Goal: Task Accomplishment & Management: Use online tool/utility

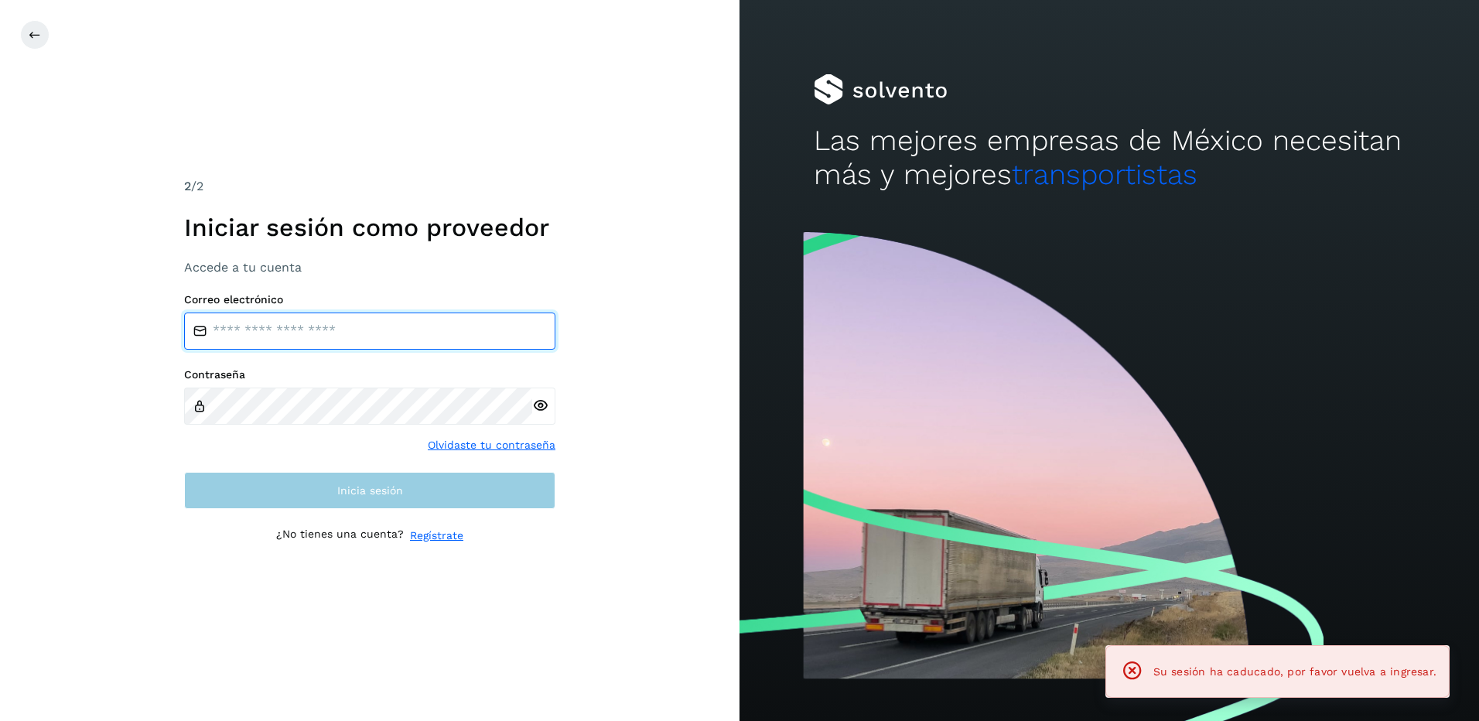
type input "**********"
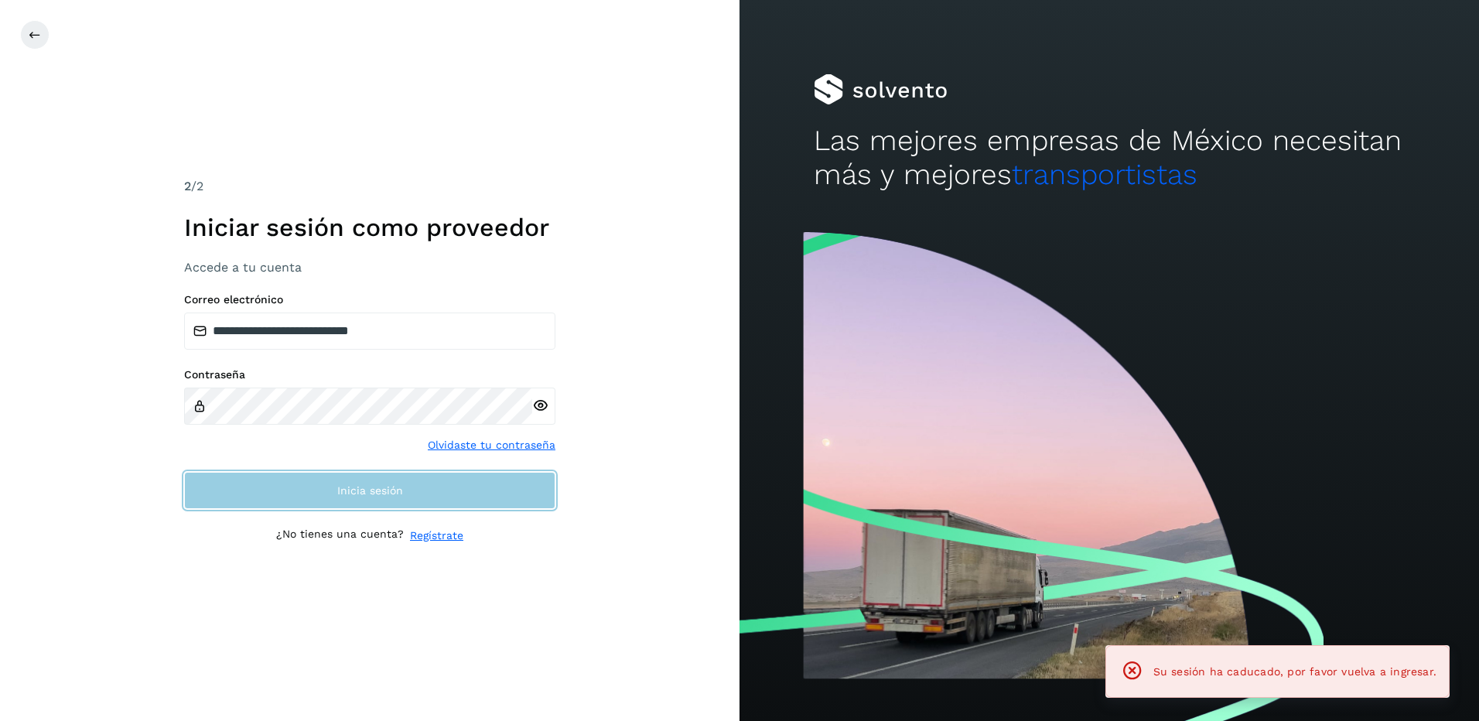
click at [434, 483] on button "Inicia sesión" at bounding box center [369, 490] width 371 height 37
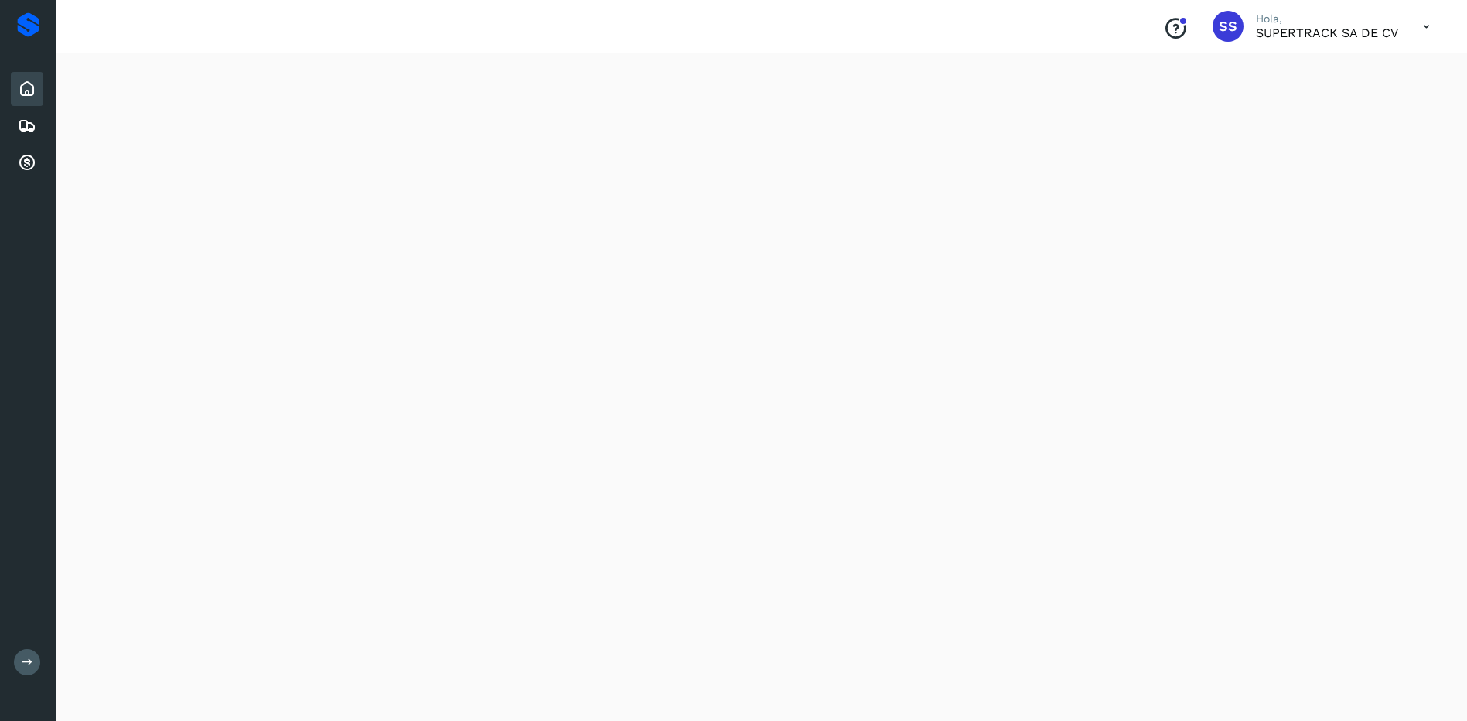
scroll to position [1248, 0]
click at [32, 128] on icon at bounding box center [27, 126] width 19 height 19
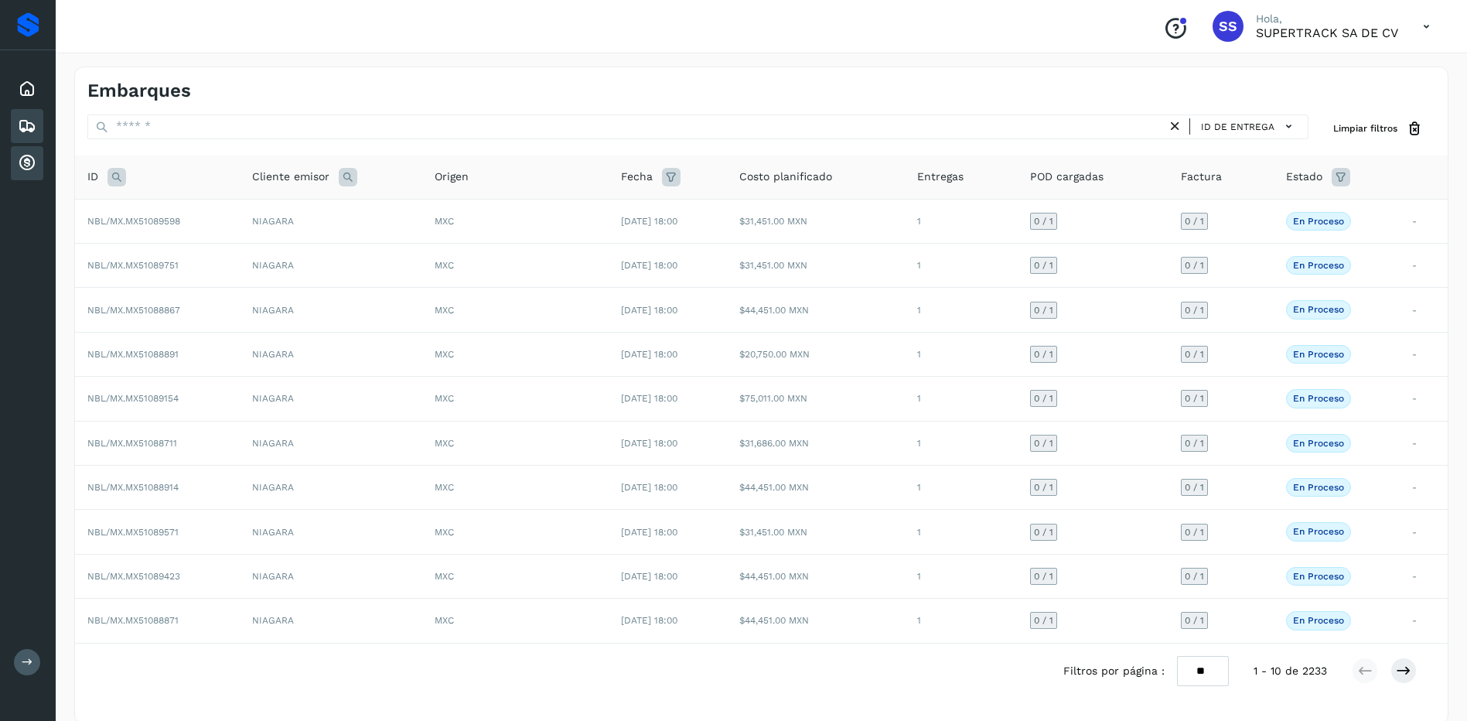
click at [38, 166] on div "Cuentas por cobrar" at bounding box center [27, 163] width 32 height 34
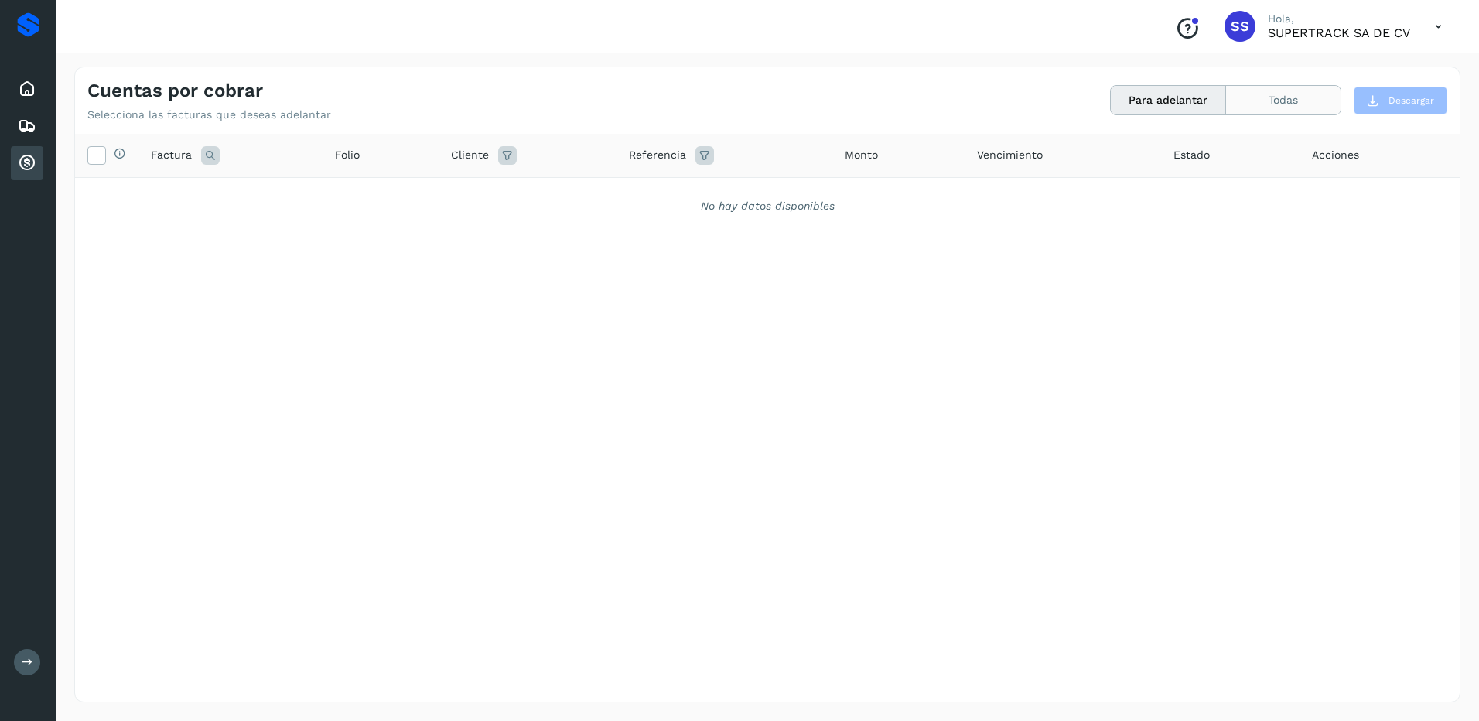
click at [1232, 95] on button "Todas" at bounding box center [1283, 100] width 114 height 29
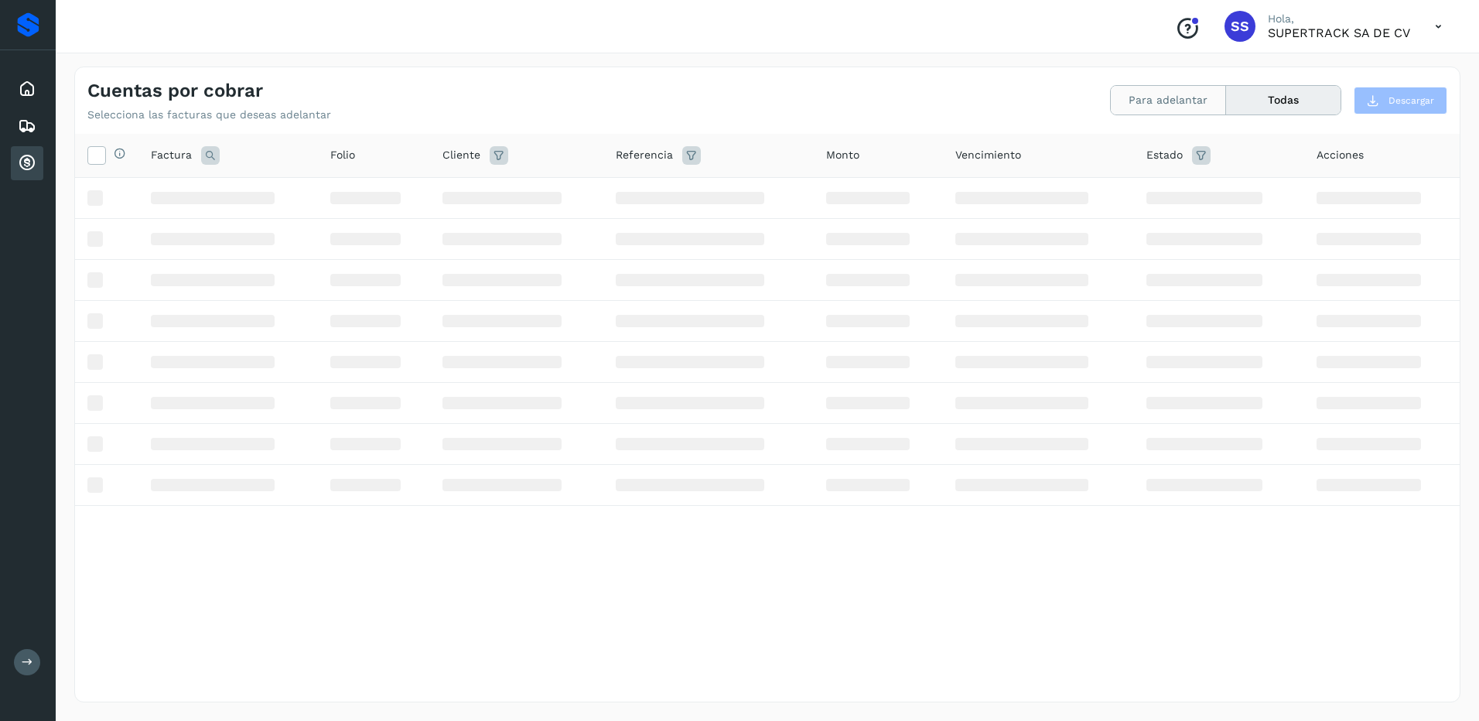
click at [1203, 90] on button "Para adelantar" at bounding box center [1167, 100] width 115 height 29
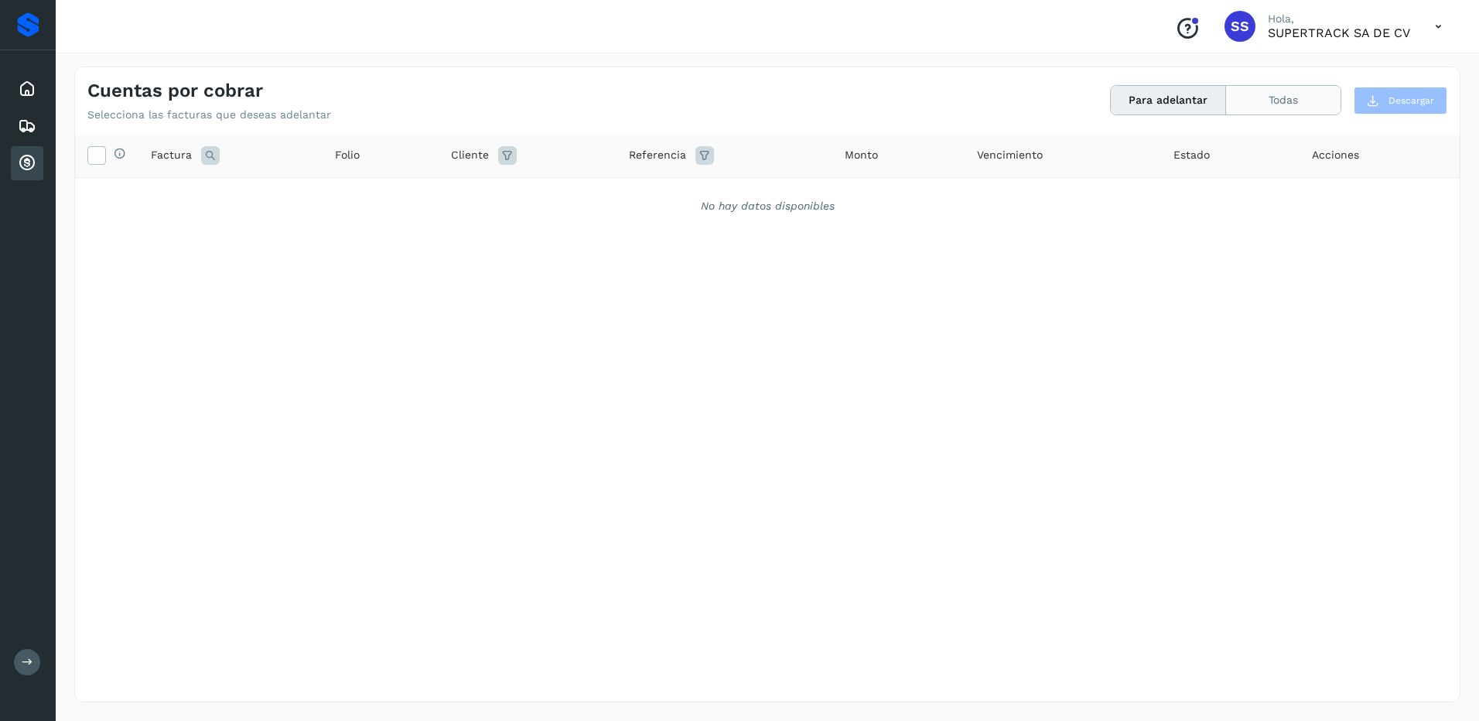
click at [1277, 91] on button "Todas" at bounding box center [1283, 100] width 114 height 29
click at [1188, 100] on button "Para adelantar" at bounding box center [1167, 100] width 115 height 29
click at [25, 79] on div "Inicio" at bounding box center [27, 89] width 32 height 34
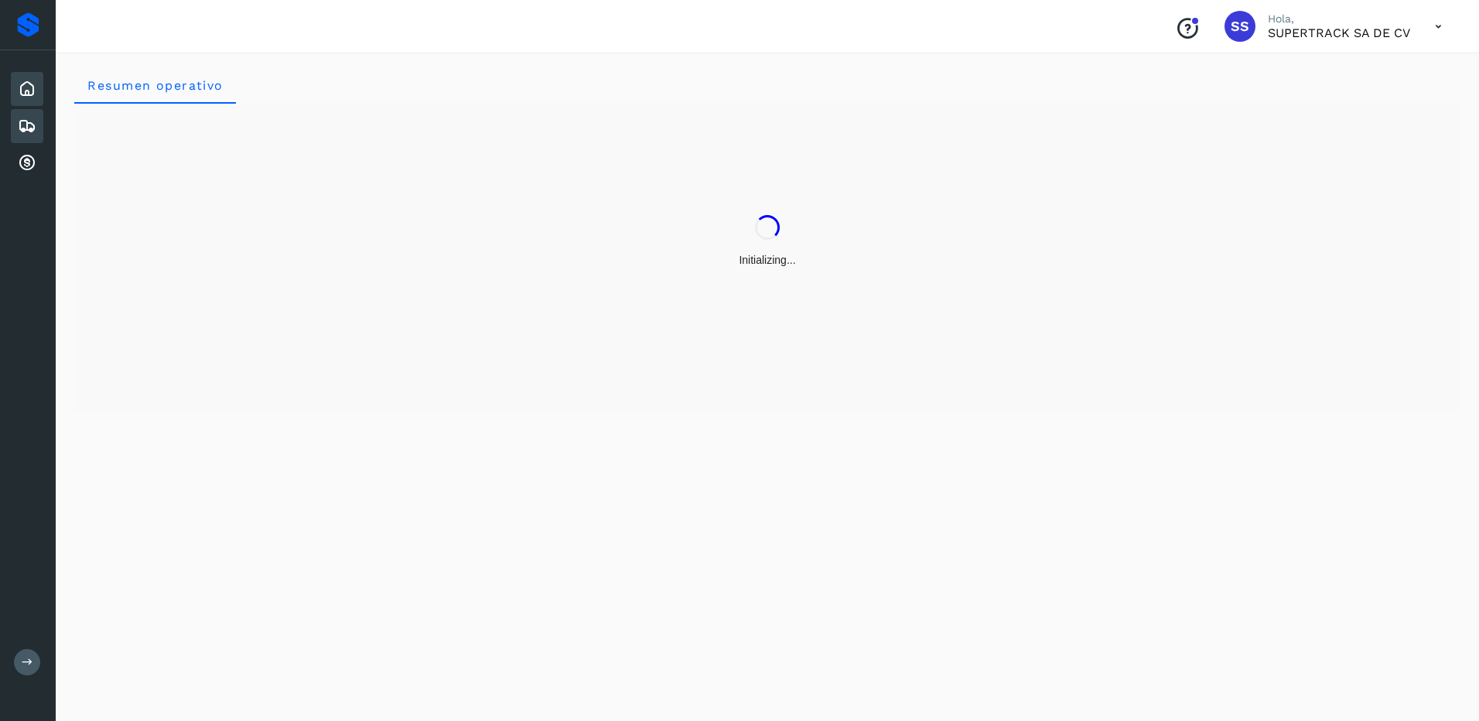
click at [24, 138] on div "Embarques" at bounding box center [27, 126] width 32 height 34
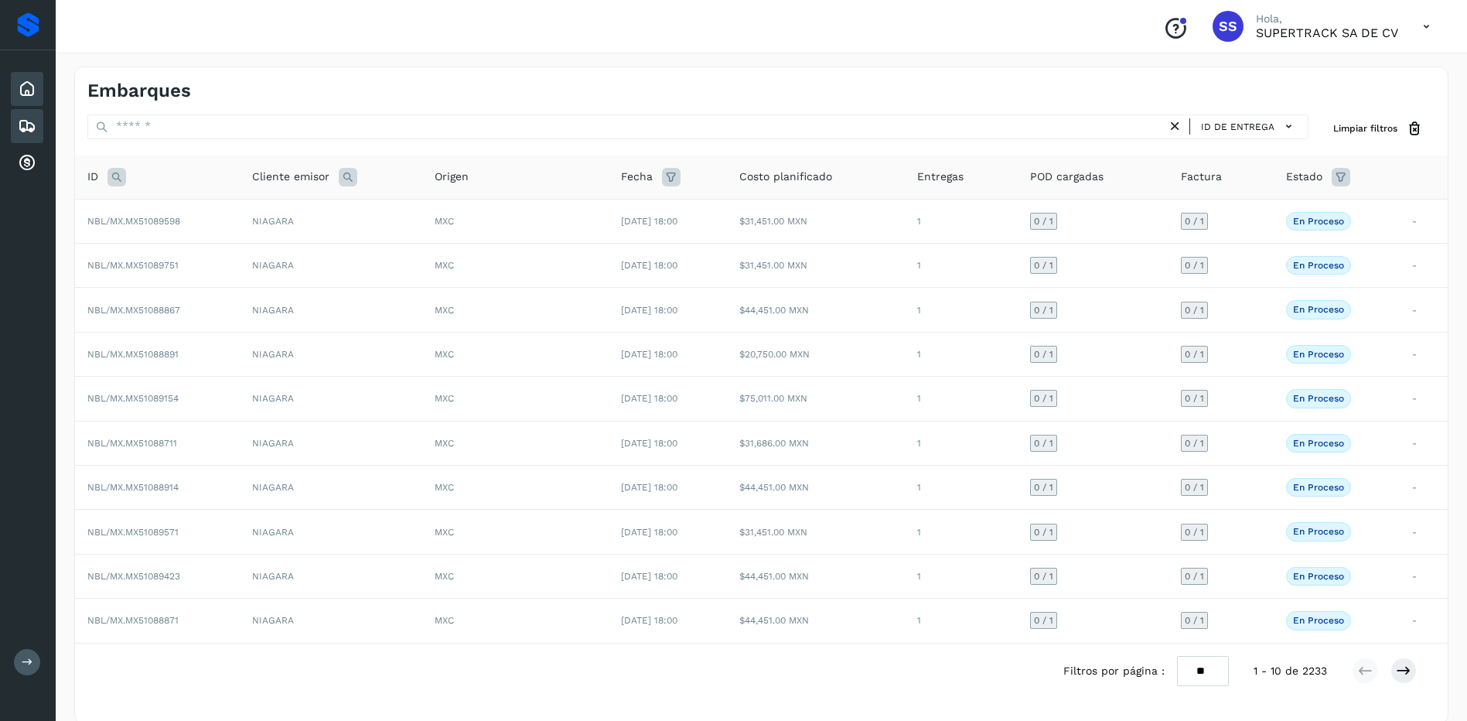
click at [32, 84] on icon at bounding box center [27, 89] width 19 height 19
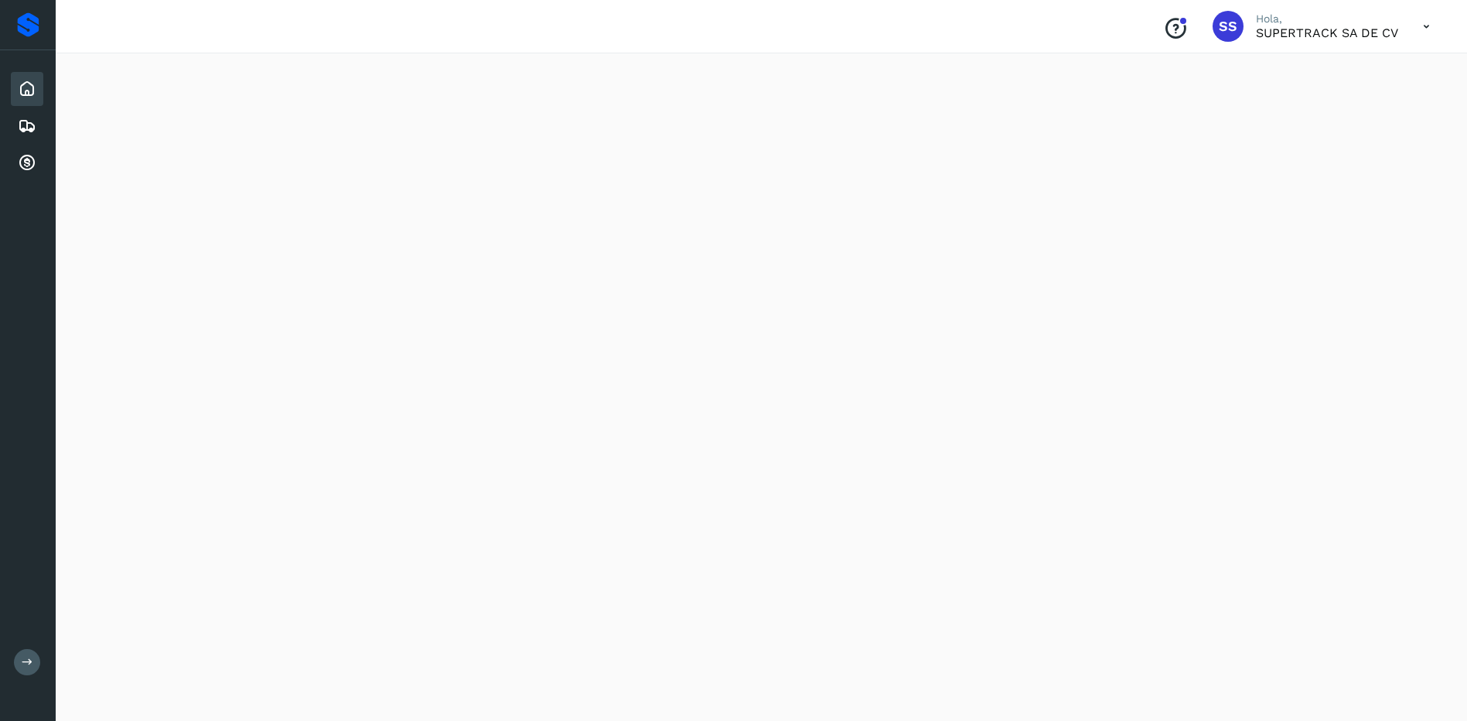
scroll to position [412, 0]
click at [43, 128] on div "Embarques" at bounding box center [27, 126] width 32 height 34
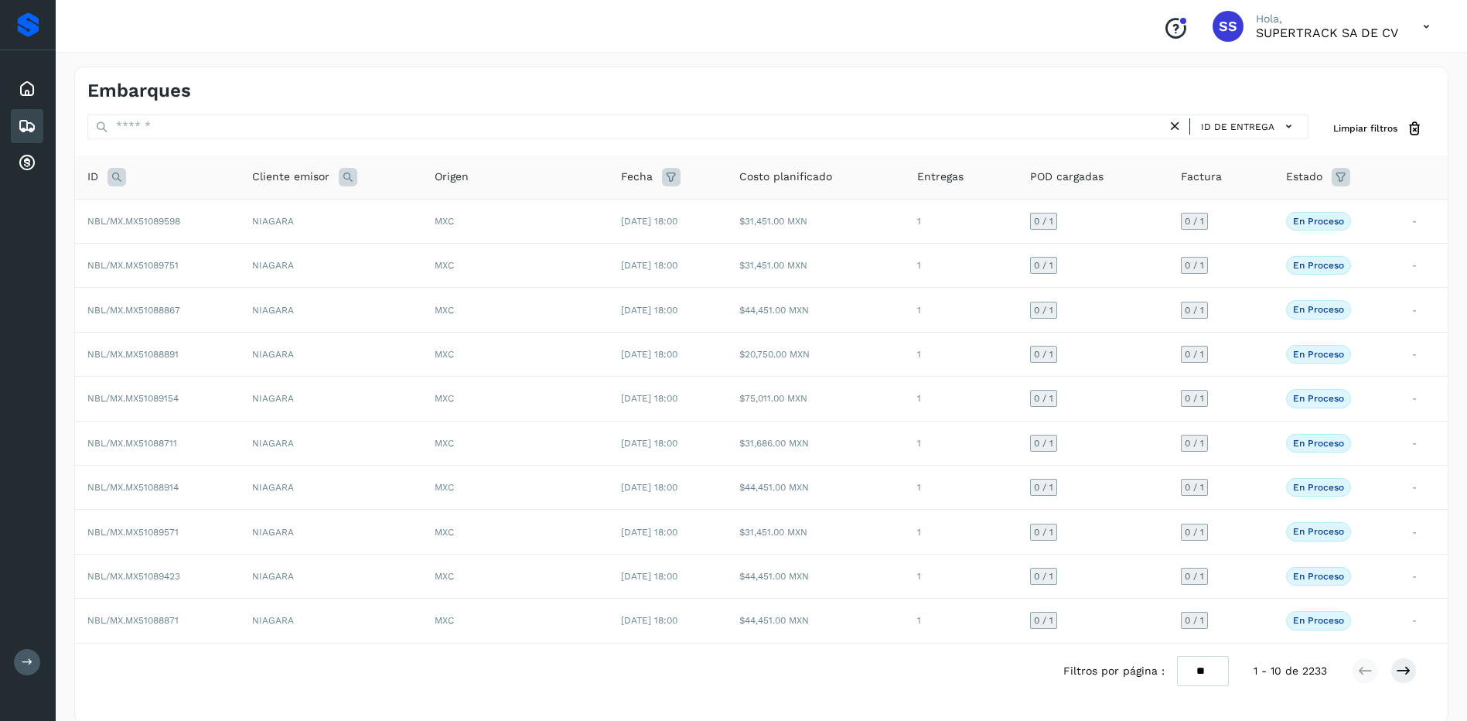
click at [116, 180] on icon at bounding box center [116, 177] width 19 height 19
click at [674, 305] on span "[DATE] 18:00" at bounding box center [649, 310] width 56 height 11
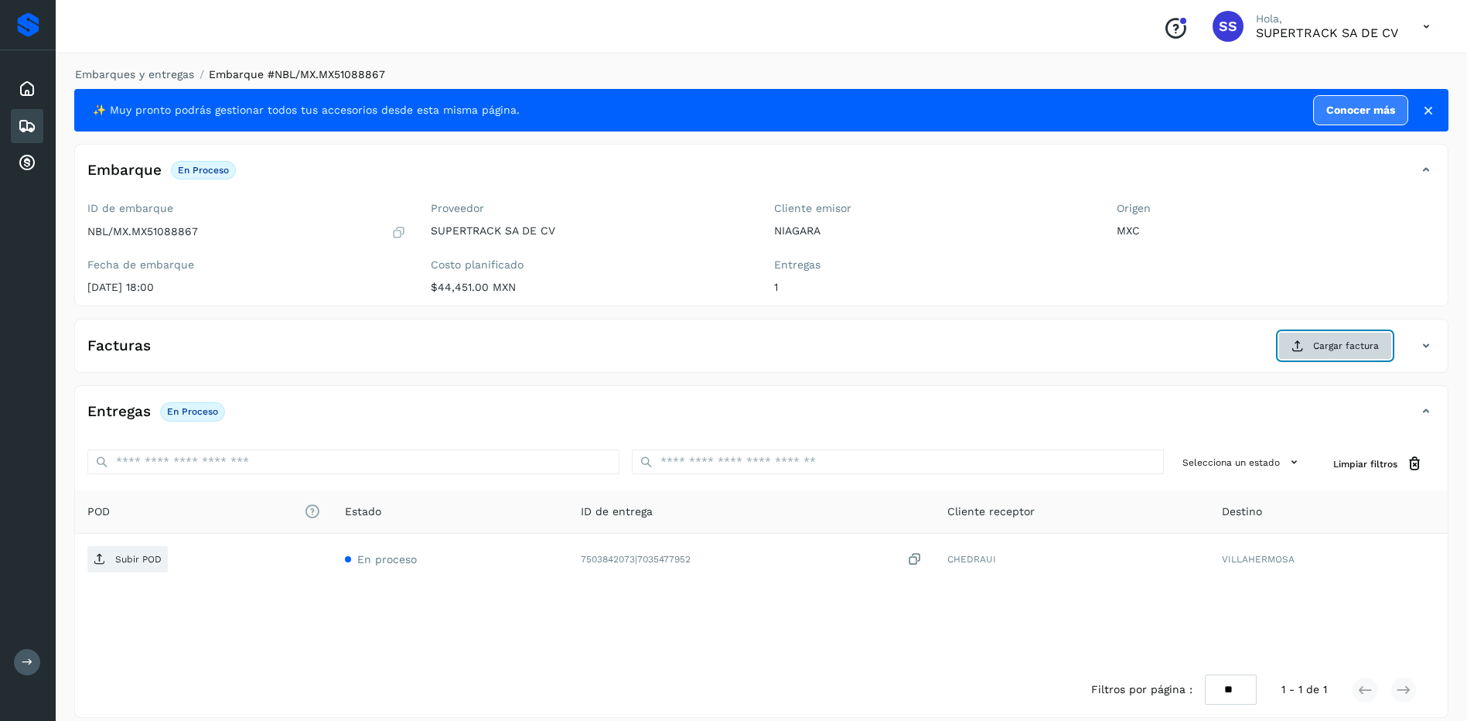
click at [1352, 340] on span "Cargar factura" at bounding box center [1346, 346] width 66 height 14
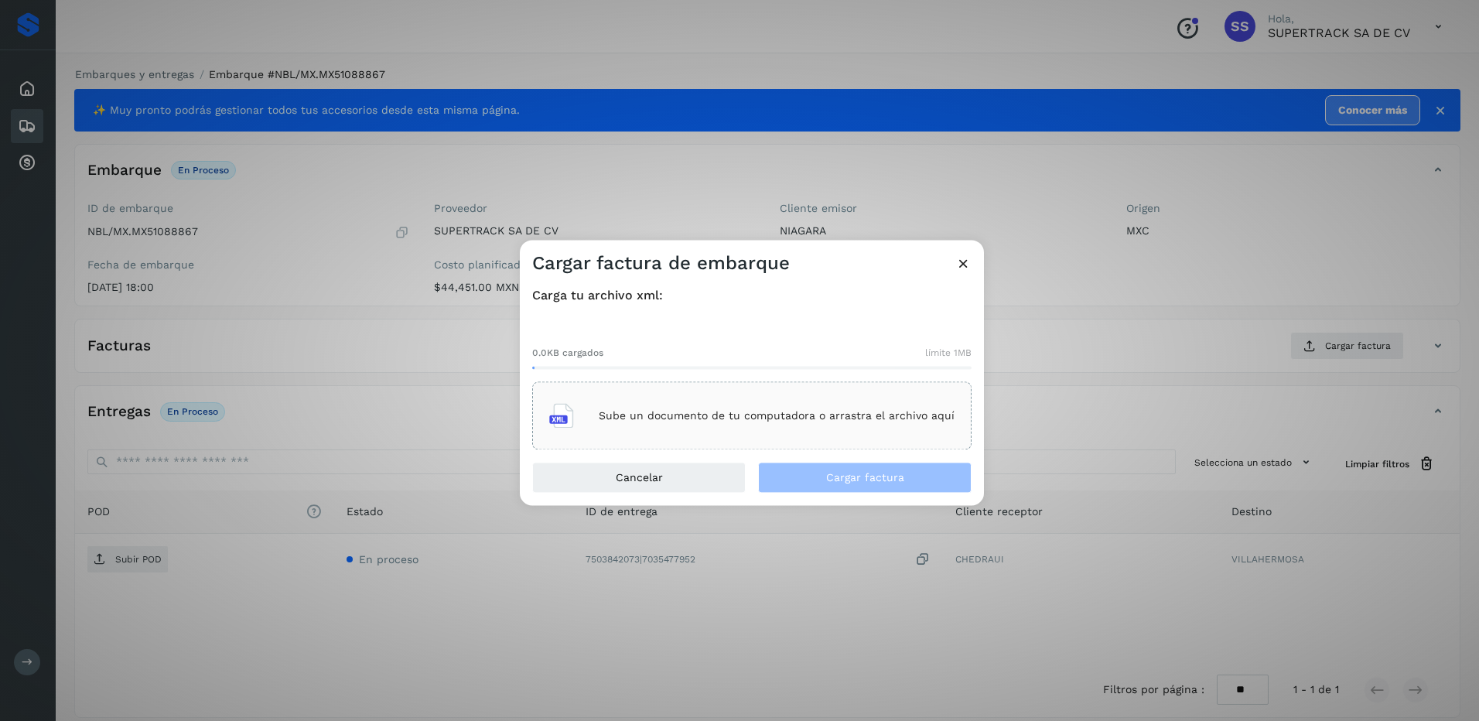
click at [748, 408] on div "Sube un documento de tu computadora o arrastra el archivo aquí" at bounding box center [751, 416] width 405 height 42
click at [957, 261] on icon at bounding box center [963, 263] width 16 height 16
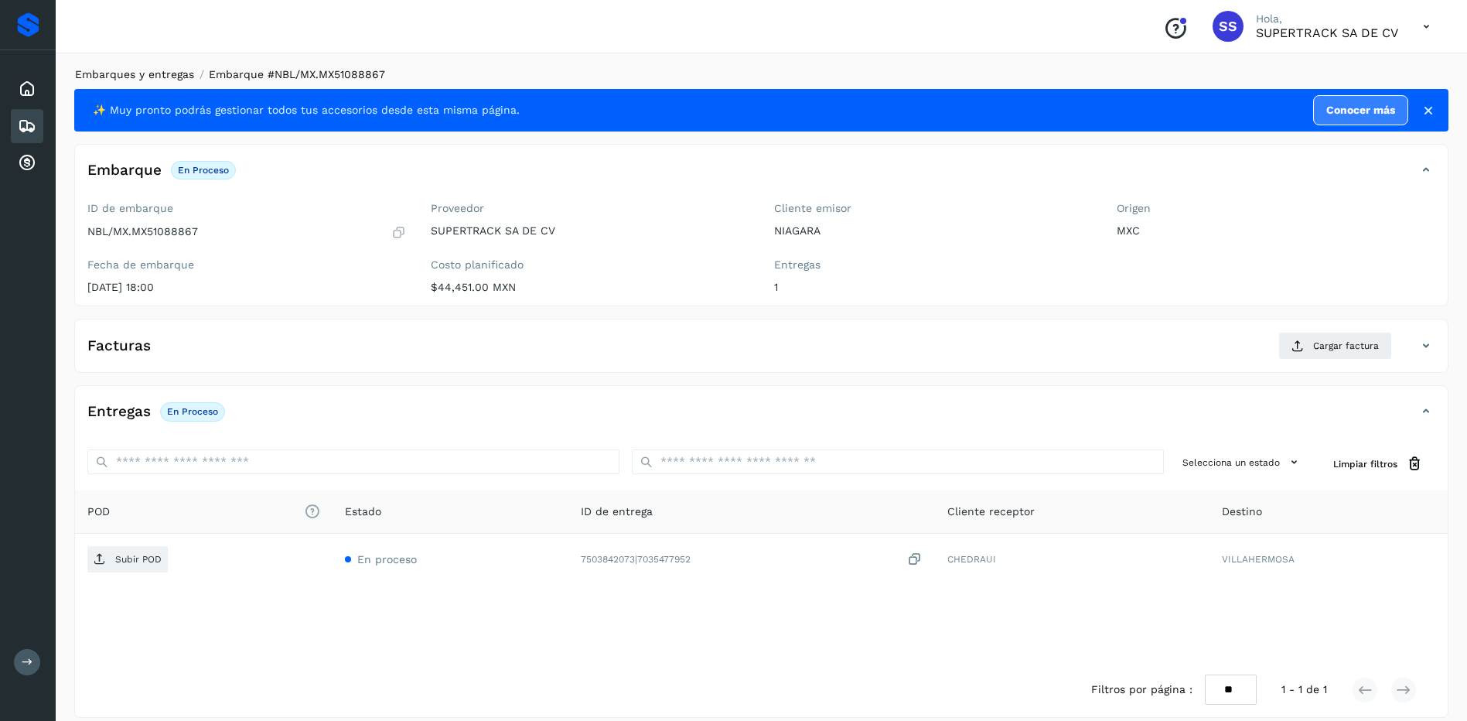
click at [160, 70] on link "Embarques y entregas" at bounding box center [134, 74] width 119 height 12
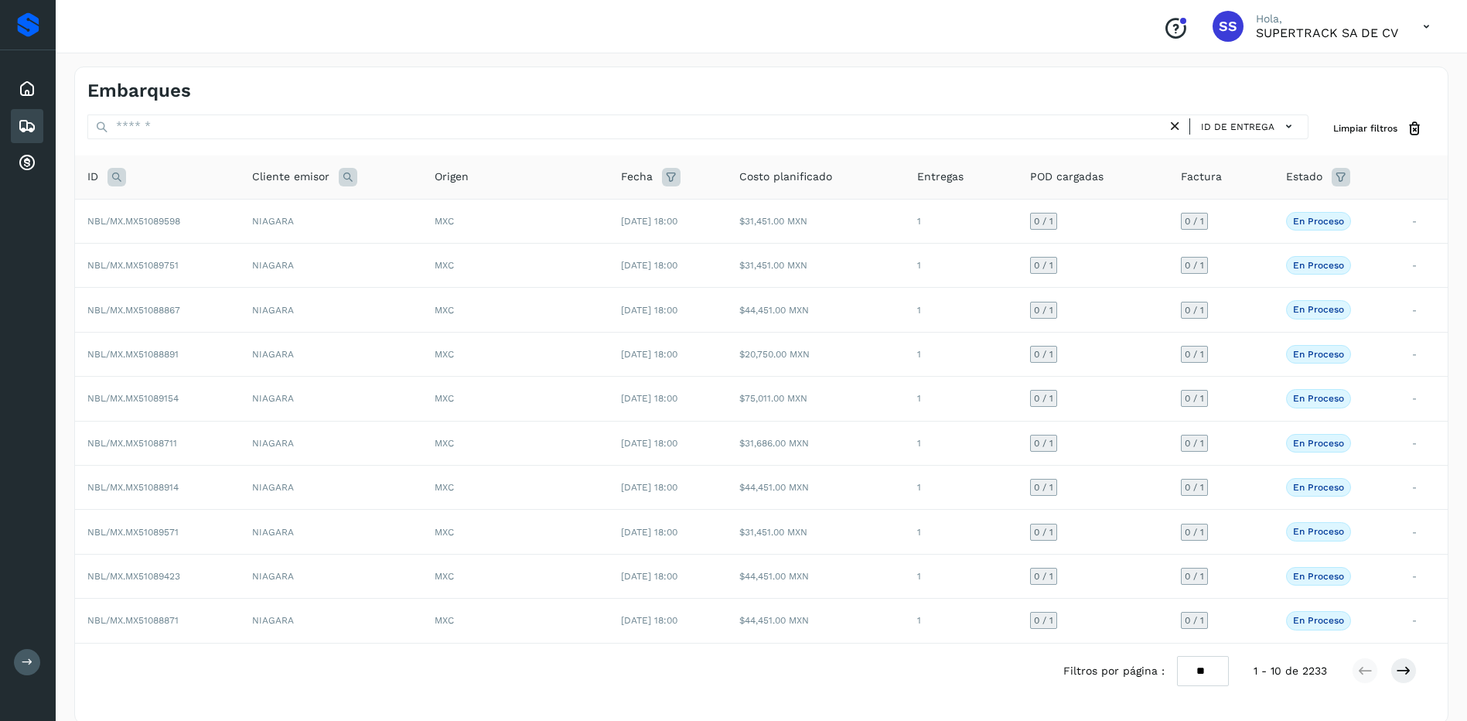
click at [129, 172] on div "ID" at bounding box center [157, 177] width 140 height 19
click at [120, 176] on icon at bounding box center [116, 177] width 19 height 19
click at [247, 223] on input "text" at bounding box center [219, 215] width 190 height 25
type input "********"
click at [268, 259] on span "Buscar" at bounding box center [259, 254] width 31 height 14
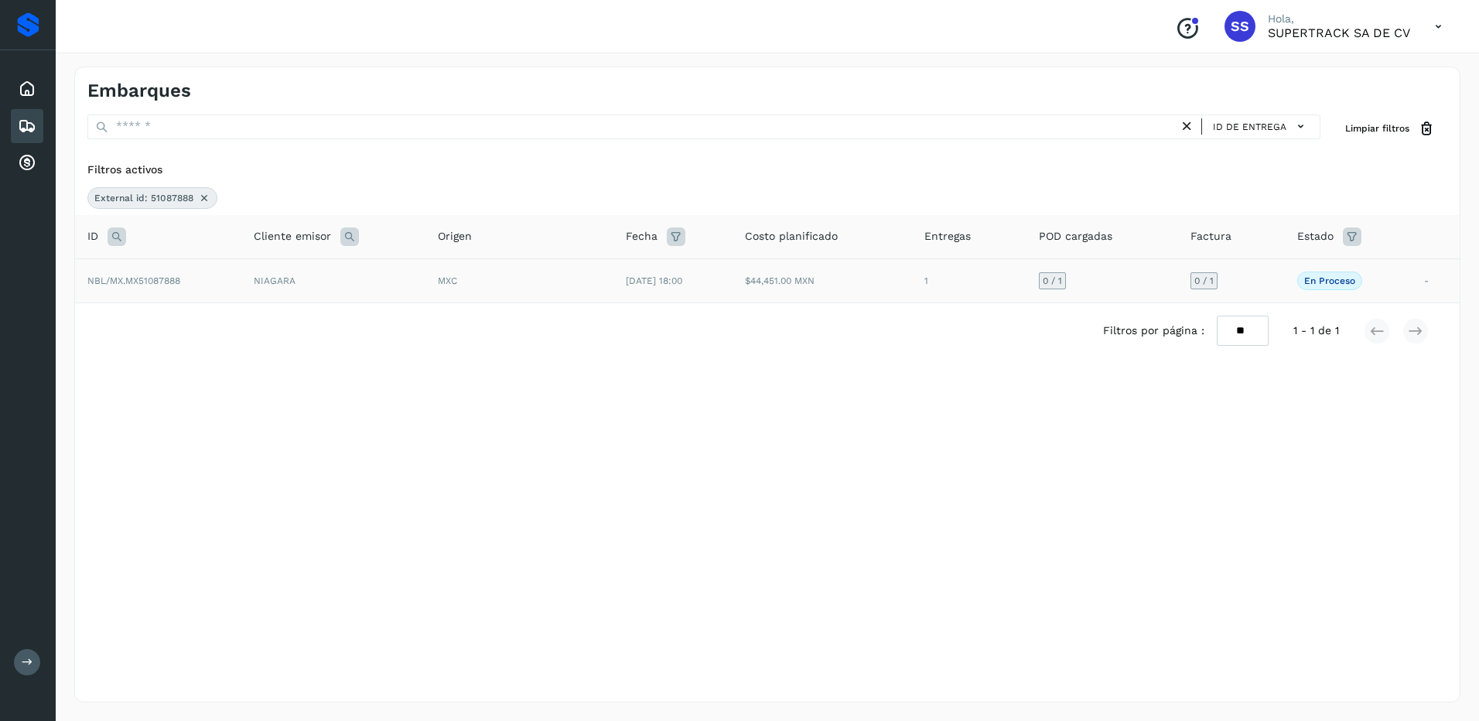
click at [732, 290] on td "[DATE] 18:00" at bounding box center [672, 280] width 119 height 44
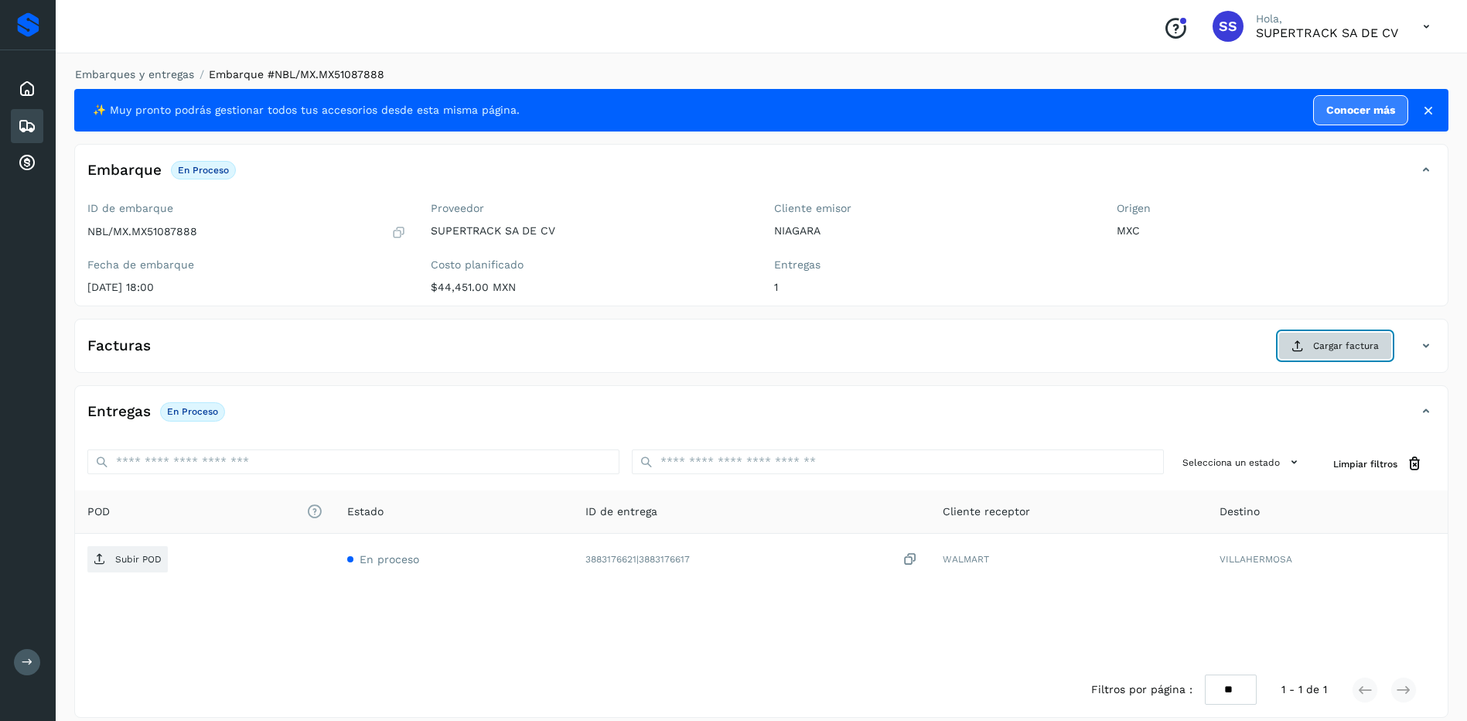
click at [1311, 344] on button "Cargar factura" at bounding box center [1335, 346] width 114 height 28
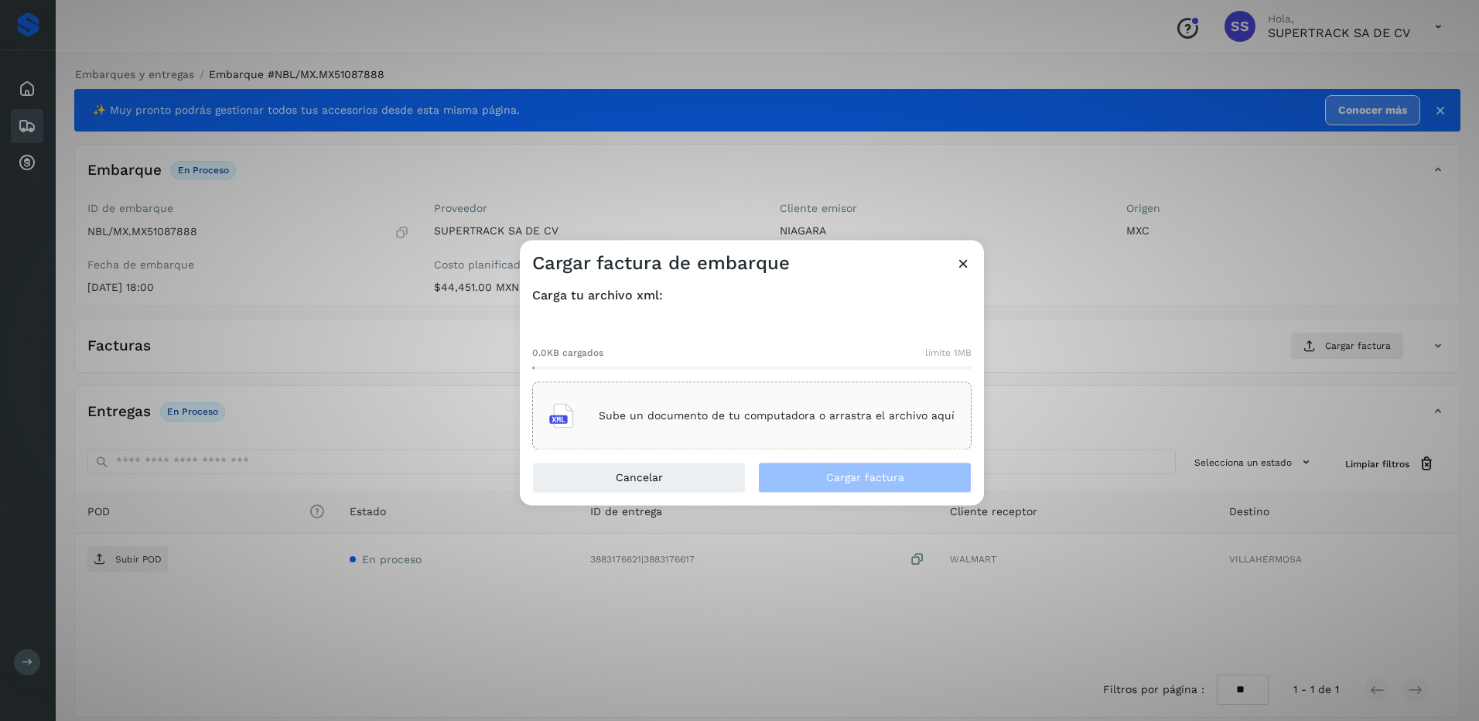
click at [780, 421] on p "Sube un documento de tu computadora o arrastra el archivo aquí" at bounding box center [777, 415] width 356 height 13
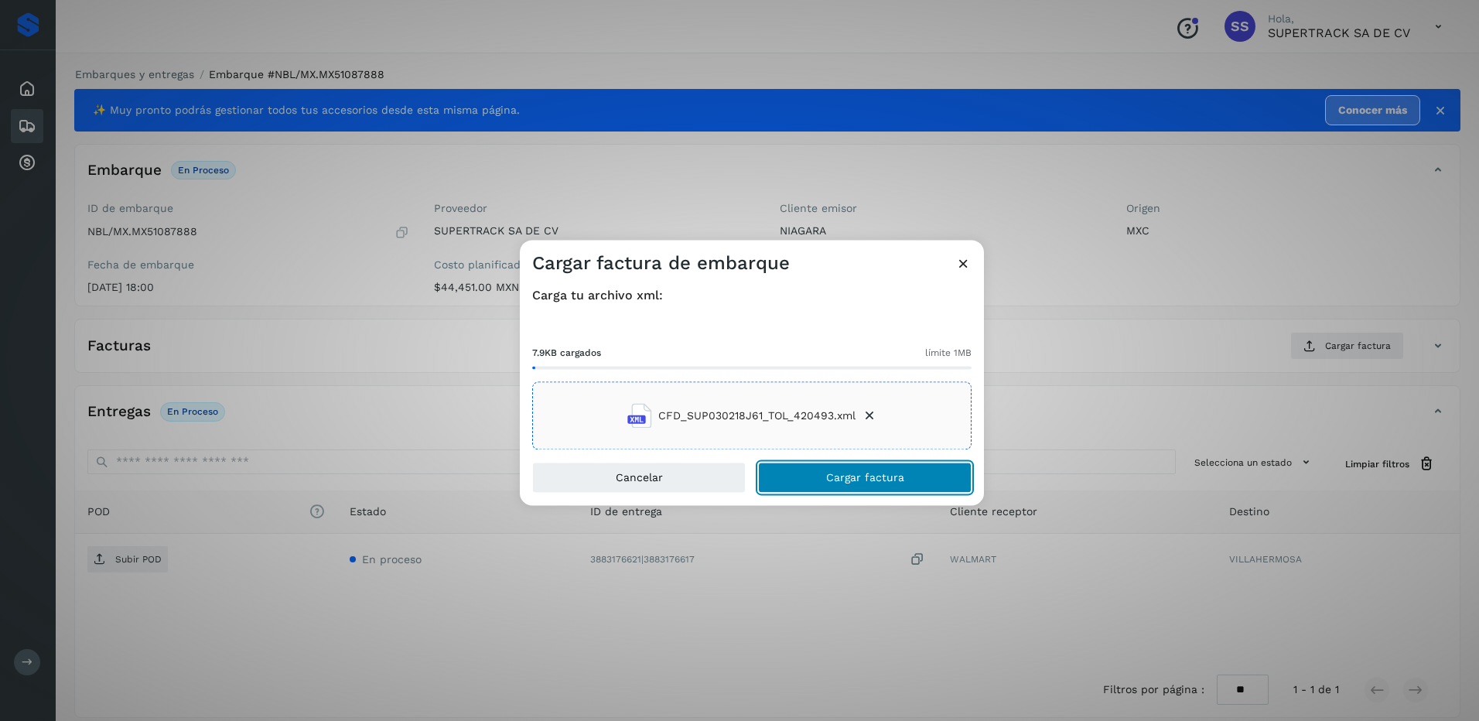
click at [863, 479] on span "Cargar factura" at bounding box center [865, 477] width 78 height 11
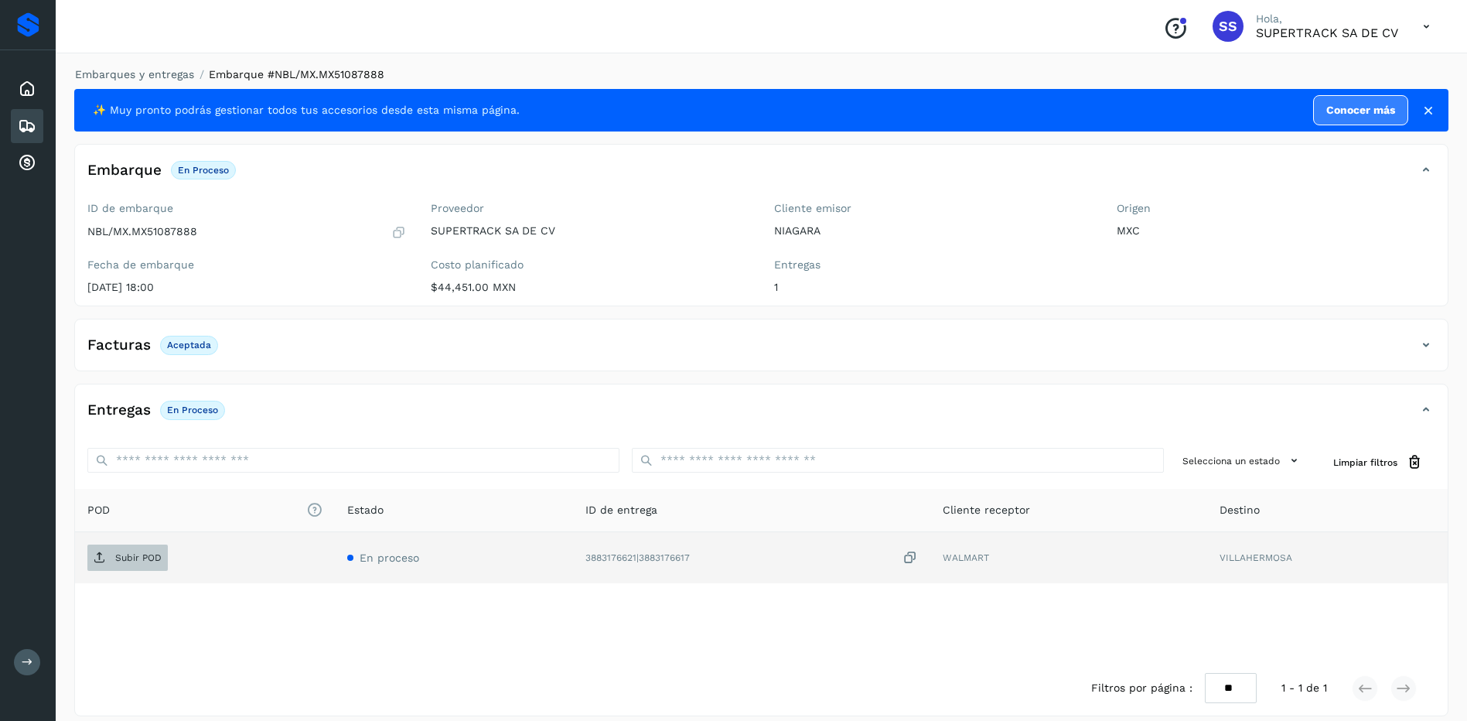
click at [148, 546] on span "Subir POD" at bounding box center [127, 557] width 80 height 25
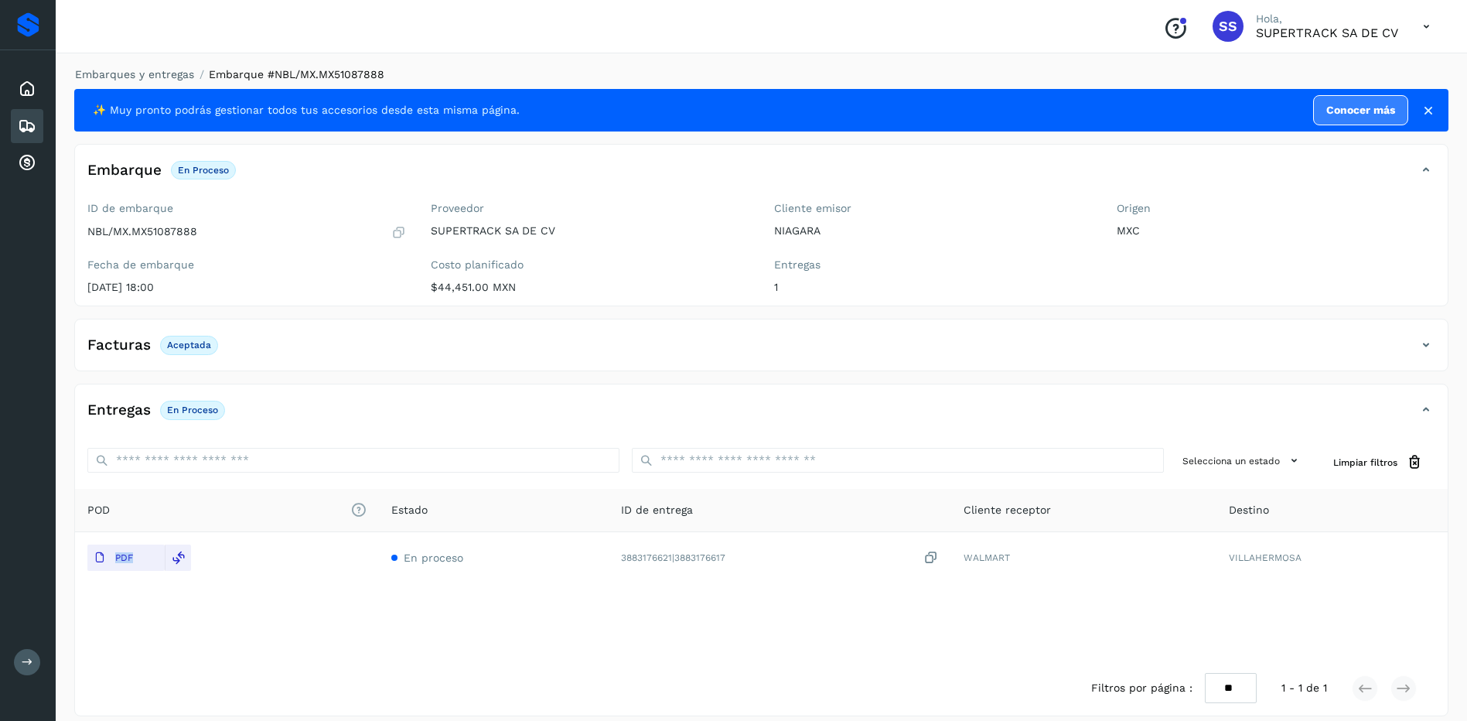
drag, startPoint x: 383, startPoint y: 535, endPoint x: 373, endPoint y: 606, distance: 71.1
click at [373, 606] on div "POD El tamaño máximo de archivo es de 20 Mb. Estado ID de entrega Cliente recep…" at bounding box center [761, 575] width 1373 height 172
click at [232, 558] on div "PDF" at bounding box center [226, 557] width 279 height 26
click at [148, 78] on link "Embarques y entregas" at bounding box center [134, 74] width 119 height 12
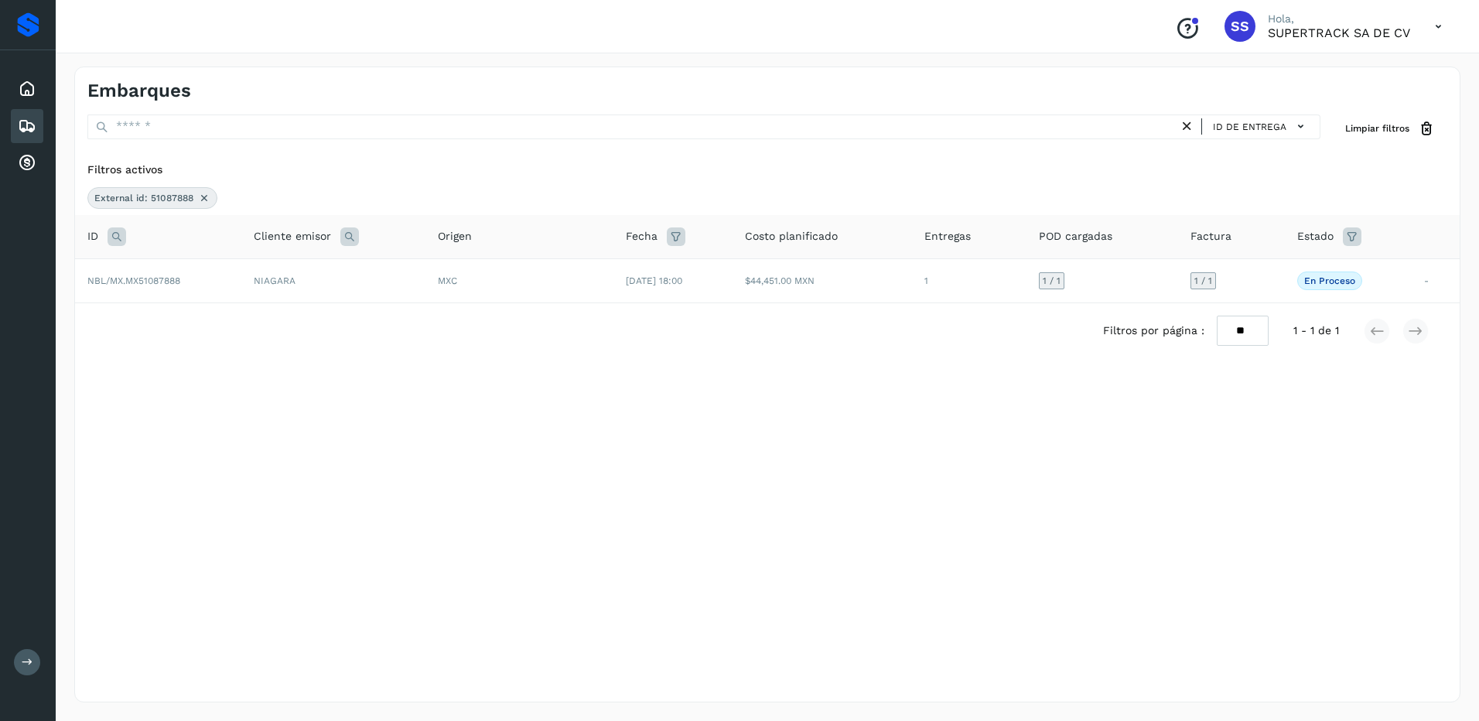
click at [202, 199] on icon at bounding box center [204, 198] width 12 height 12
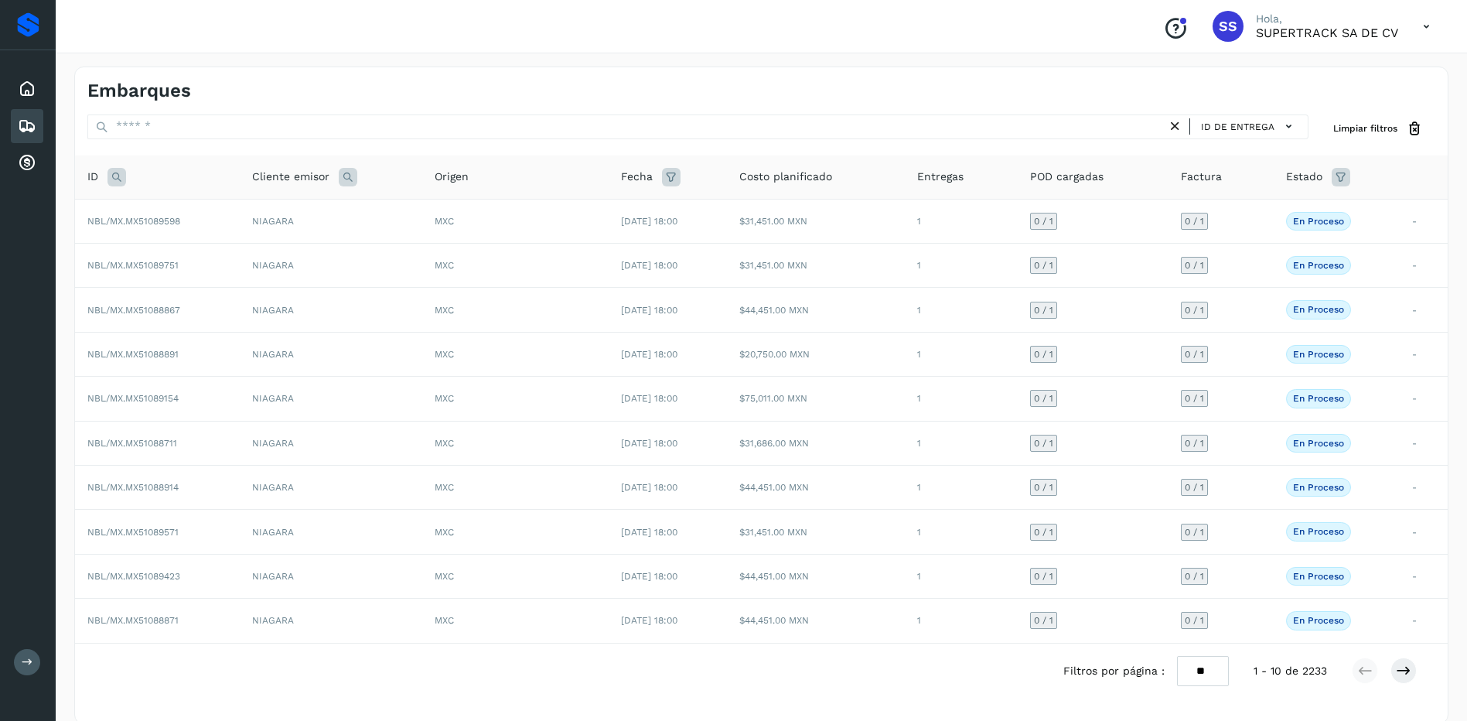
click at [109, 175] on icon at bounding box center [116, 177] width 19 height 19
click at [165, 223] on input "text" at bounding box center [219, 215] width 190 height 25
type input "********"
click at [247, 246] on button "Buscar" at bounding box center [259, 254] width 110 height 28
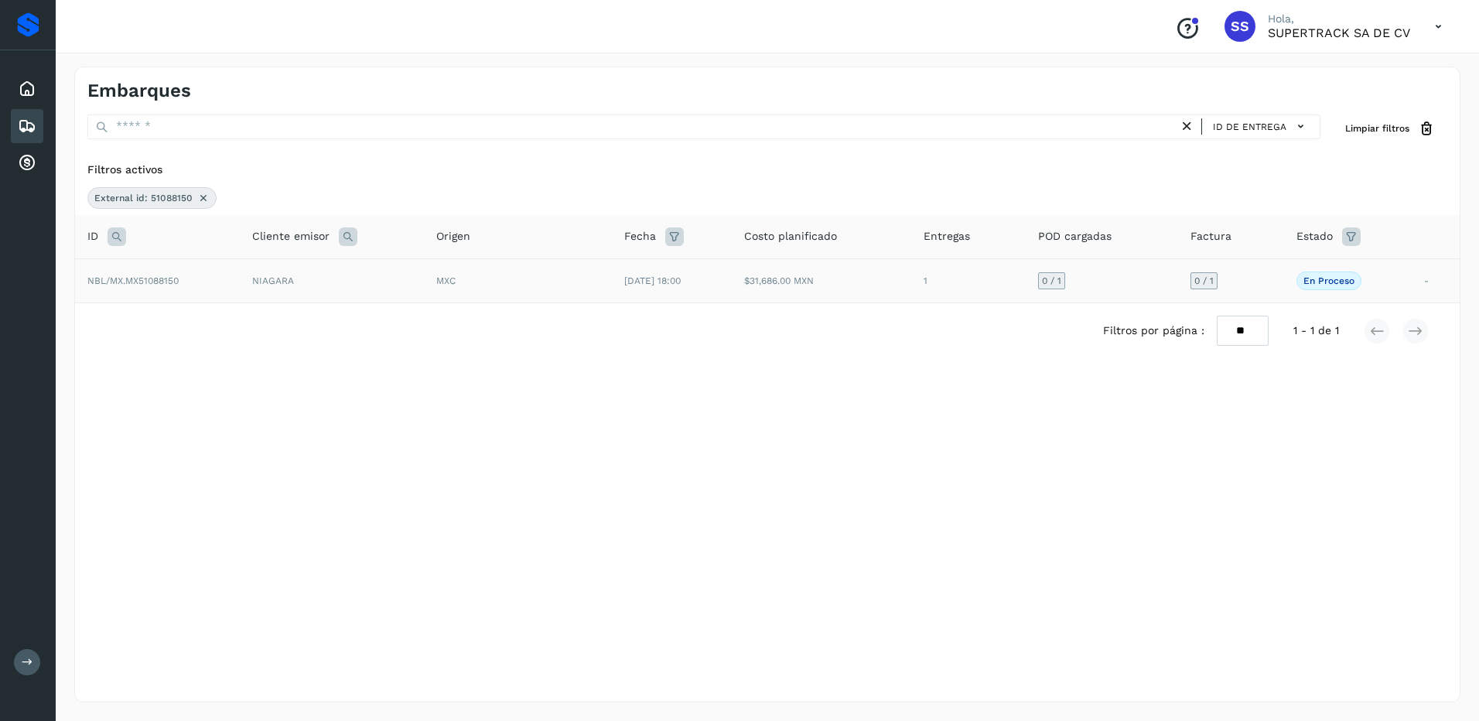
click at [592, 285] on td "MXC" at bounding box center [518, 280] width 189 height 44
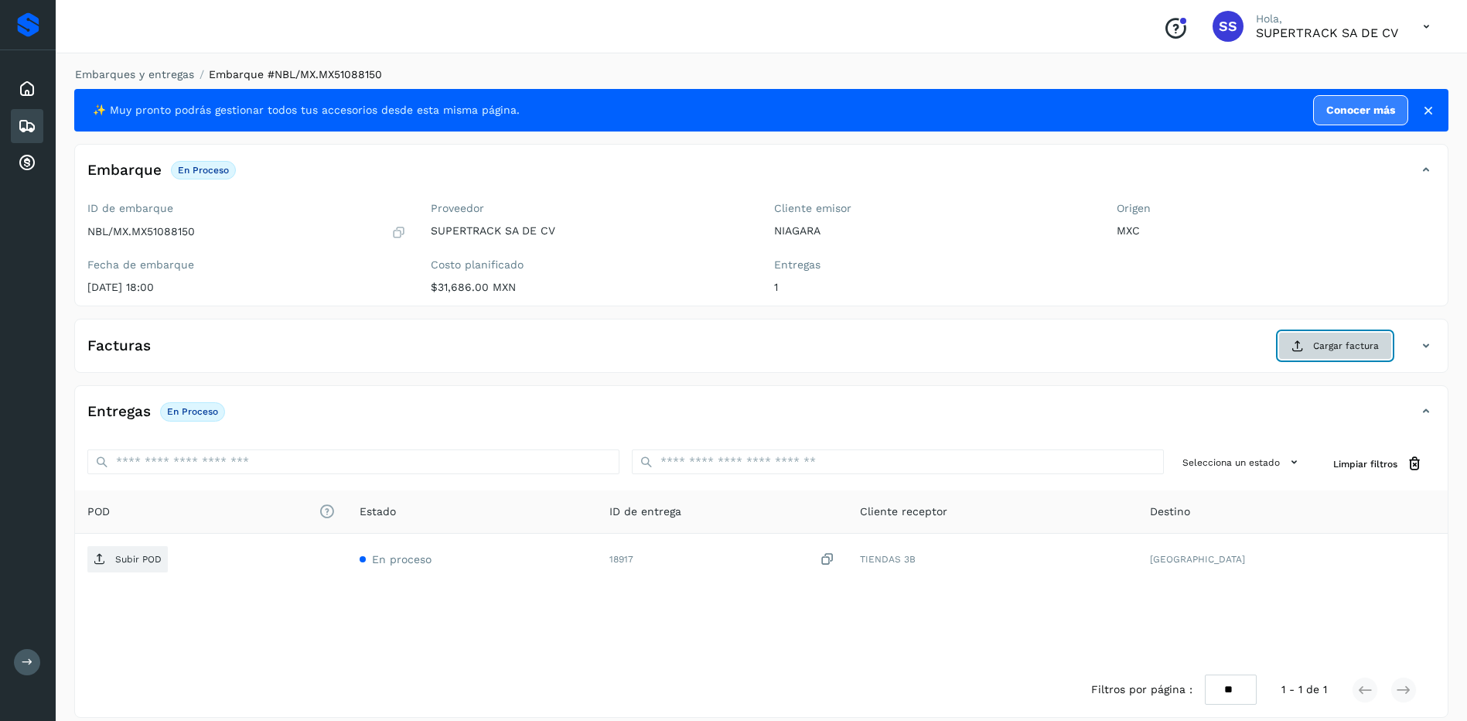
click at [1327, 347] on span "Cargar factura" at bounding box center [1346, 346] width 66 height 14
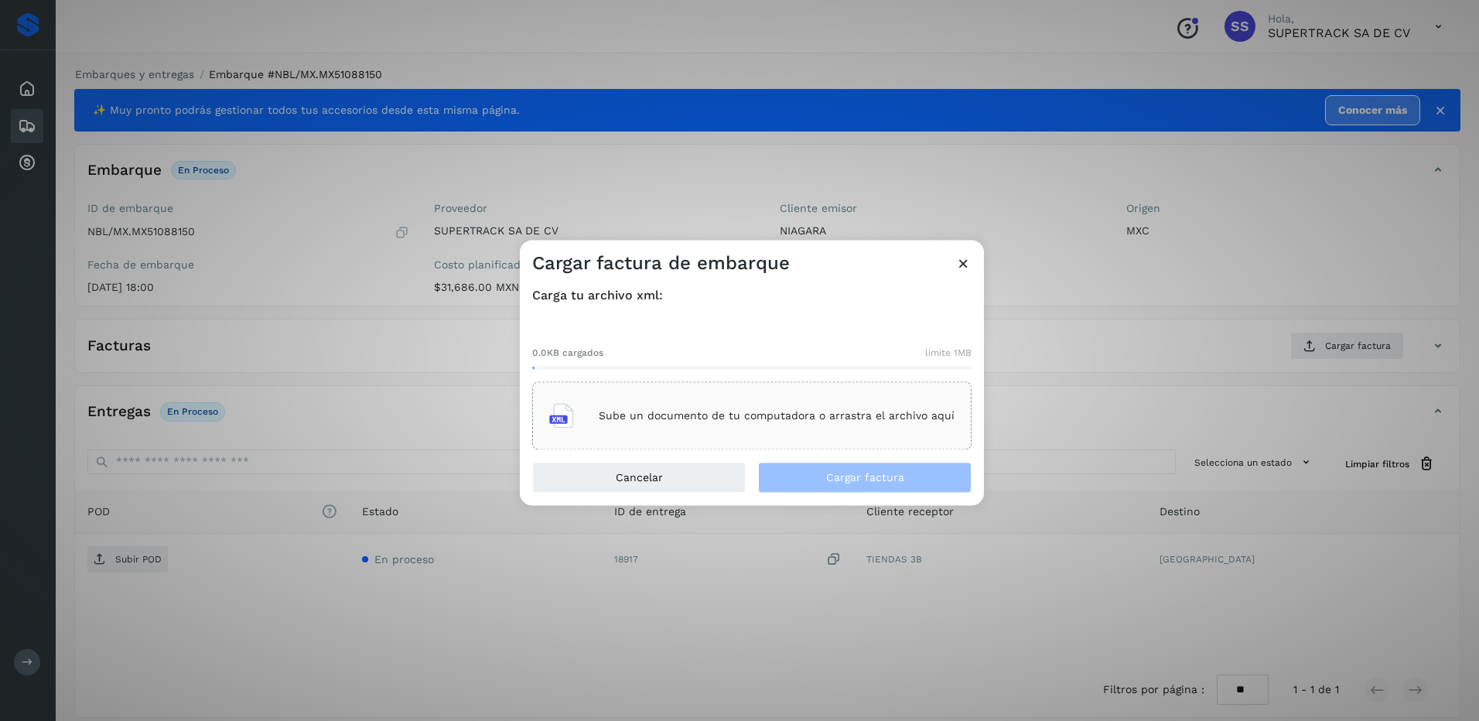
click at [672, 412] on p "Sube un documento de tu computadora o arrastra el archivo aquí" at bounding box center [777, 415] width 356 height 13
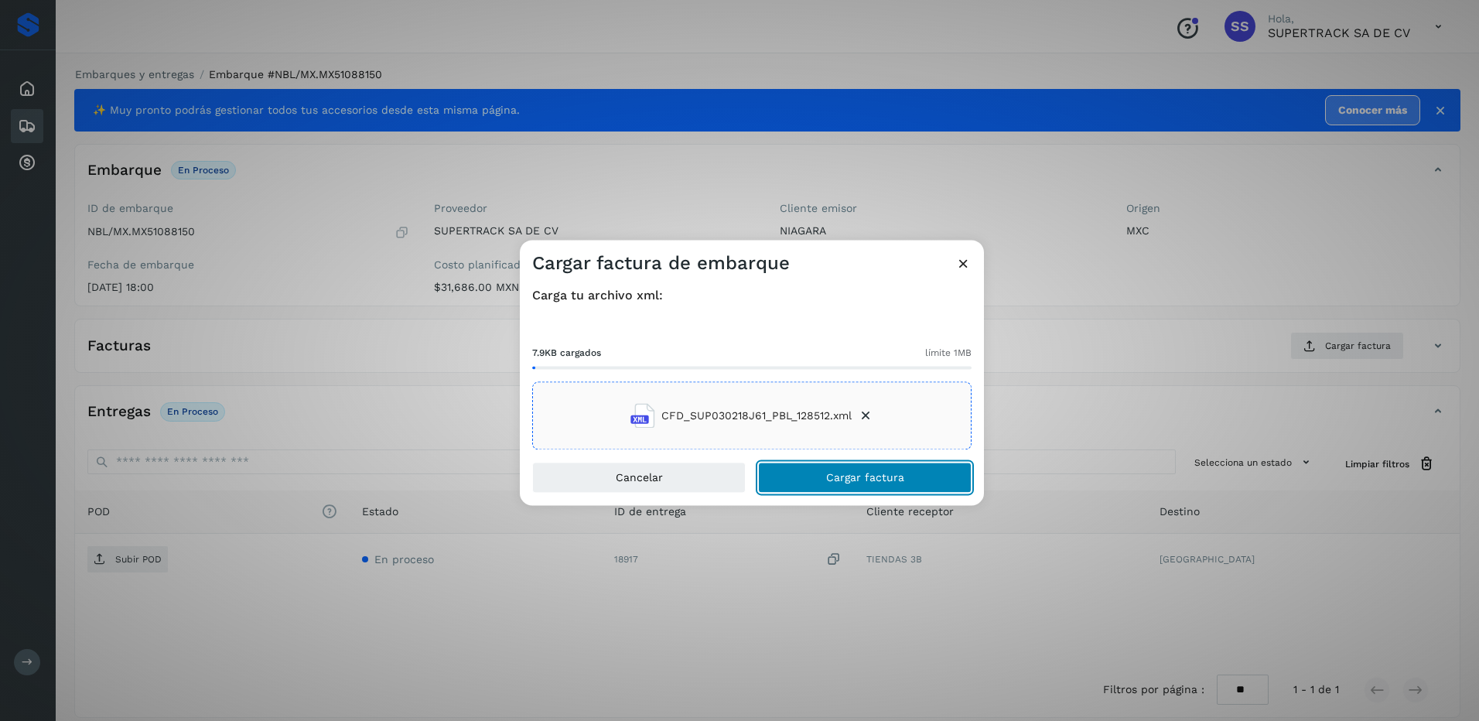
click at [862, 481] on span "Cargar factura" at bounding box center [865, 477] width 78 height 11
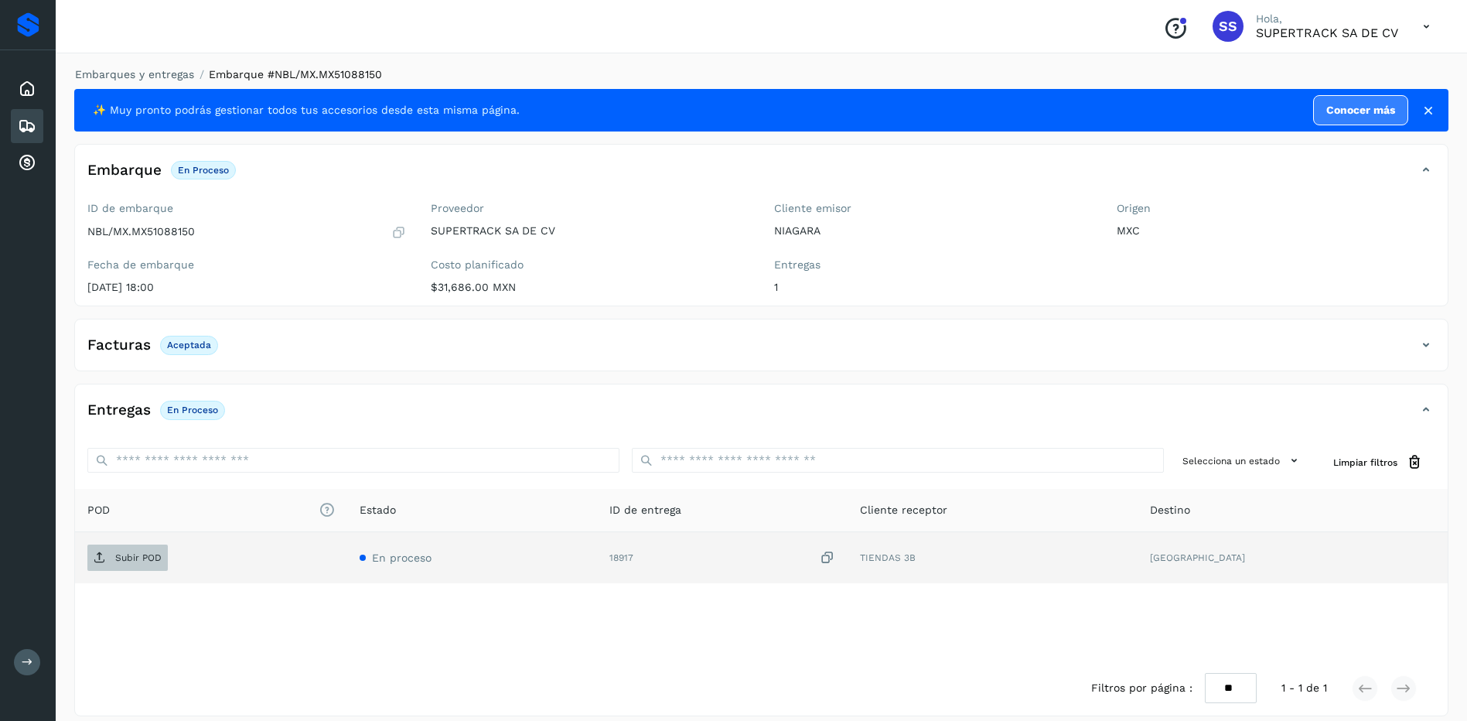
click at [137, 562] on p "Subir POD" at bounding box center [138, 557] width 46 height 11
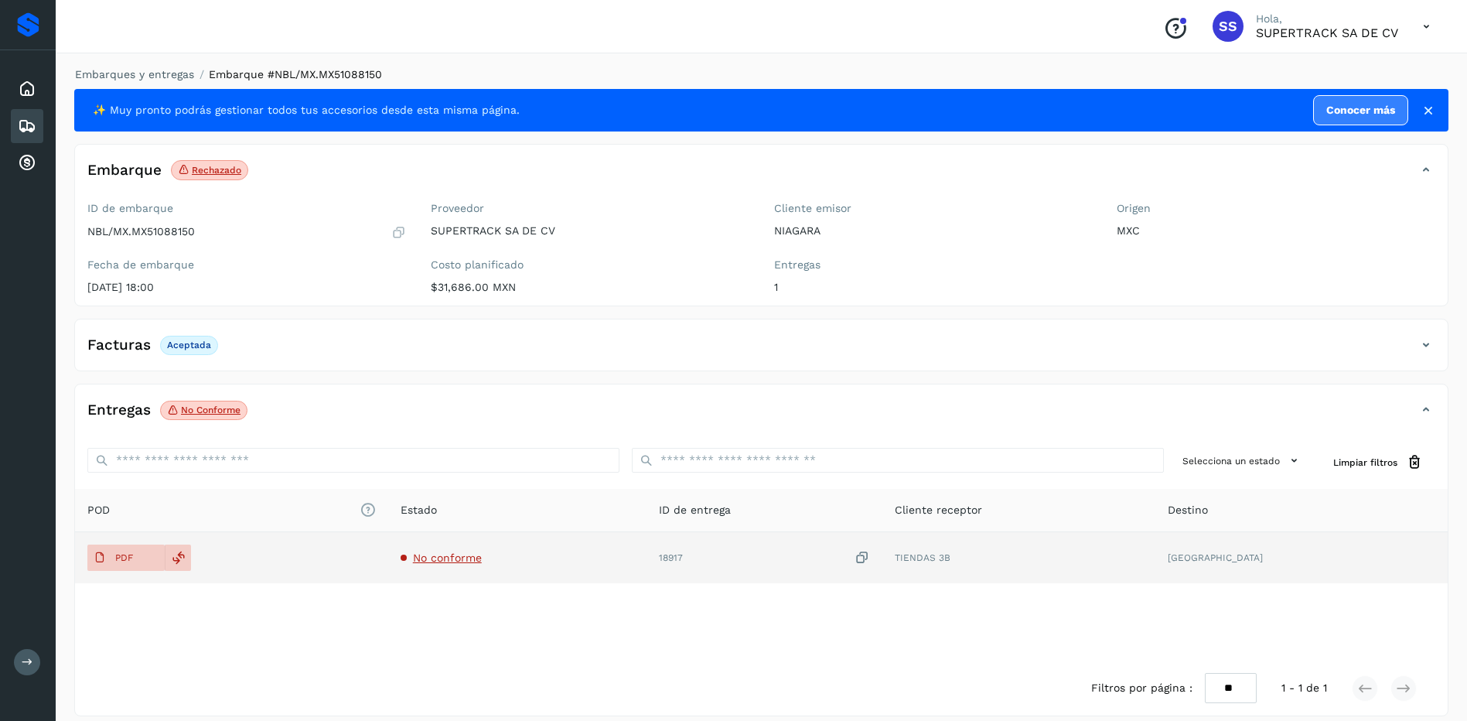
click at [475, 572] on td "No conforme" at bounding box center [517, 557] width 258 height 51
click at [475, 565] on td "No conforme" at bounding box center [517, 557] width 258 height 51
click at [475, 561] on span "No conforme" at bounding box center [447, 557] width 69 height 12
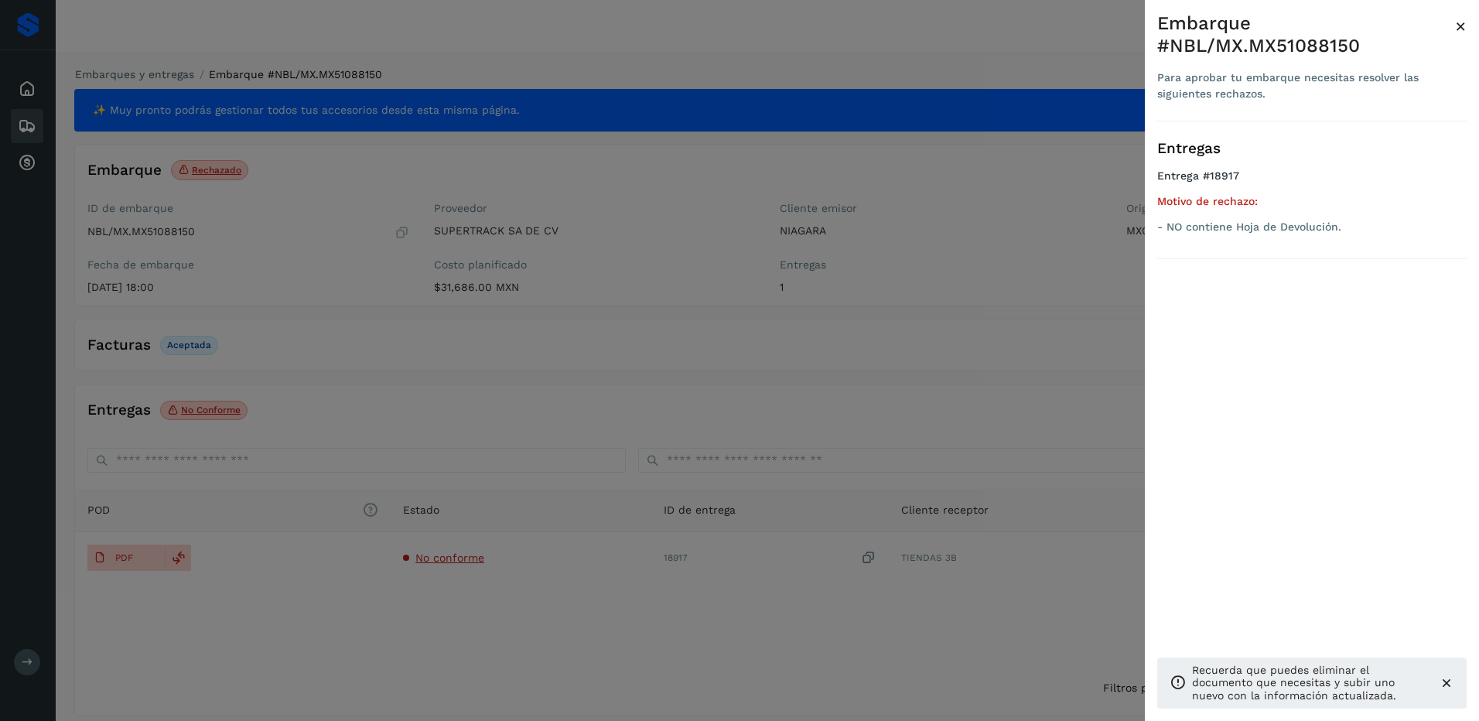
drag, startPoint x: 629, startPoint y: 452, endPoint x: 566, endPoint y: 446, distance: 62.9
click at [633, 449] on div at bounding box center [739, 360] width 1479 height 721
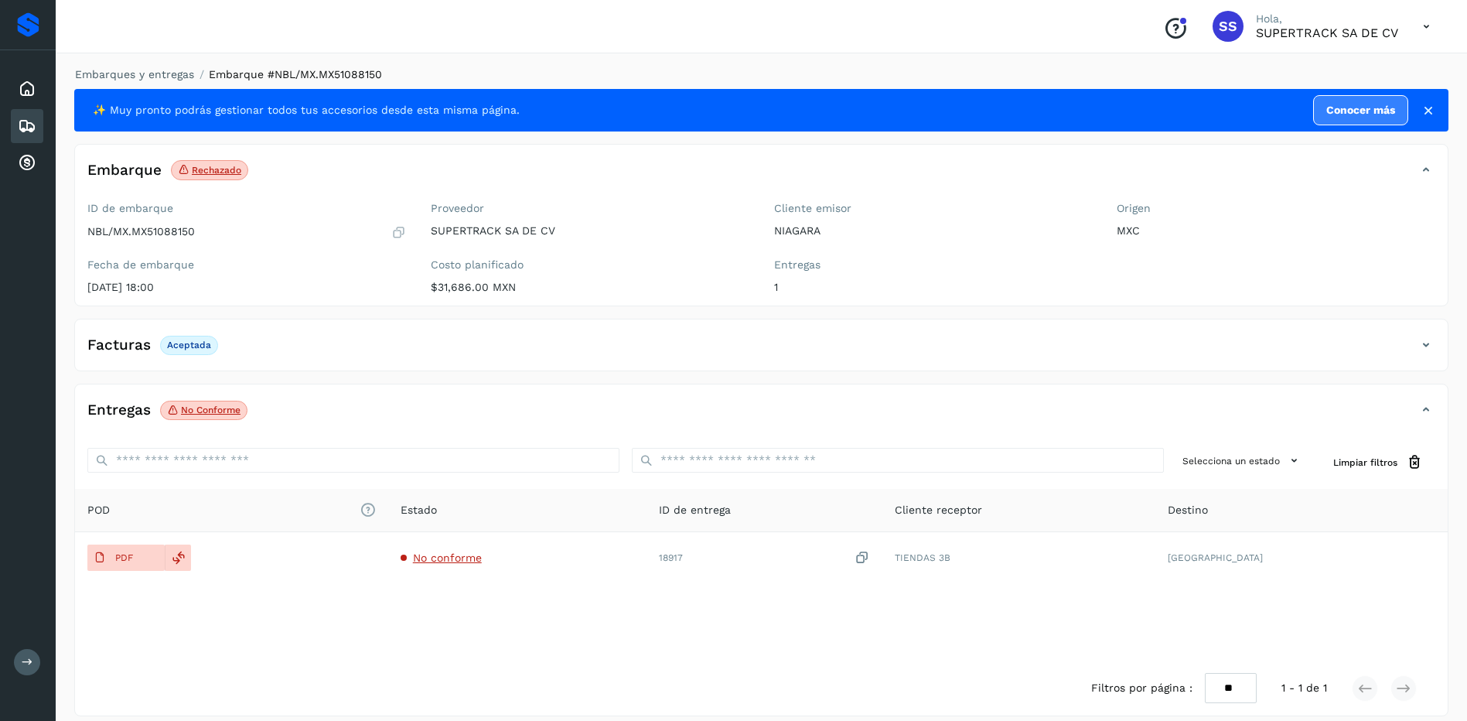
click at [150, 62] on div "Embarques y entregas Embarque #NBL/MX.MX51088150 ✨ Muy pronto podrás gestionar …" at bounding box center [761, 391] width 1411 height 687
click at [154, 80] on li "Embarques y entregas" at bounding box center [129, 75] width 129 height 16
click at [154, 71] on link "Embarques y entregas" at bounding box center [134, 74] width 119 height 12
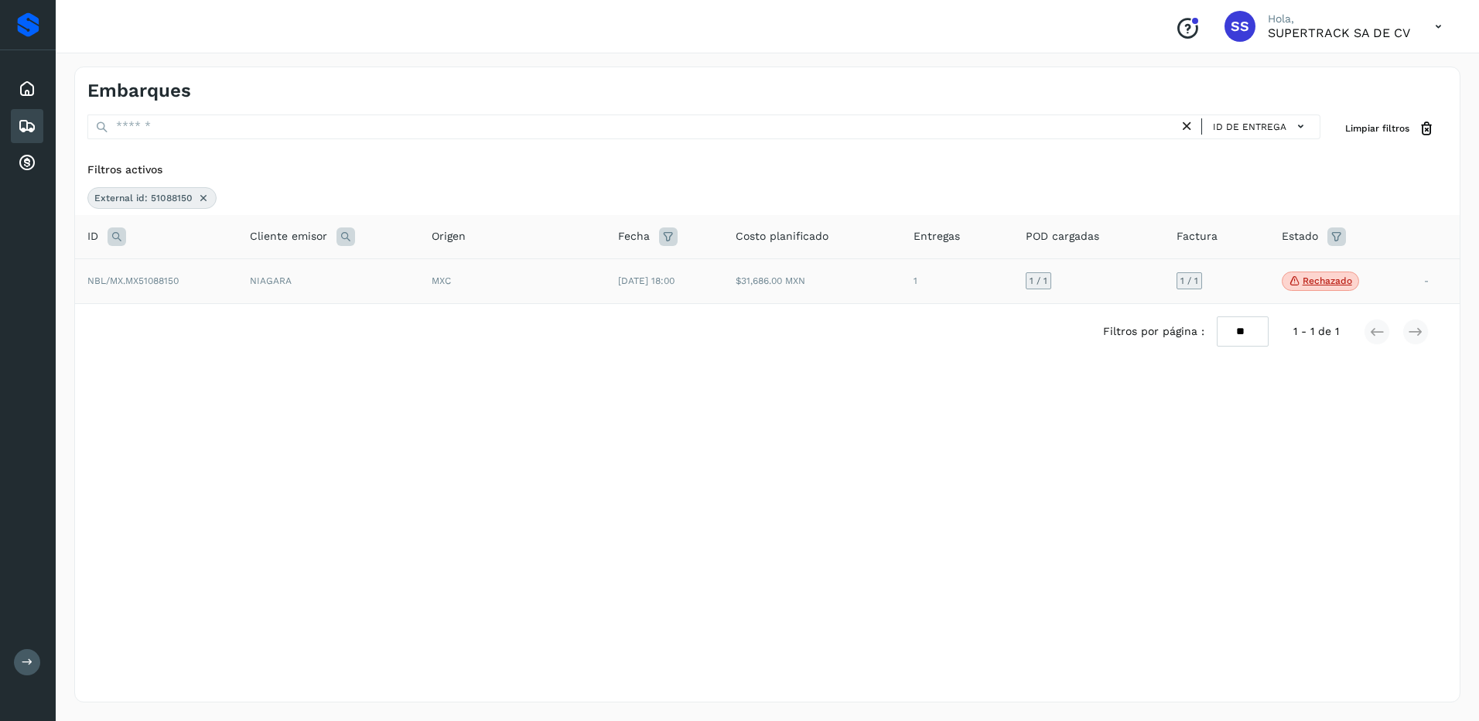
drag, startPoint x: 203, startPoint y: 195, endPoint x: 169, endPoint y: 203, distance: 35.1
click at [200, 195] on icon at bounding box center [203, 198] width 12 height 12
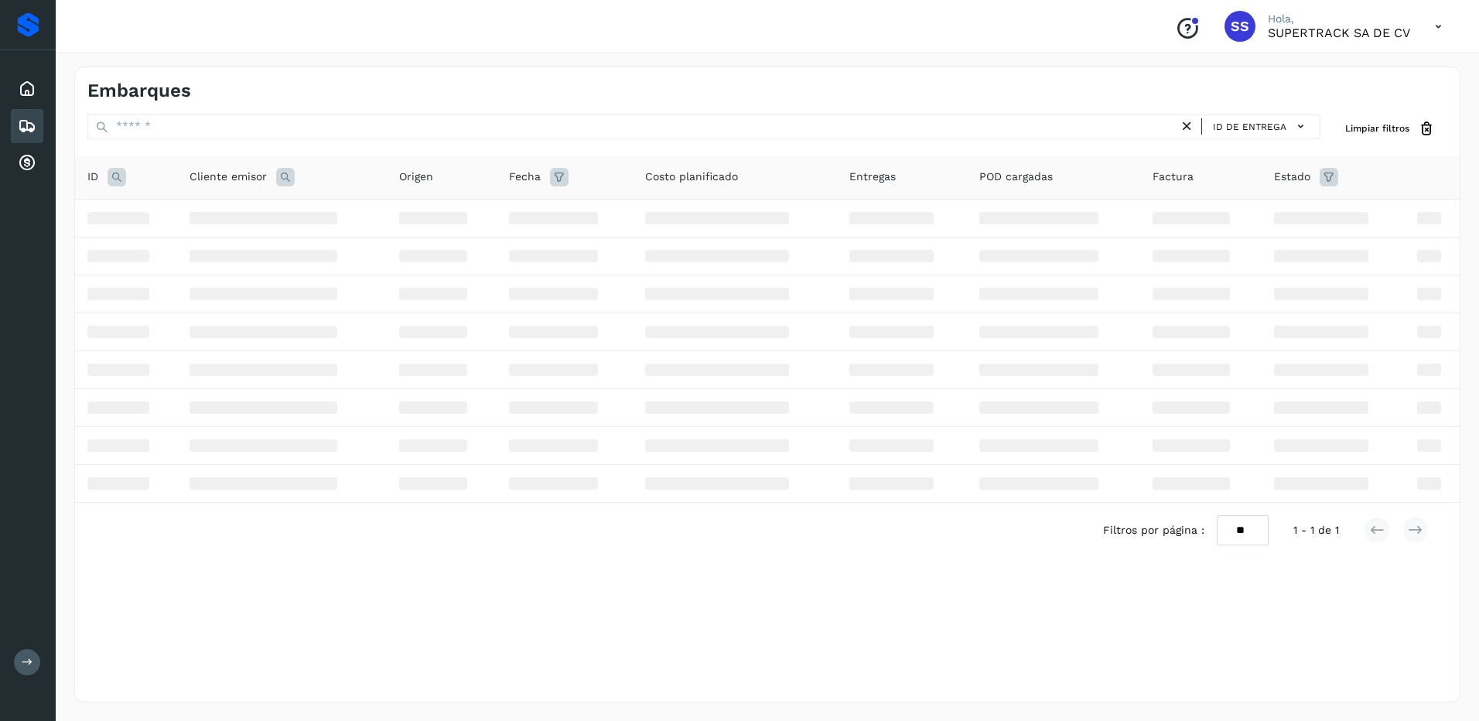
click at [116, 175] on icon at bounding box center [116, 177] width 19 height 19
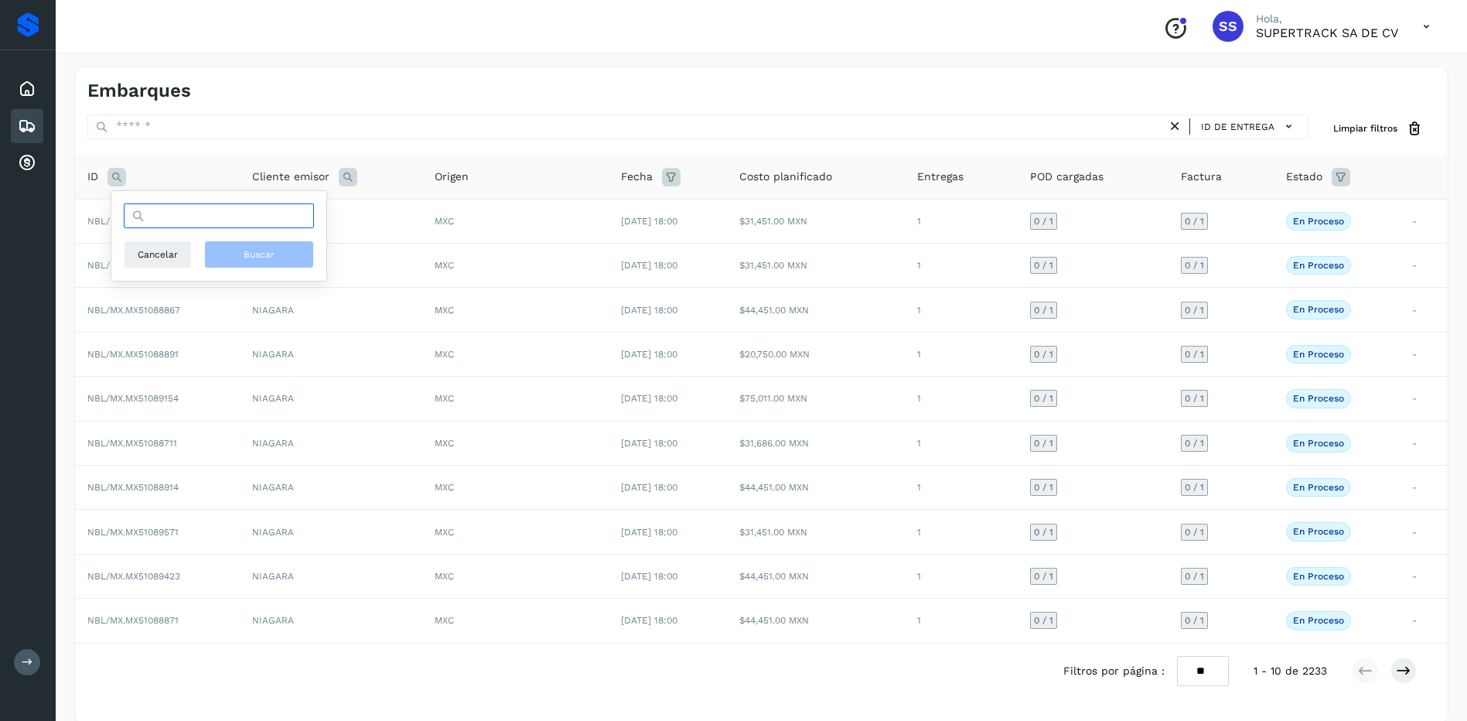
click at [206, 212] on input "text" at bounding box center [219, 215] width 190 height 25
type input "********"
click at [230, 254] on button "Buscar" at bounding box center [259, 254] width 110 height 28
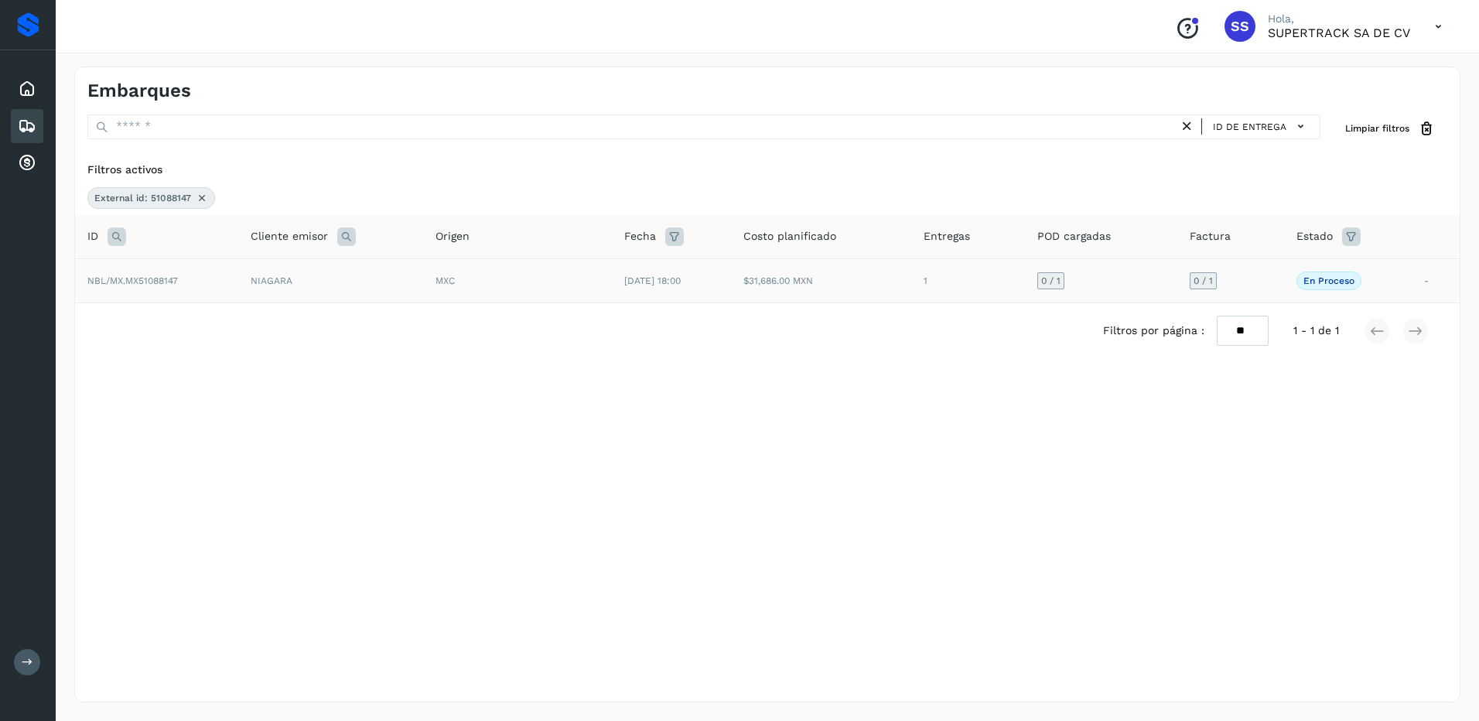
click at [708, 297] on td "[DATE] 18:00" at bounding box center [672, 280] width 120 height 44
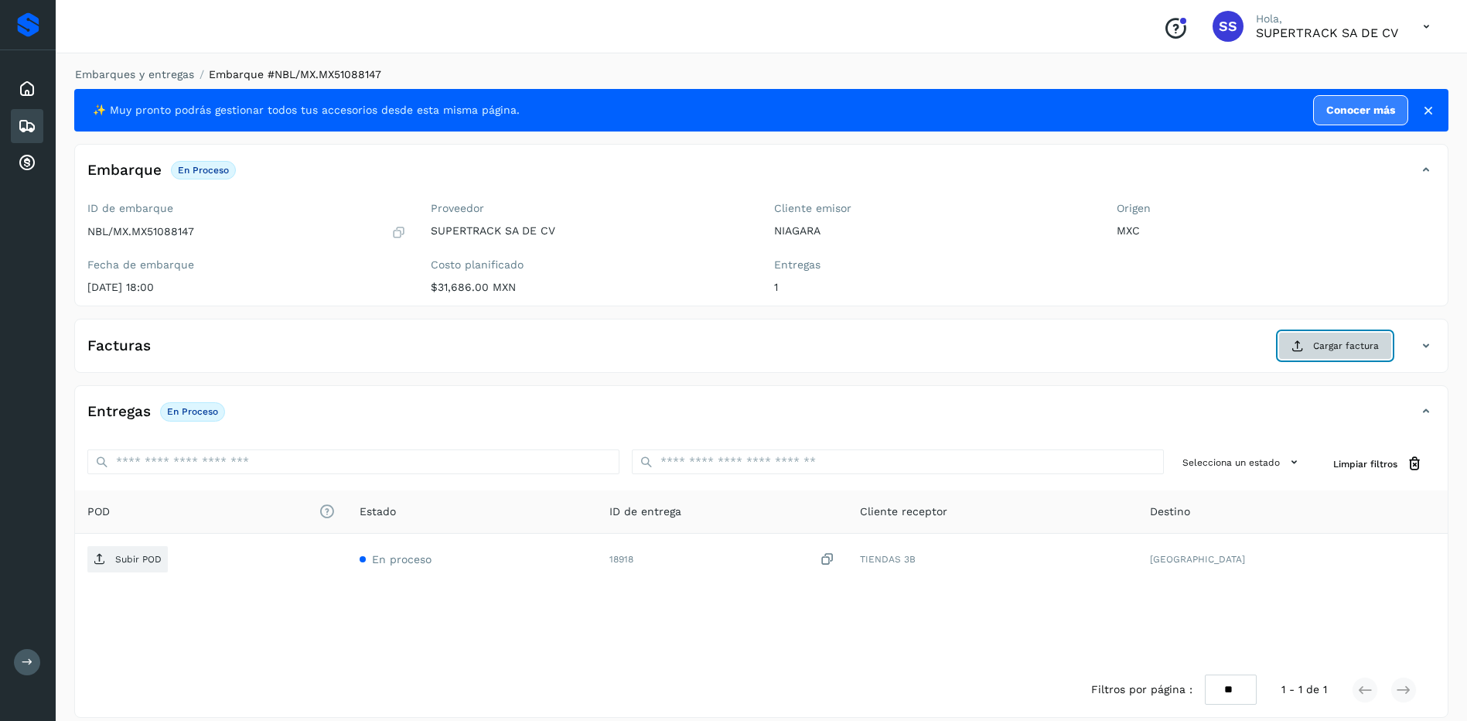
click at [1347, 343] on span "Cargar factura" at bounding box center [1346, 346] width 66 height 14
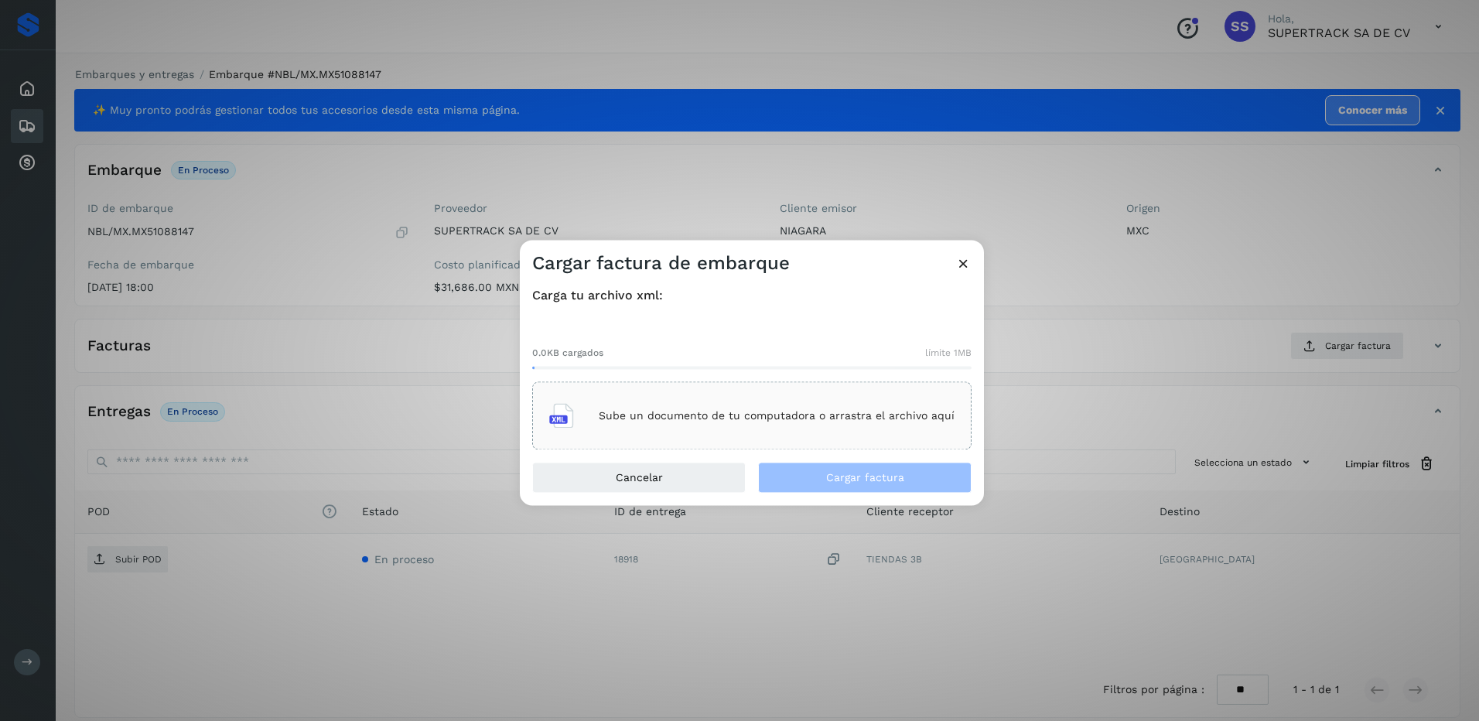
click at [737, 430] on div "Sube un documento de tu computadora o arrastra el archivo aquí" at bounding box center [751, 416] width 405 height 42
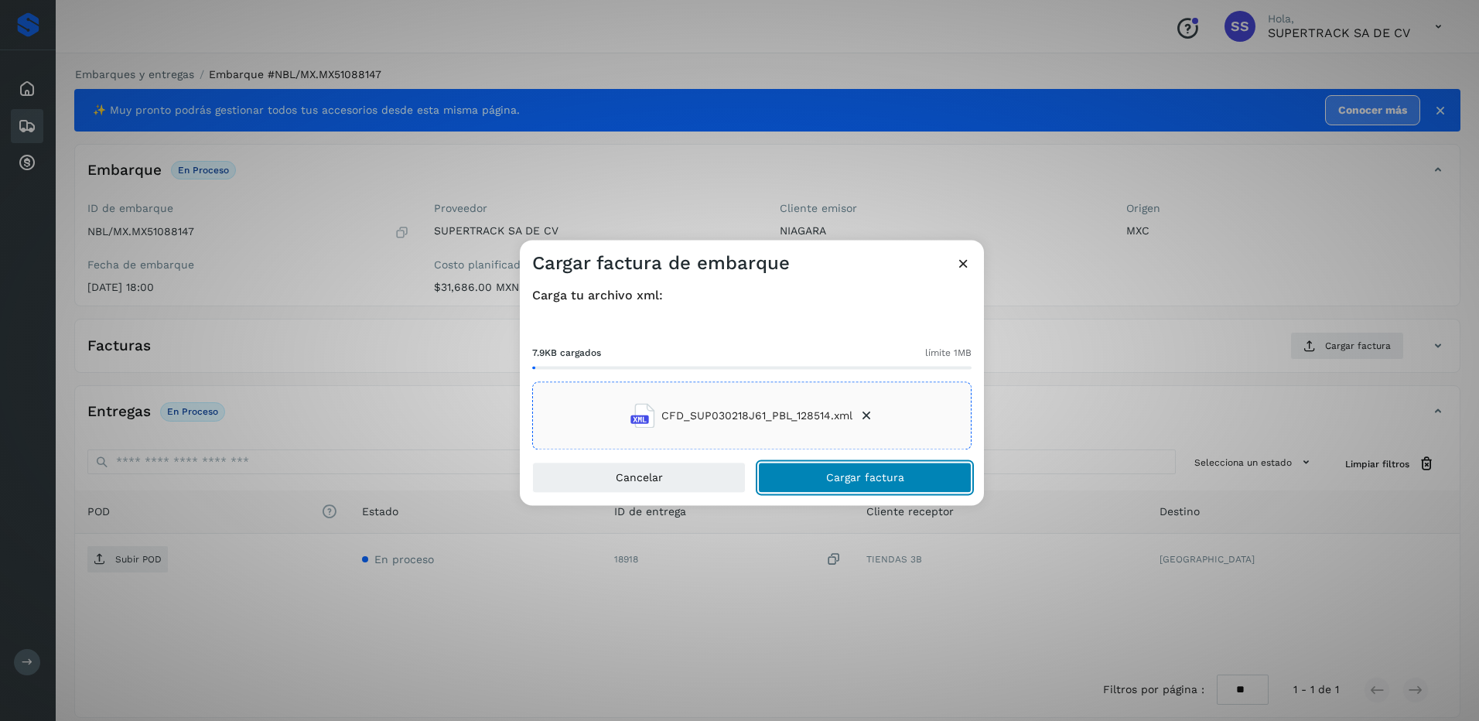
click at [865, 479] on span "Cargar factura" at bounding box center [865, 477] width 78 height 11
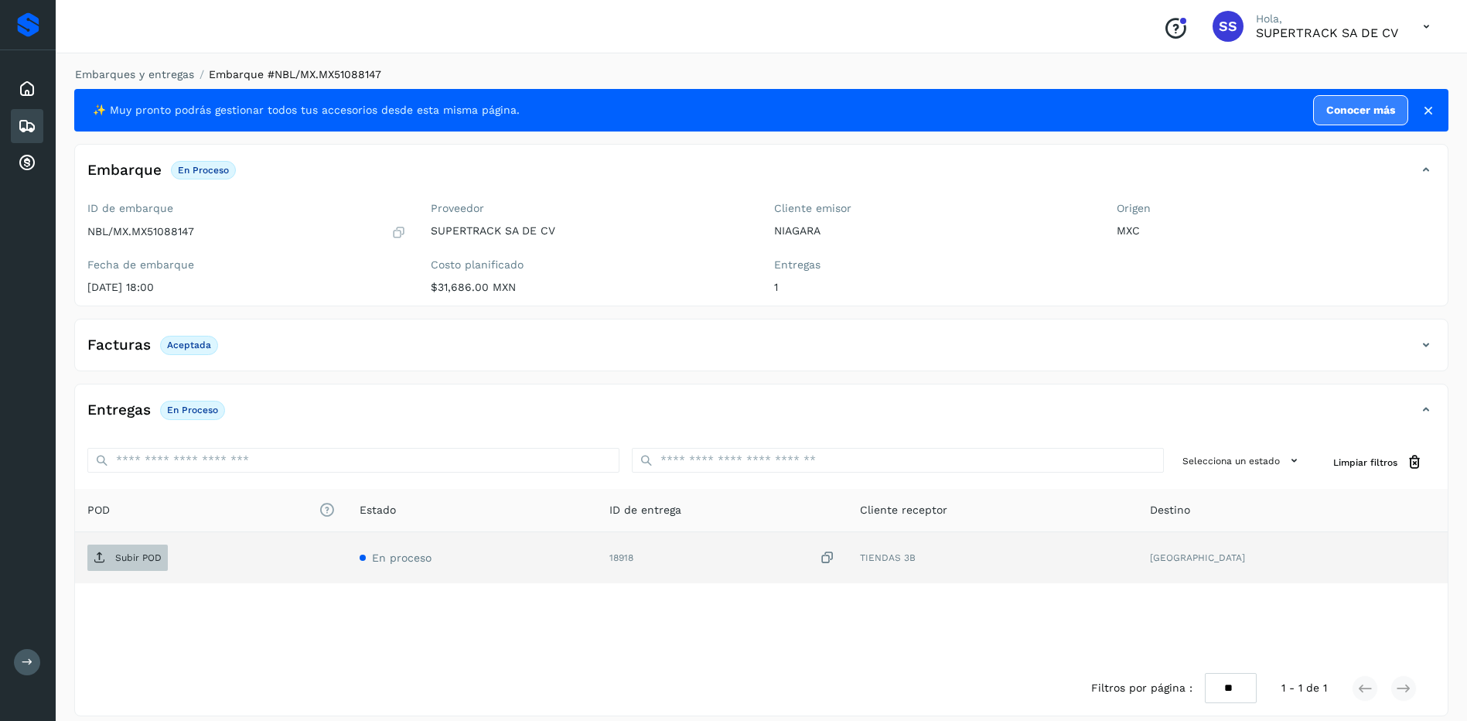
click at [131, 550] on span "Subir POD" at bounding box center [127, 557] width 80 height 25
click at [531, 430] on div "Entregas En proceso" at bounding box center [761, 416] width 1373 height 39
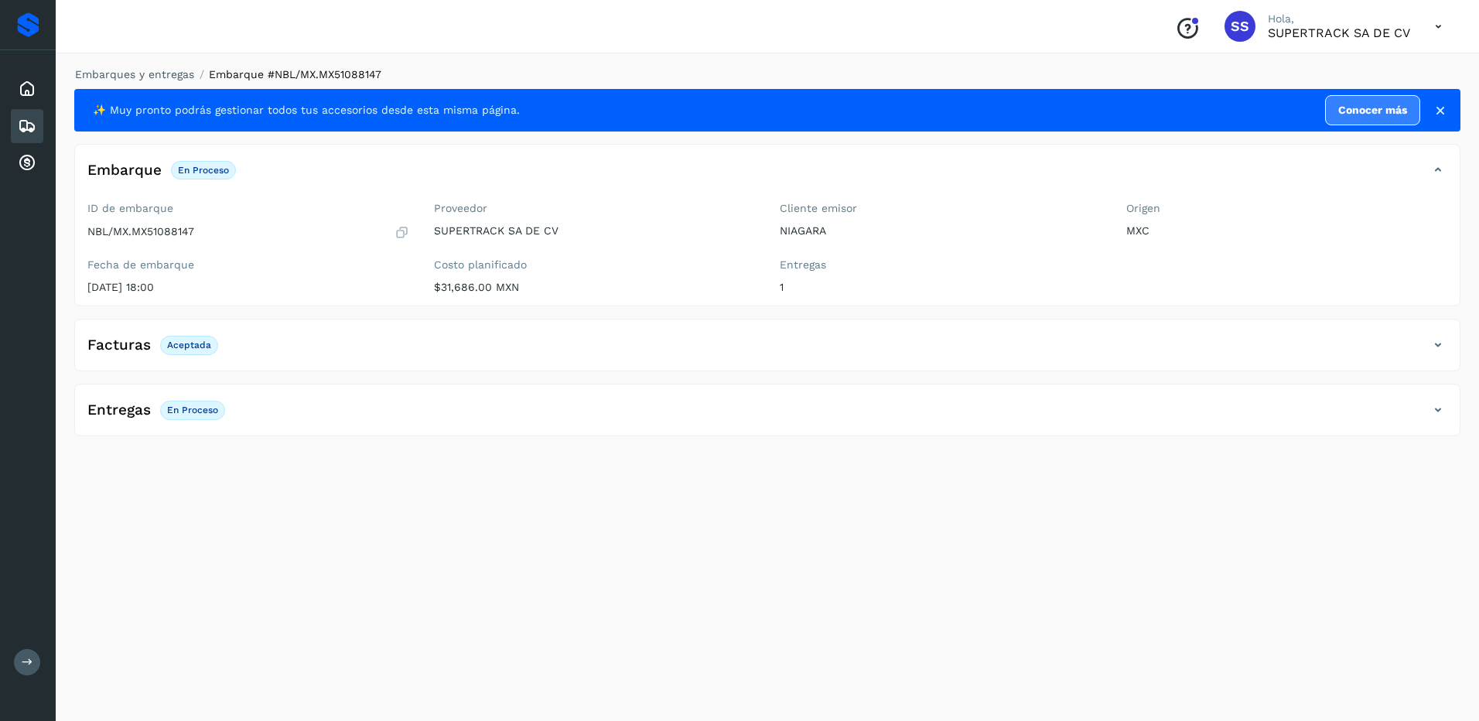
click at [329, 404] on div "Entregas En proceso" at bounding box center [751, 410] width 1353 height 26
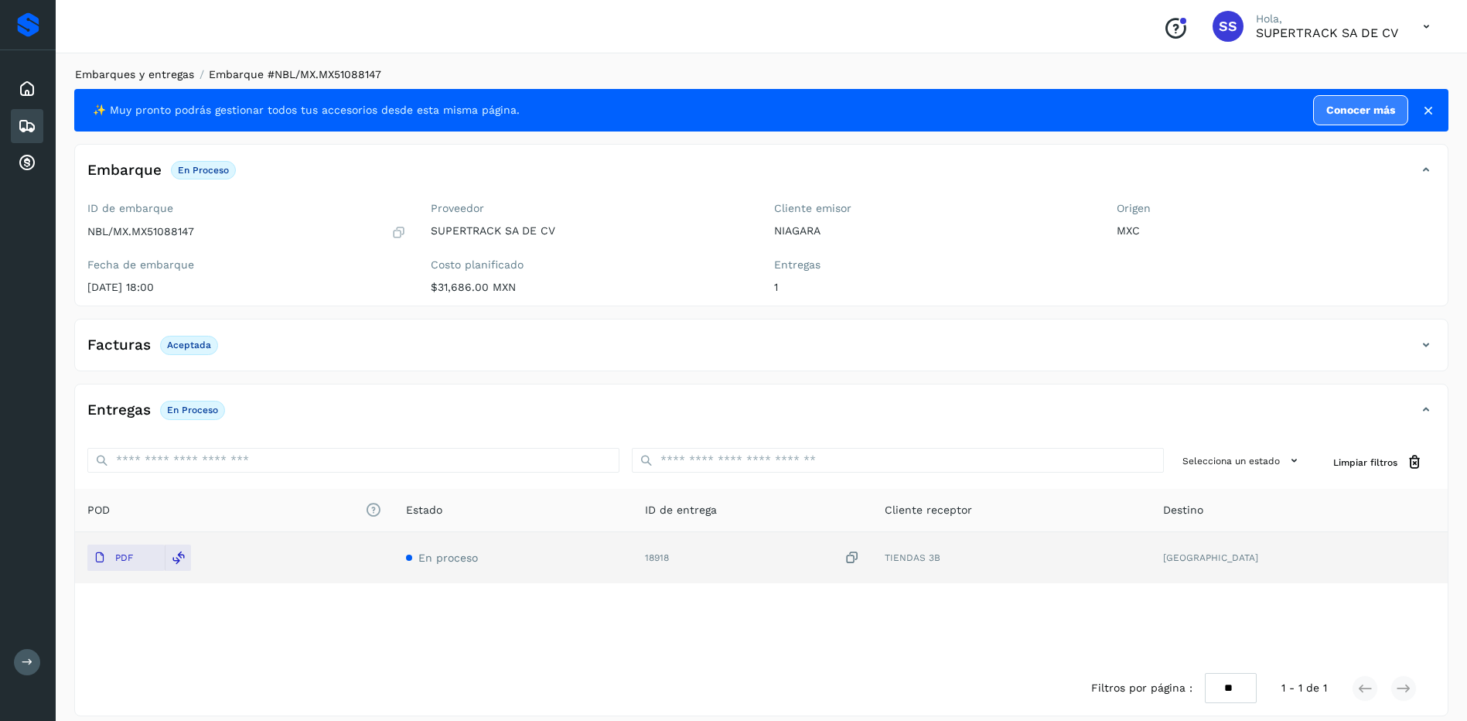
click at [148, 77] on link "Embarques y entregas" at bounding box center [134, 74] width 119 height 12
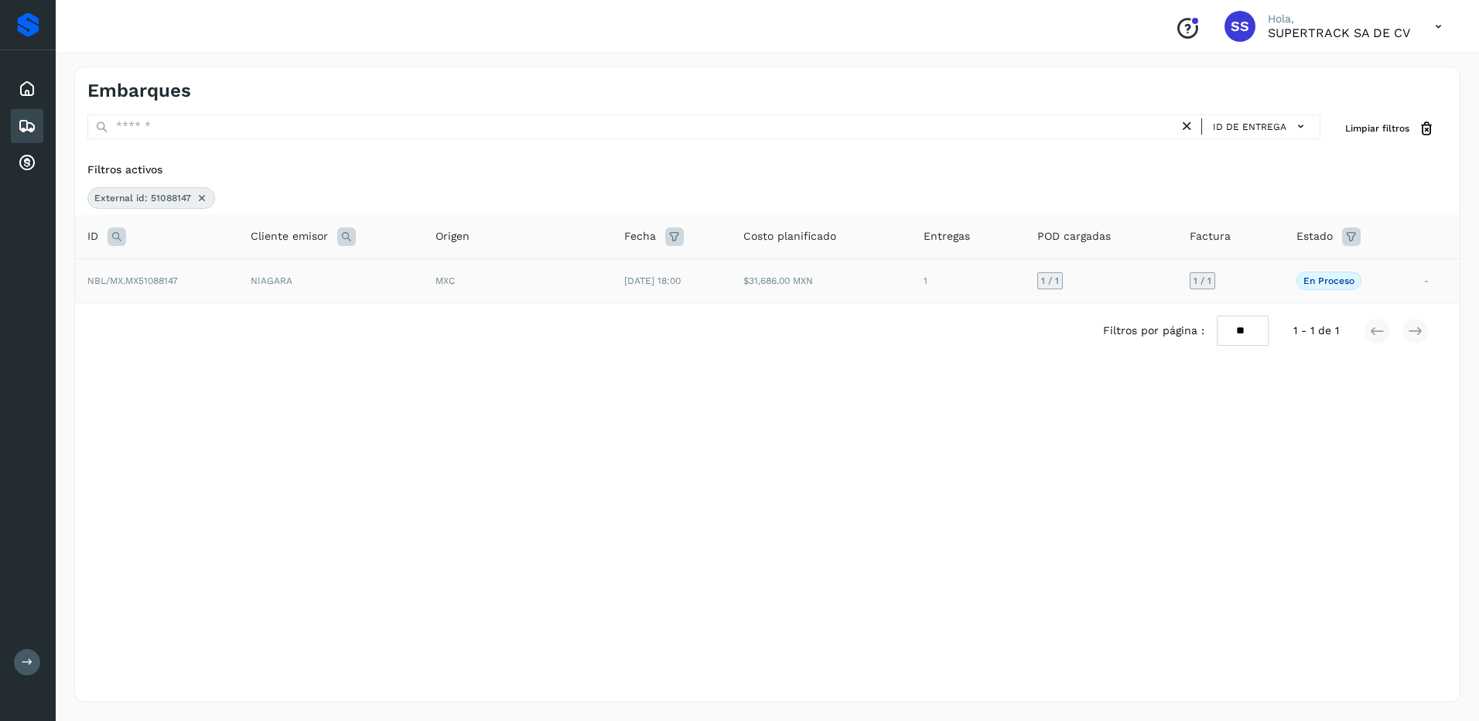
drag, startPoint x: 196, startPoint y: 200, endPoint x: 183, endPoint y: 205, distance: 13.9
click at [196, 200] on icon at bounding box center [202, 198] width 12 height 12
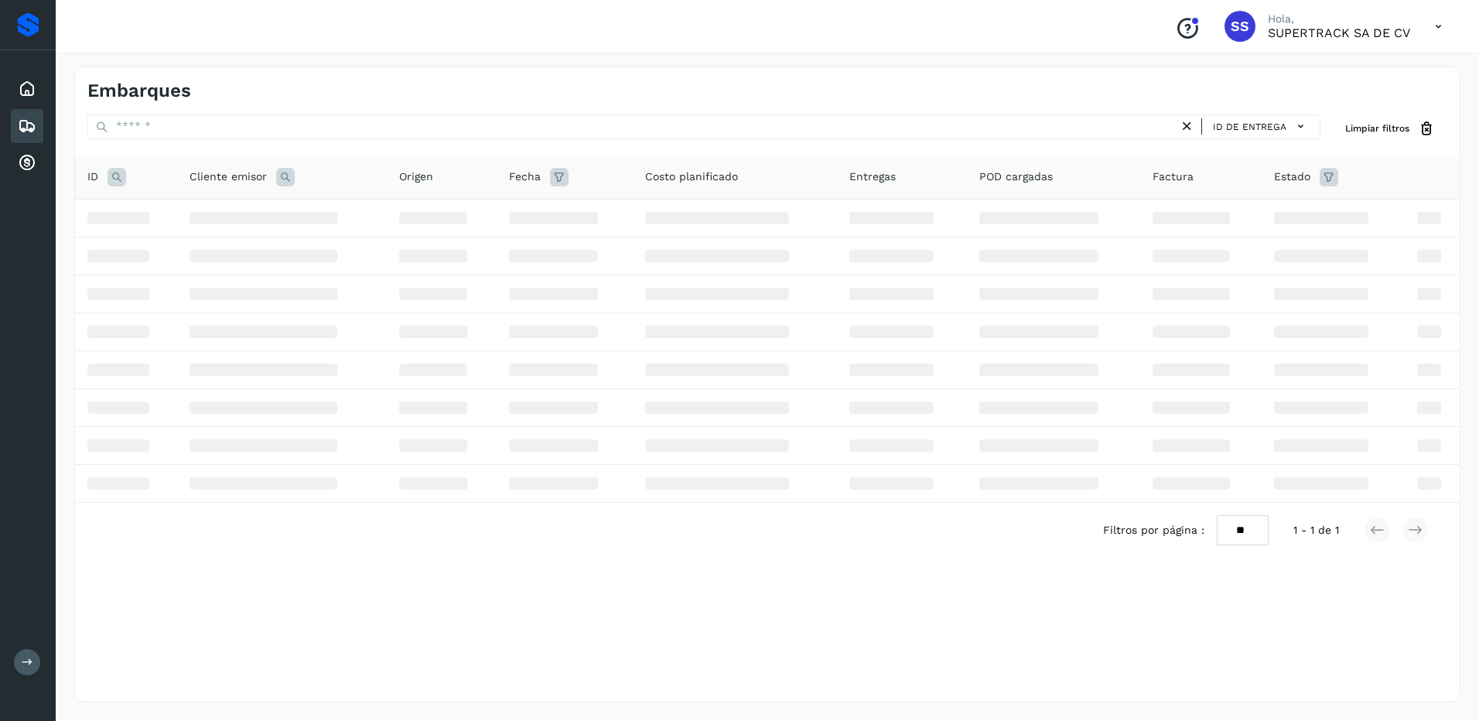
click at [111, 172] on icon at bounding box center [116, 177] width 19 height 19
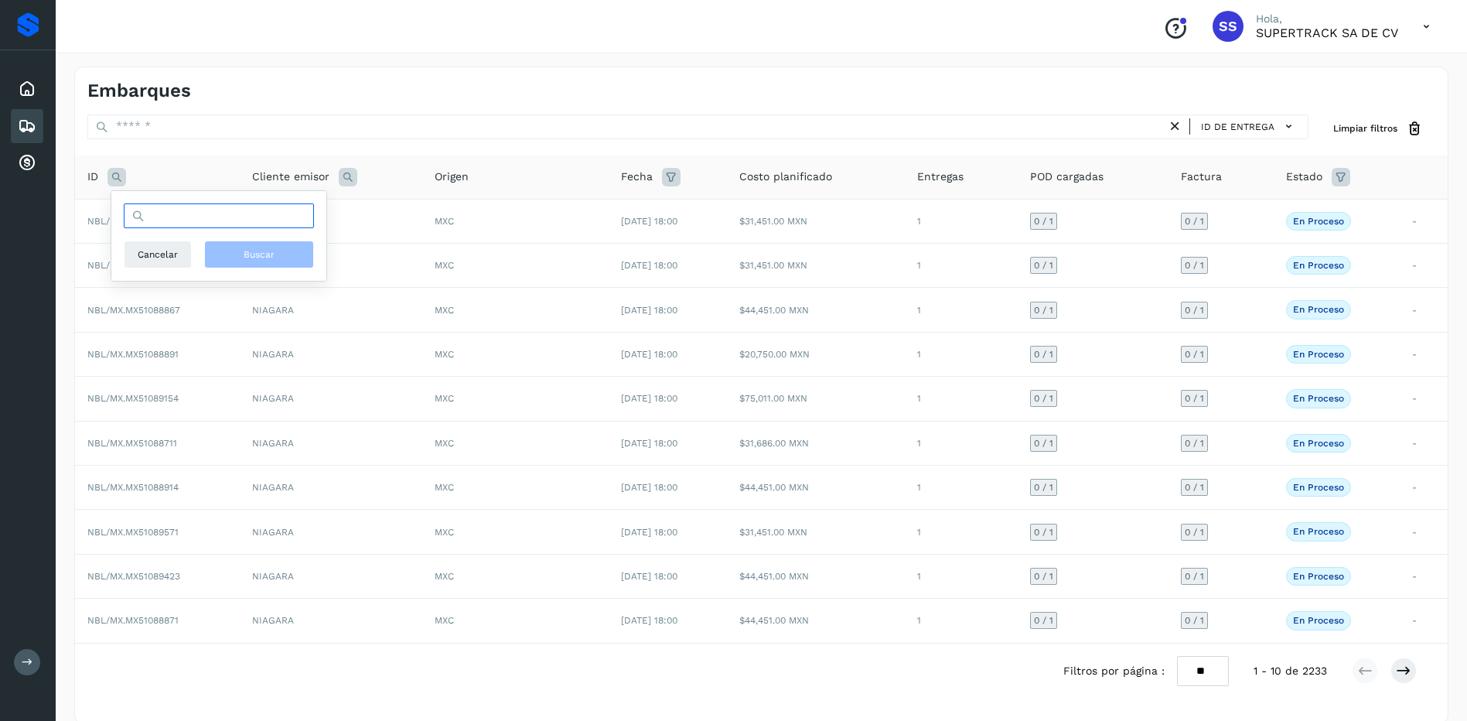
click at [175, 217] on input "text" at bounding box center [219, 215] width 190 height 25
type input "********"
click at [250, 264] on button "Buscar" at bounding box center [259, 254] width 110 height 28
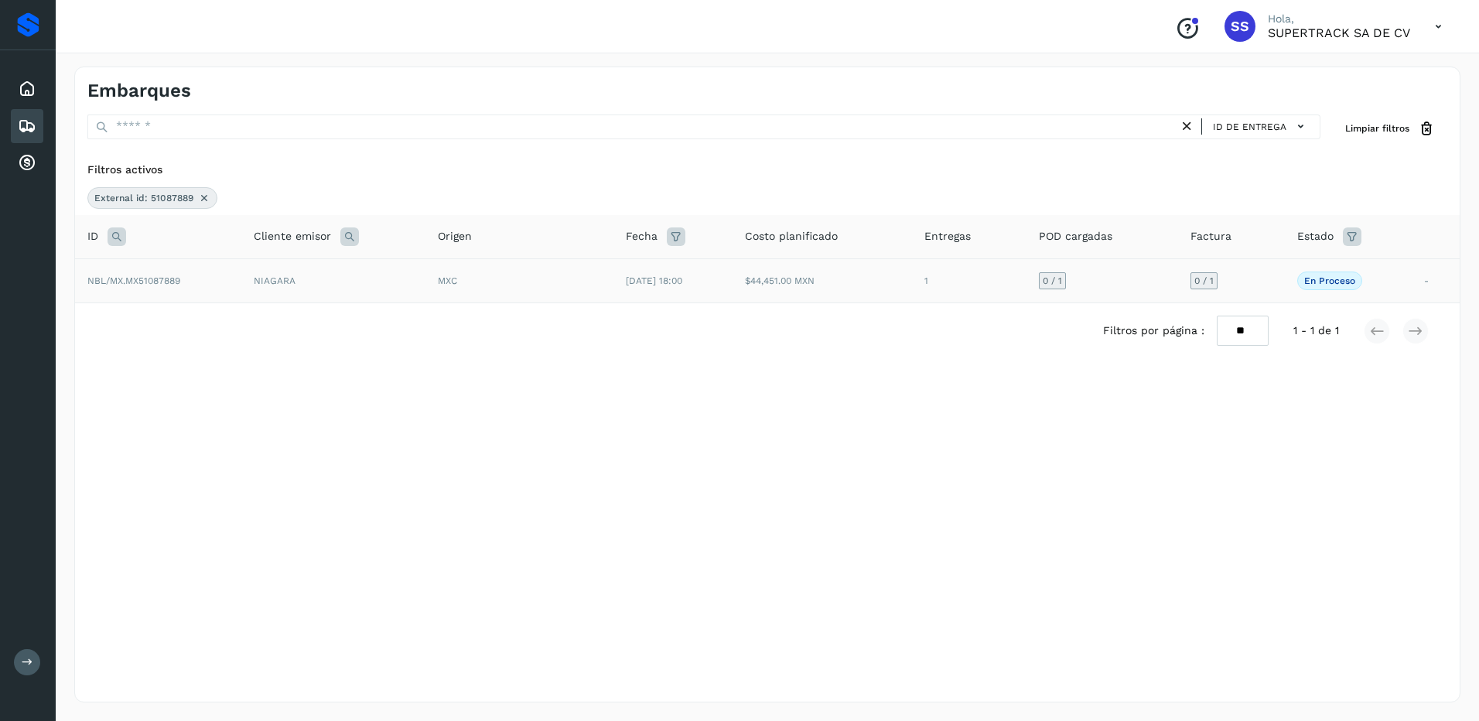
click at [517, 275] on div "MXC" at bounding box center [519, 281] width 163 height 14
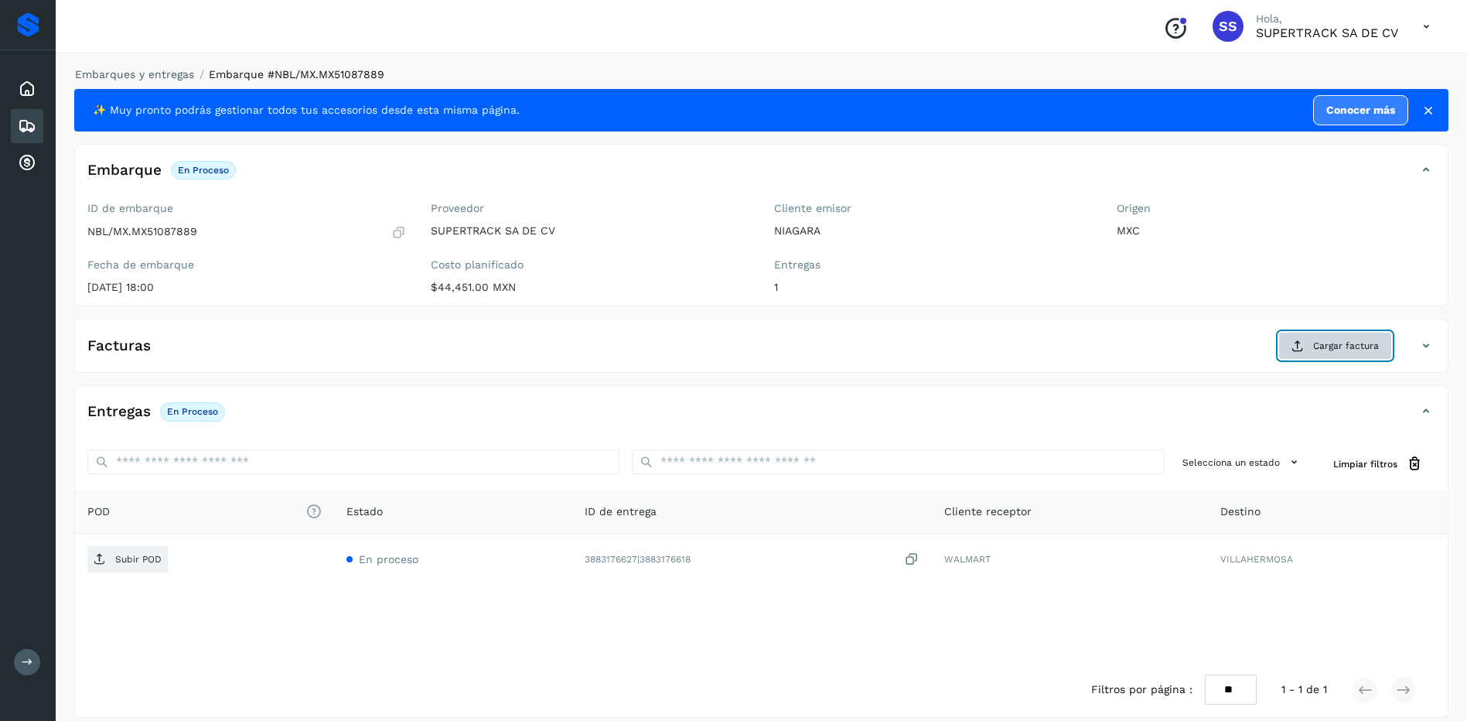
click at [1313, 342] on button "Cargar factura" at bounding box center [1335, 346] width 114 height 28
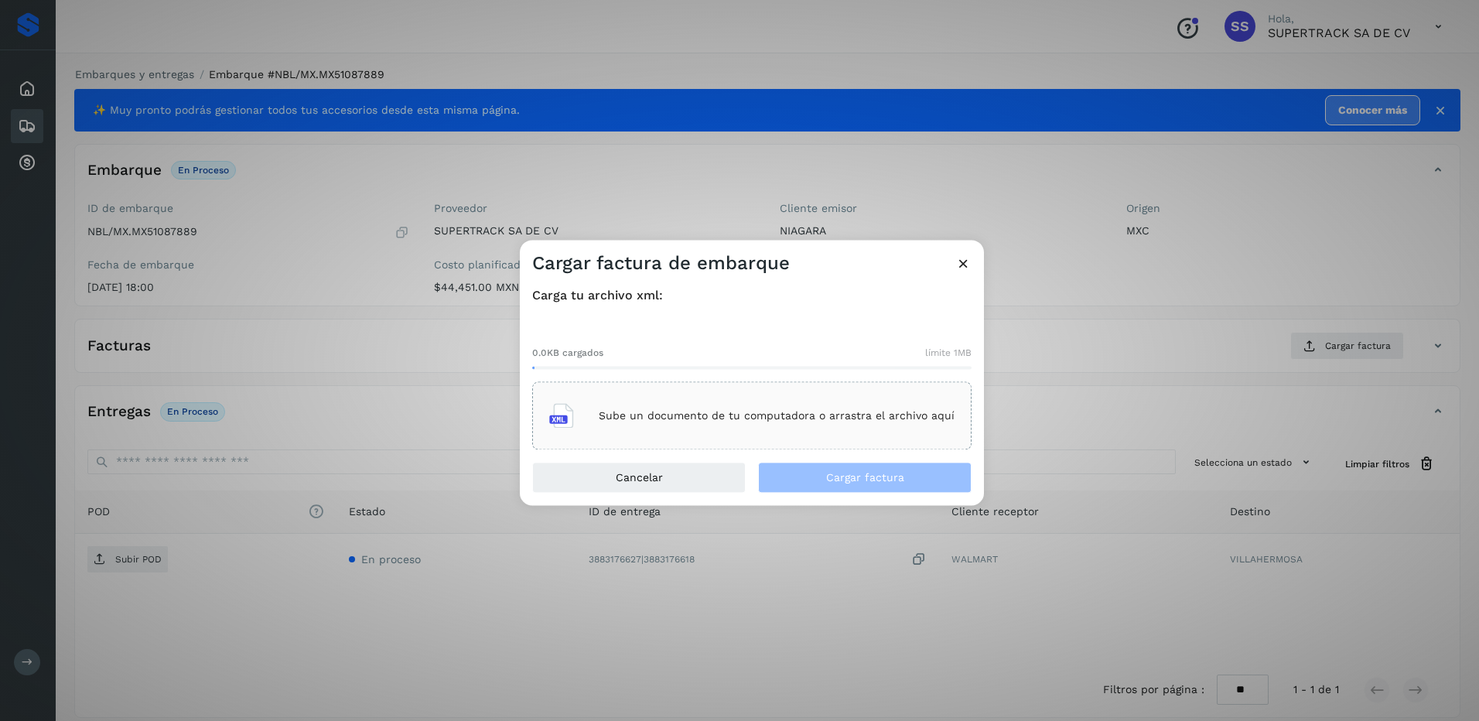
click at [786, 419] on p "Sube un documento de tu computadora o arrastra el archivo aquí" at bounding box center [777, 415] width 356 height 13
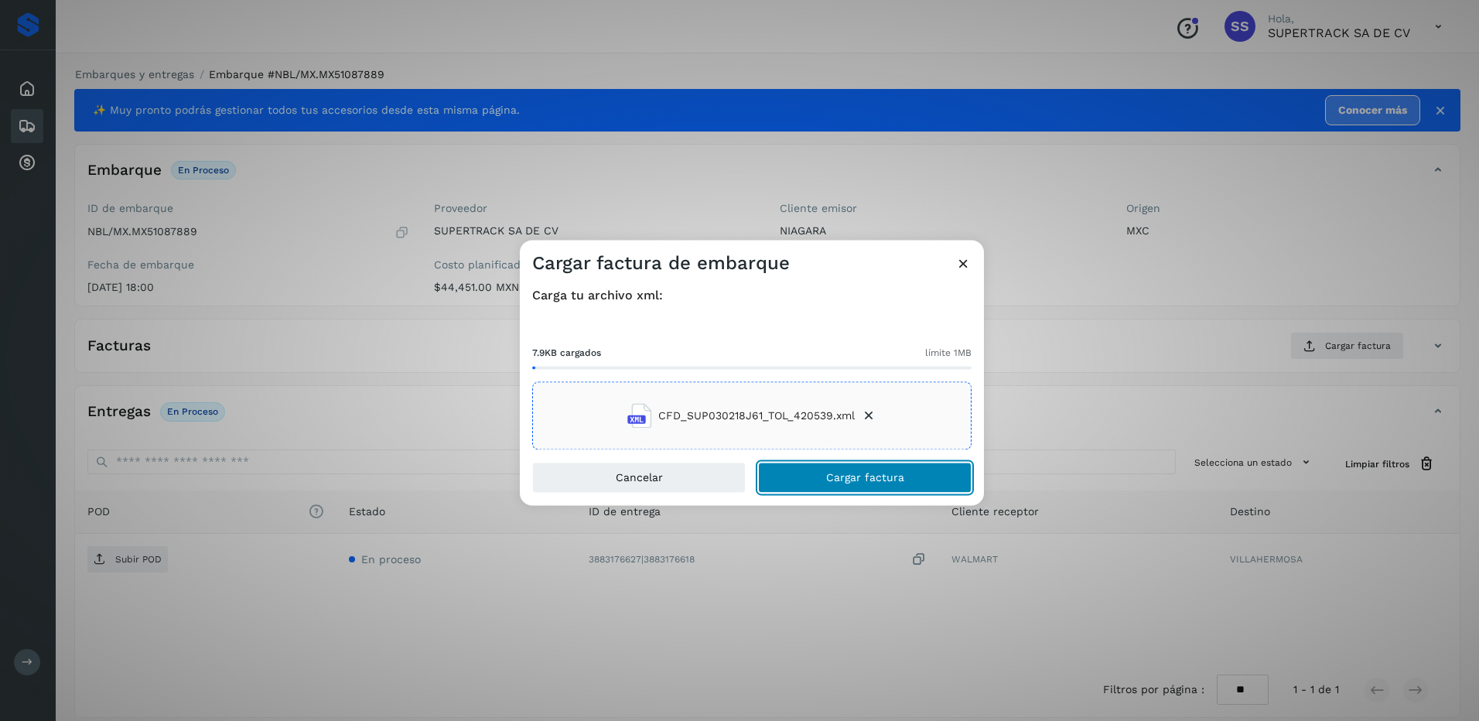
click at [859, 479] on span "Cargar factura" at bounding box center [865, 477] width 78 height 11
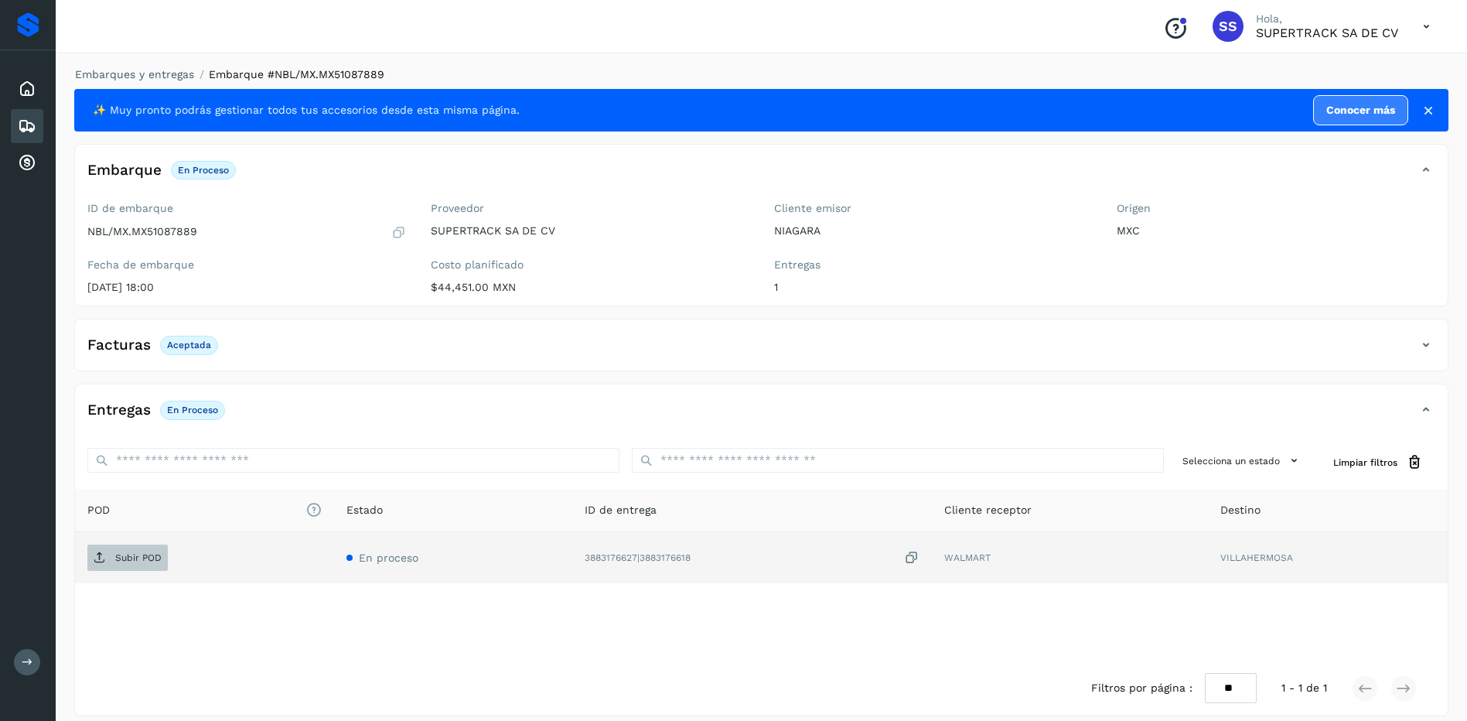
click at [141, 548] on span "Subir POD" at bounding box center [127, 557] width 80 height 25
click at [155, 71] on link "Embarques y entregas" at bounding box center [134, 74] width 119 height 12
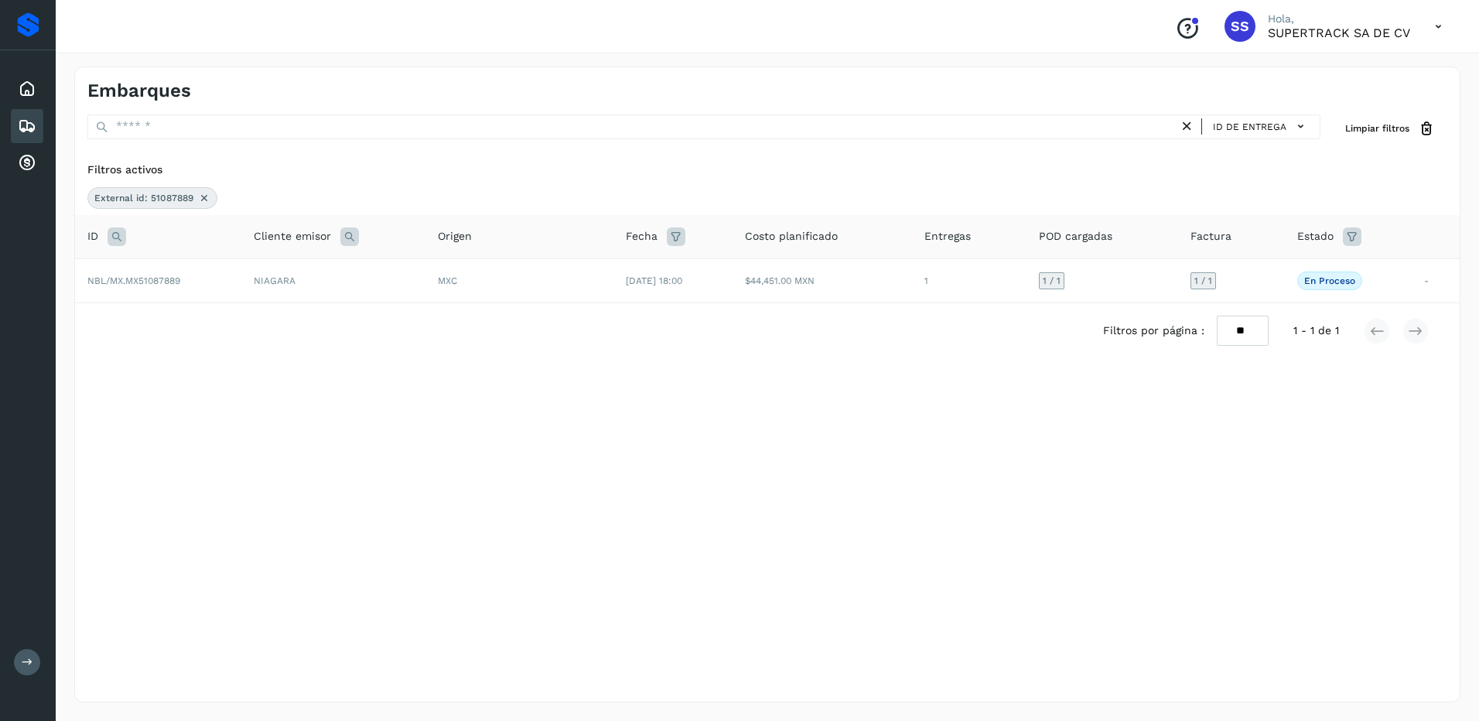
click at [203, 201] on icon at bounding box center [204, 198] width 12 height 12
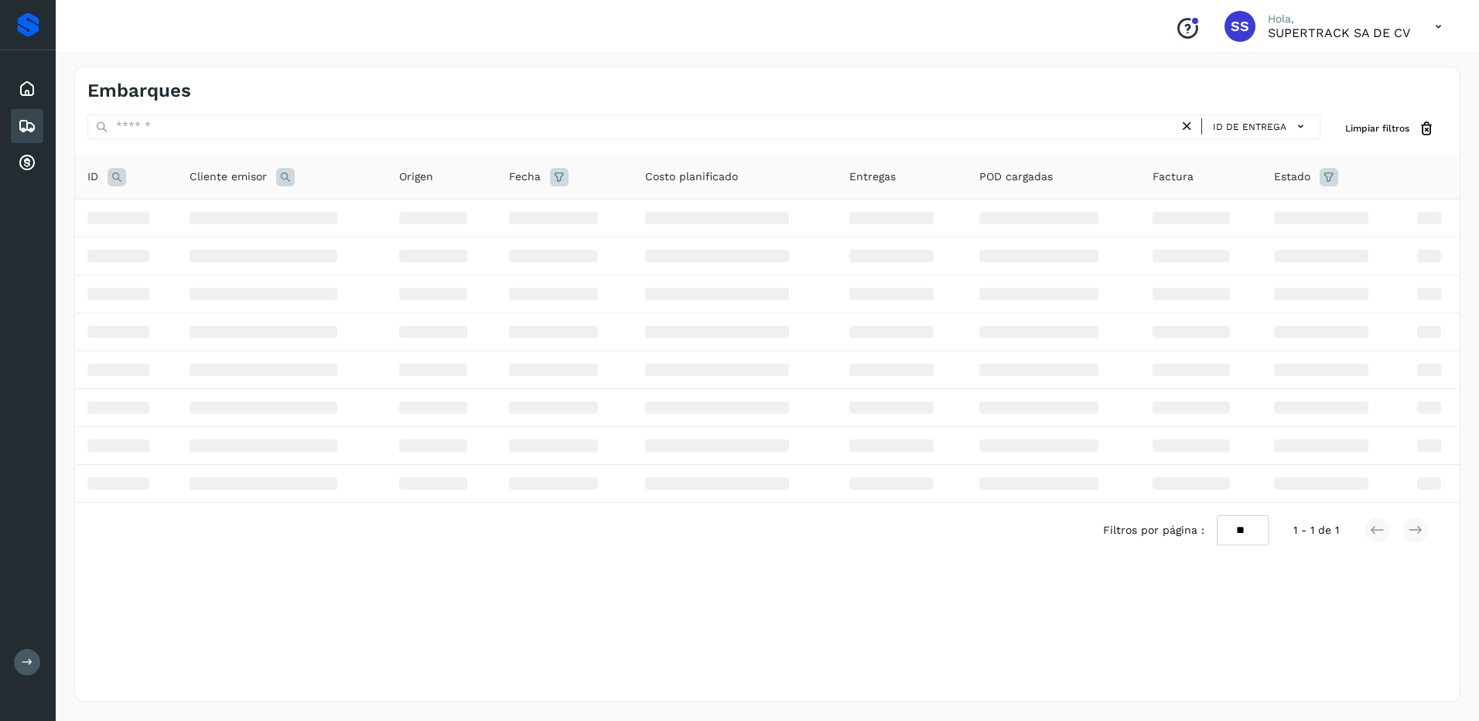
click at [118, 182] on icon at bounding box center [116, 177] width 19 height 19
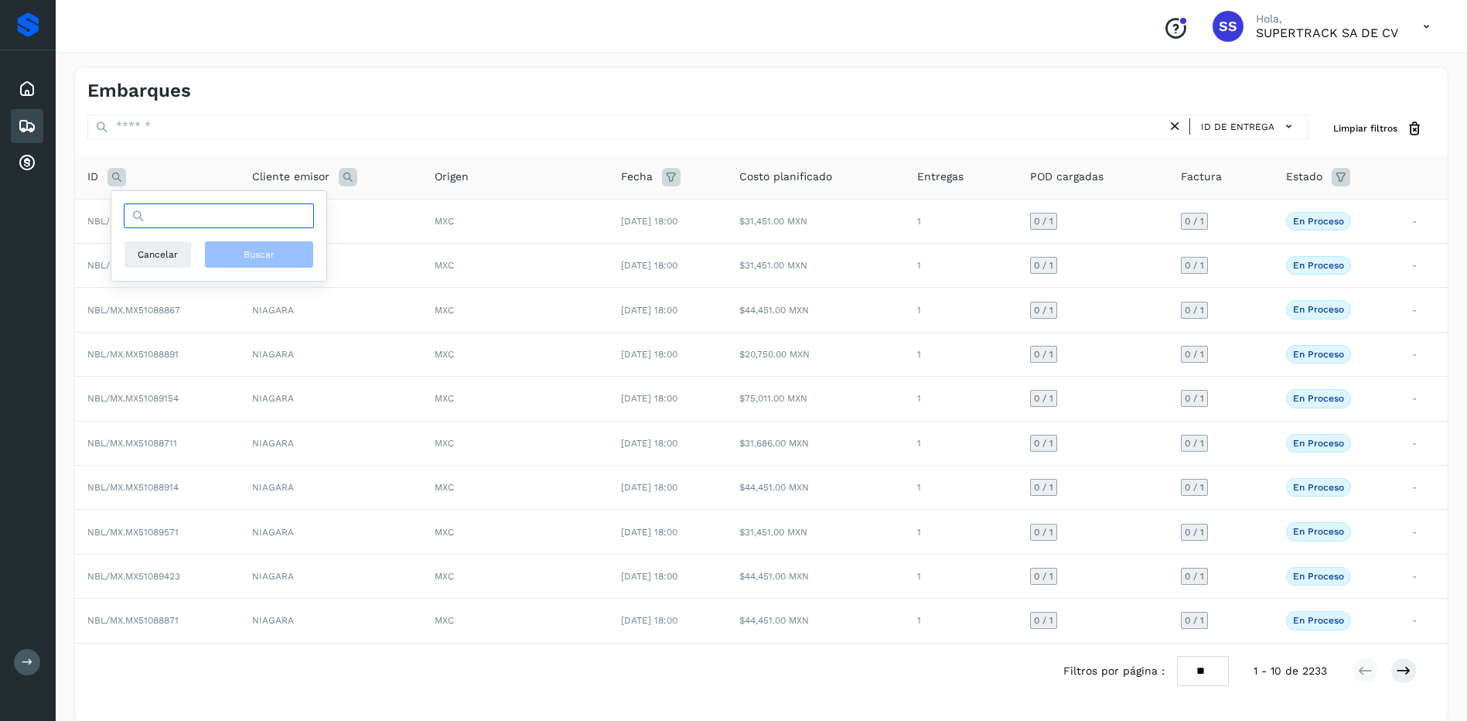
click at [169, 223] on input "text" at bounding box center [219, 215] width 190 height 25
type input "********"
drag, startPoint x: 233, startPoint y: 265, endPoint x: 226, endPoint y: 282, distance: 18.4
click at [228, 282] on table "ID ******** Cancelar Buscar Cliente emisor Origen Fecha Costo planificado Entre…" at bounding box center [761, 399] width 1373 height 488
click at [118, 176] on icon at bounding box center [116, 177] width 19 height 19
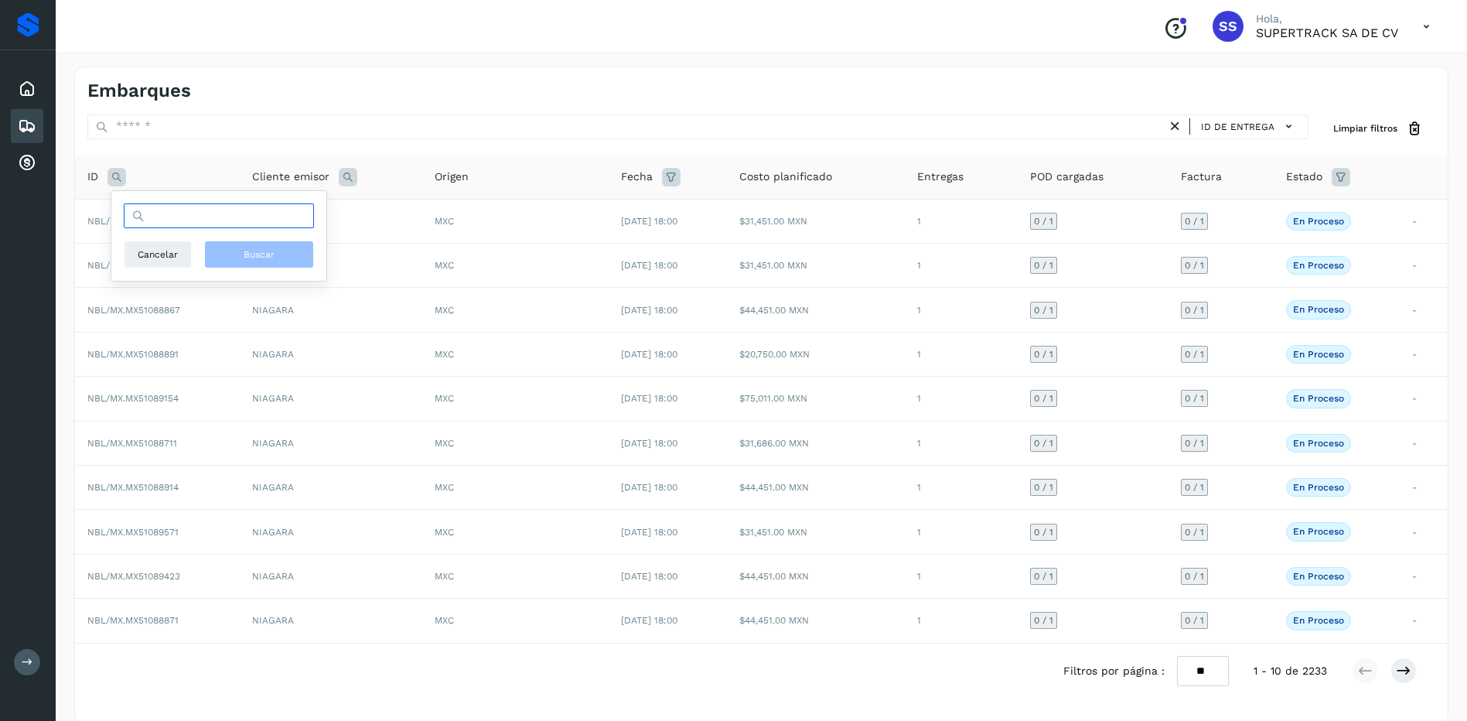
click at [165, 221] on input "text" at bounding box center [219, 215] width 190 height 25
type input "********"
click at [262, 270] on div "******** Cancelar Buscar" at bounding box center [218, 236] width 215 height 90
click at [269, 261] on button "Buscar" at bounding box center [259, 254] width 110 height 28
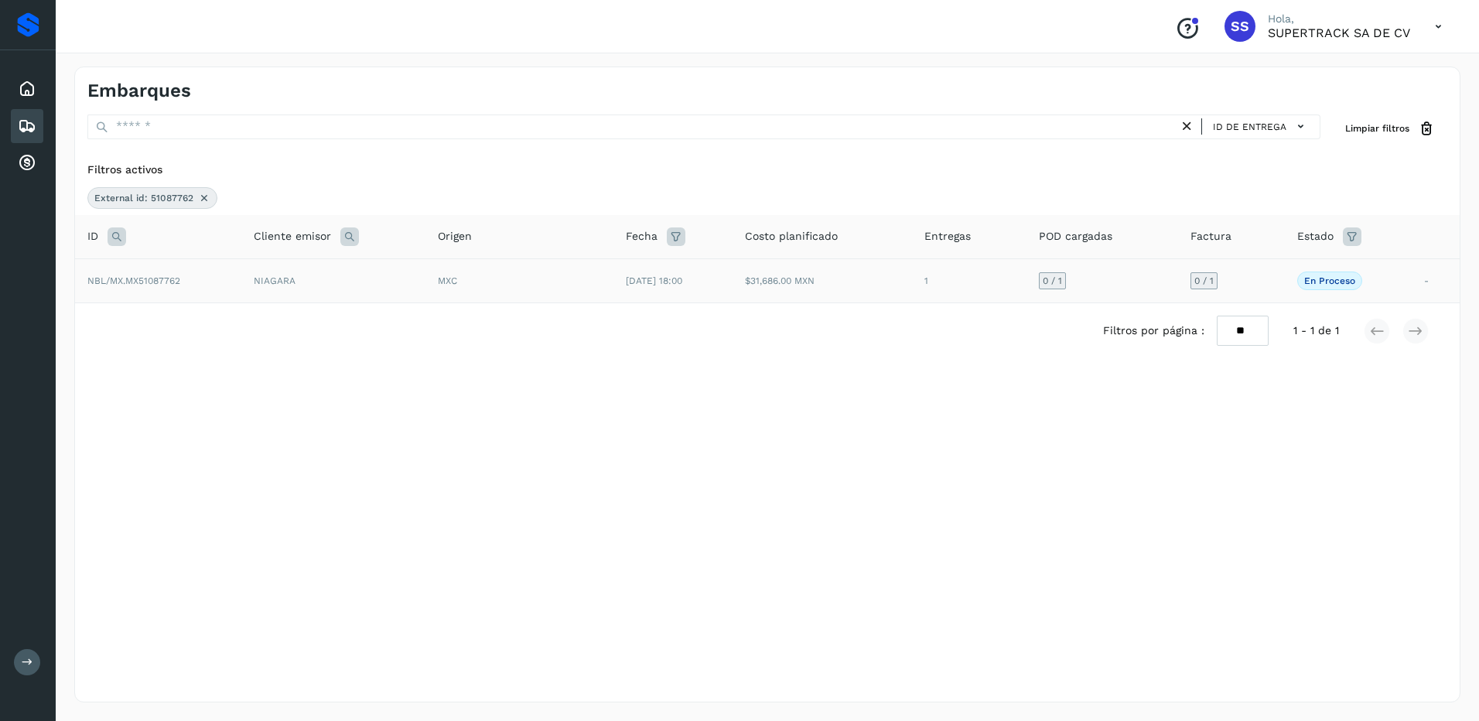
click at [636, 295] on td "[DATE] 18:00" at bounding box center [672, 280] width 119 height 44
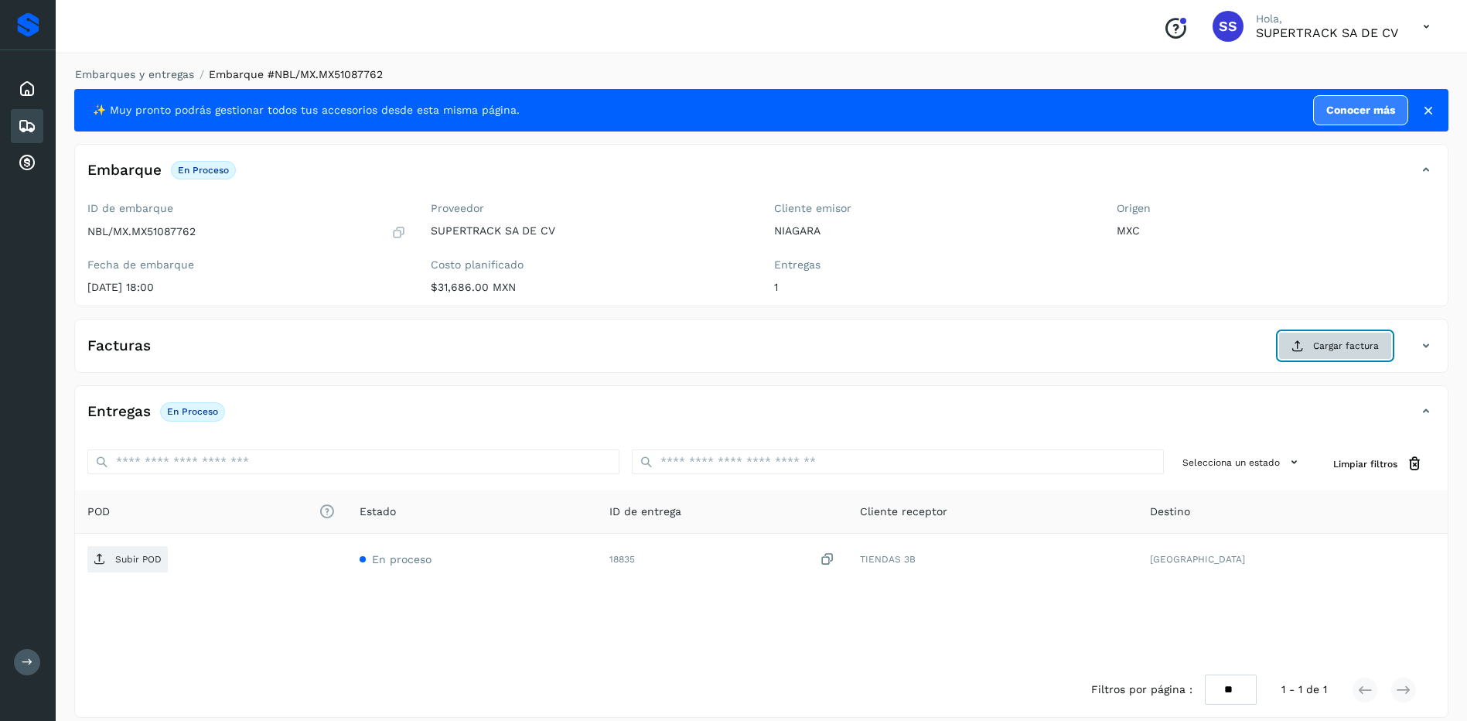
click at [1319, 348] on span "Cargar factura" at bounding box center [1346, 346] width 66 height 14
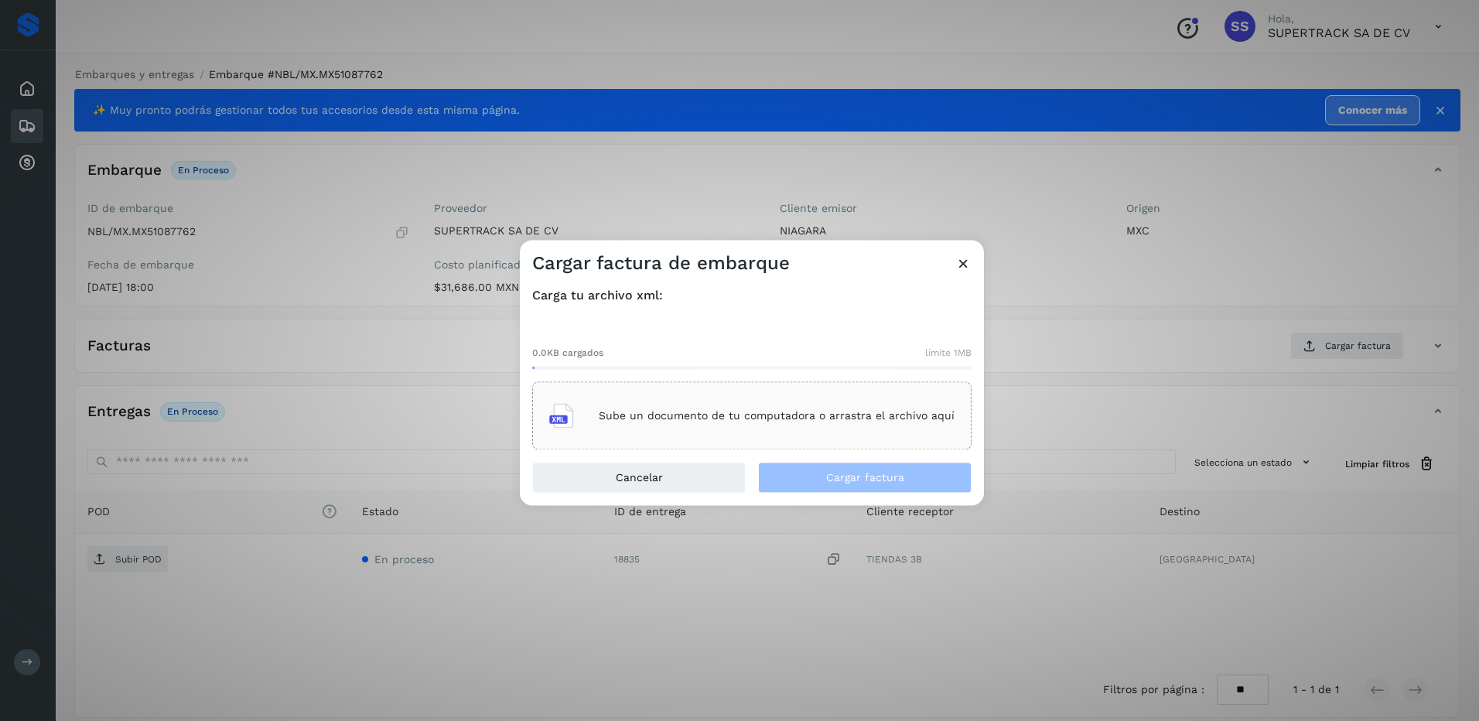
click at [649, 410] on p "Sube un documento de tu computadora o arrastra el archivo aquí" at bounding box center [777, 415] width 356 height 13
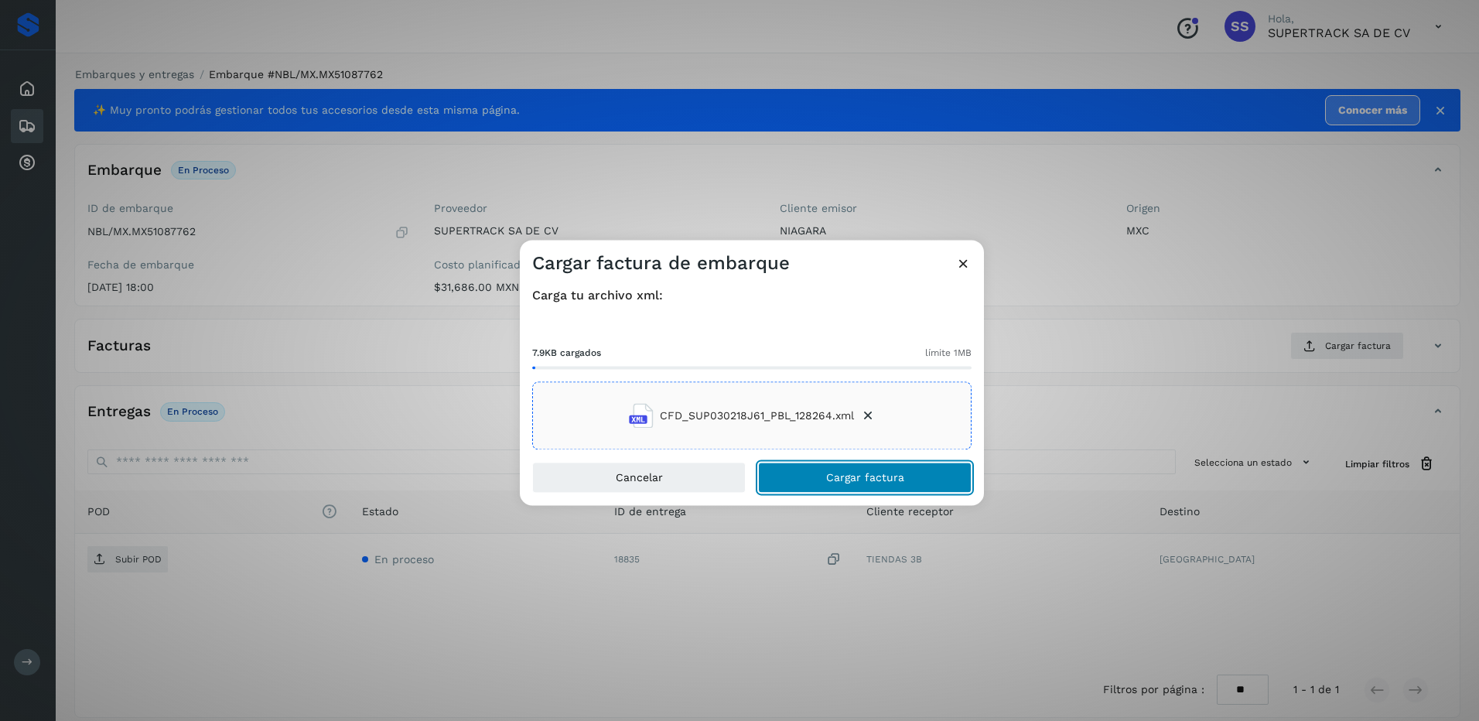
click at [853, 477] on span "Cargar factura" at bounding box center [865, 477] width 78 height 11
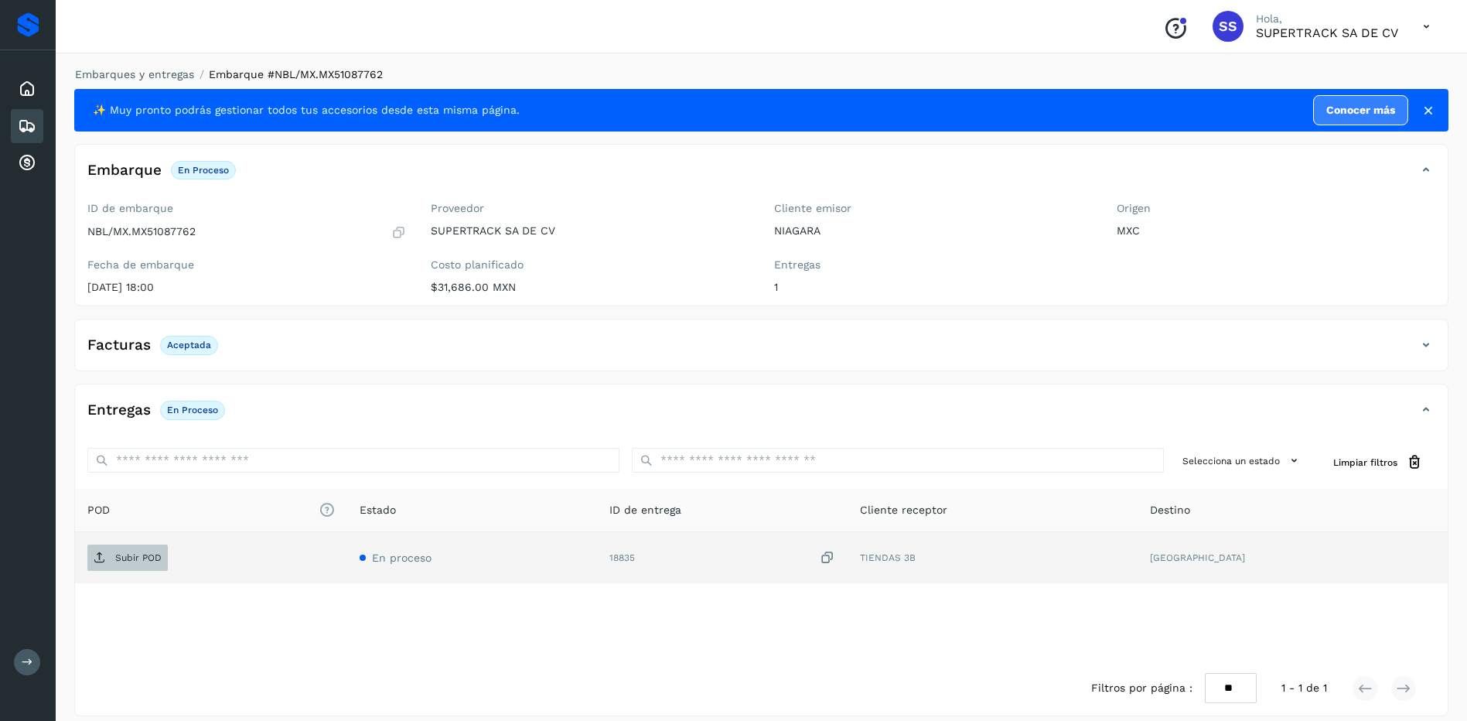
click at [141, 569] on span "Subir POD" at bounding box center [127, 557] width 80 height 25
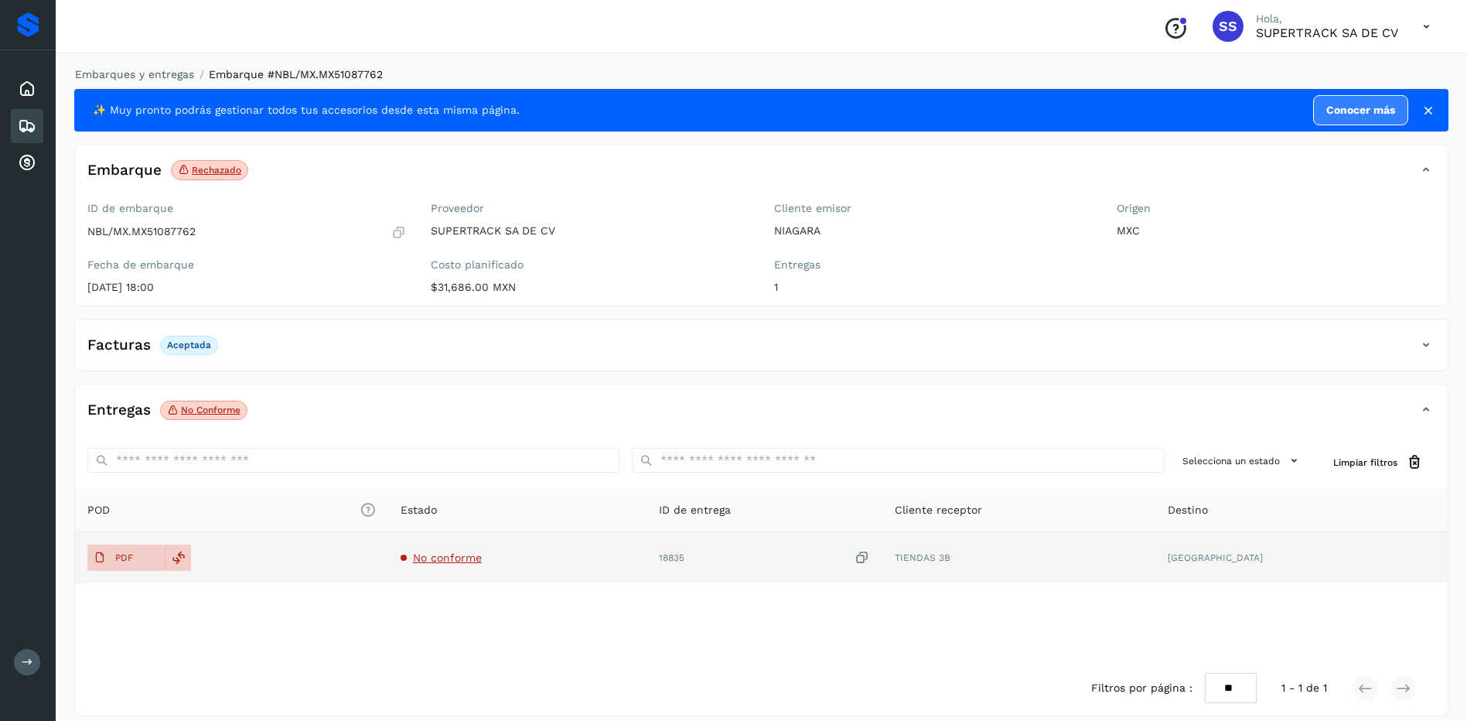
click at [930, 365] on div "Facturas Aceptada" at bounding box center [761, 351] width 1373 height 39
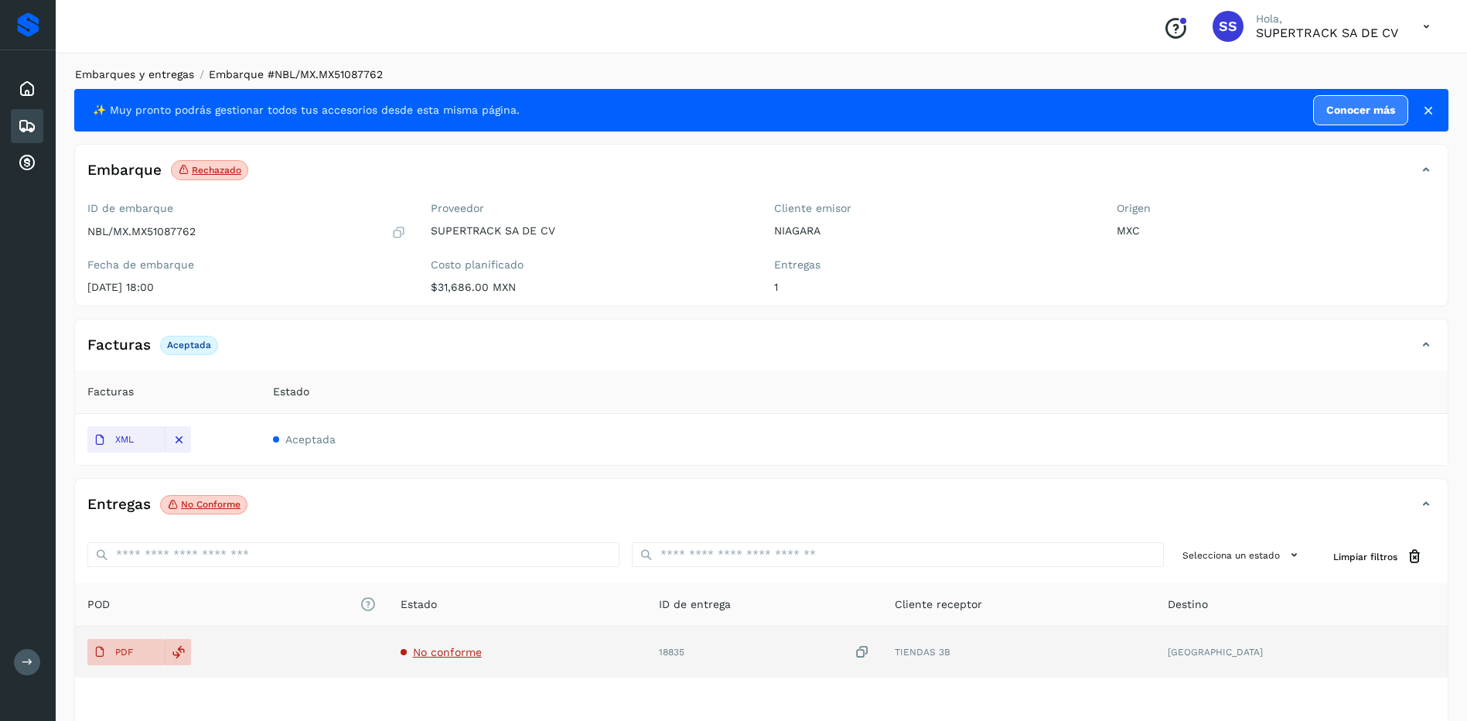
click at [117, 75] on link "Embarques y entregas" at bounding box center [134, 74] width 119 height 12
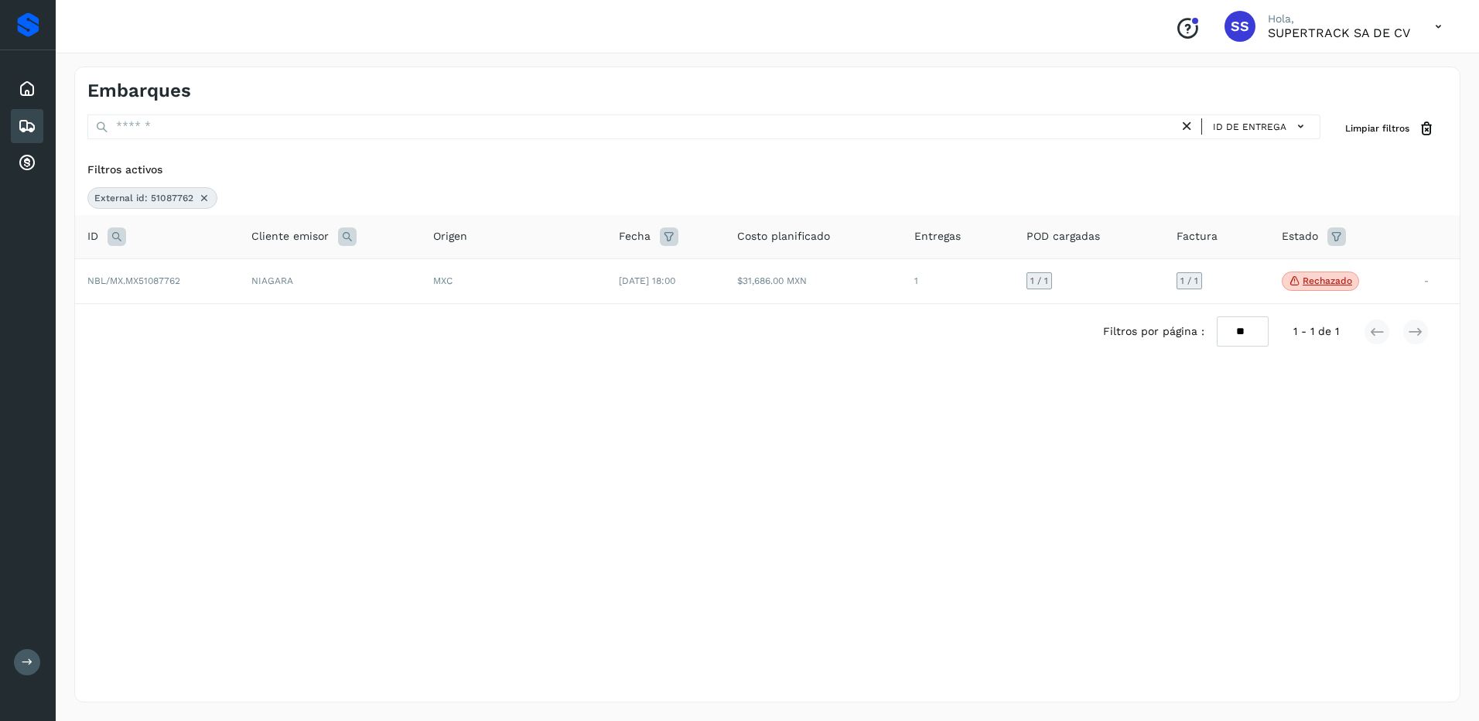
click at [206, 202] on icon at bounding box center [204, 198] width 12 height 12
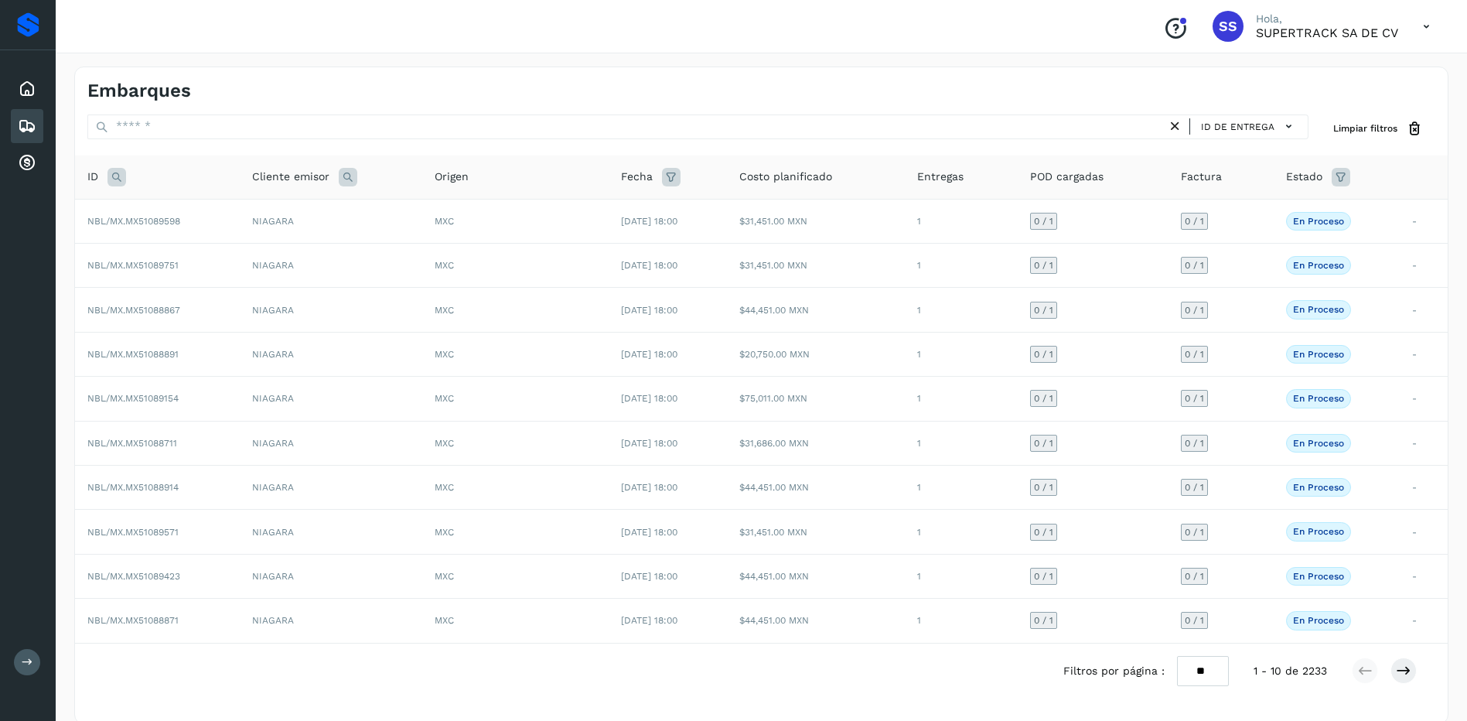
click at [112, 177] on icon at bounding box center [116, 177] width 19 height 19
click at [166, 214] on input "text" at bounding box center [219, 215] width 190 height 25
type input "********"
click at [253, 265] on button "Buscar" at bounding box center [259, 254] width 110 height 28
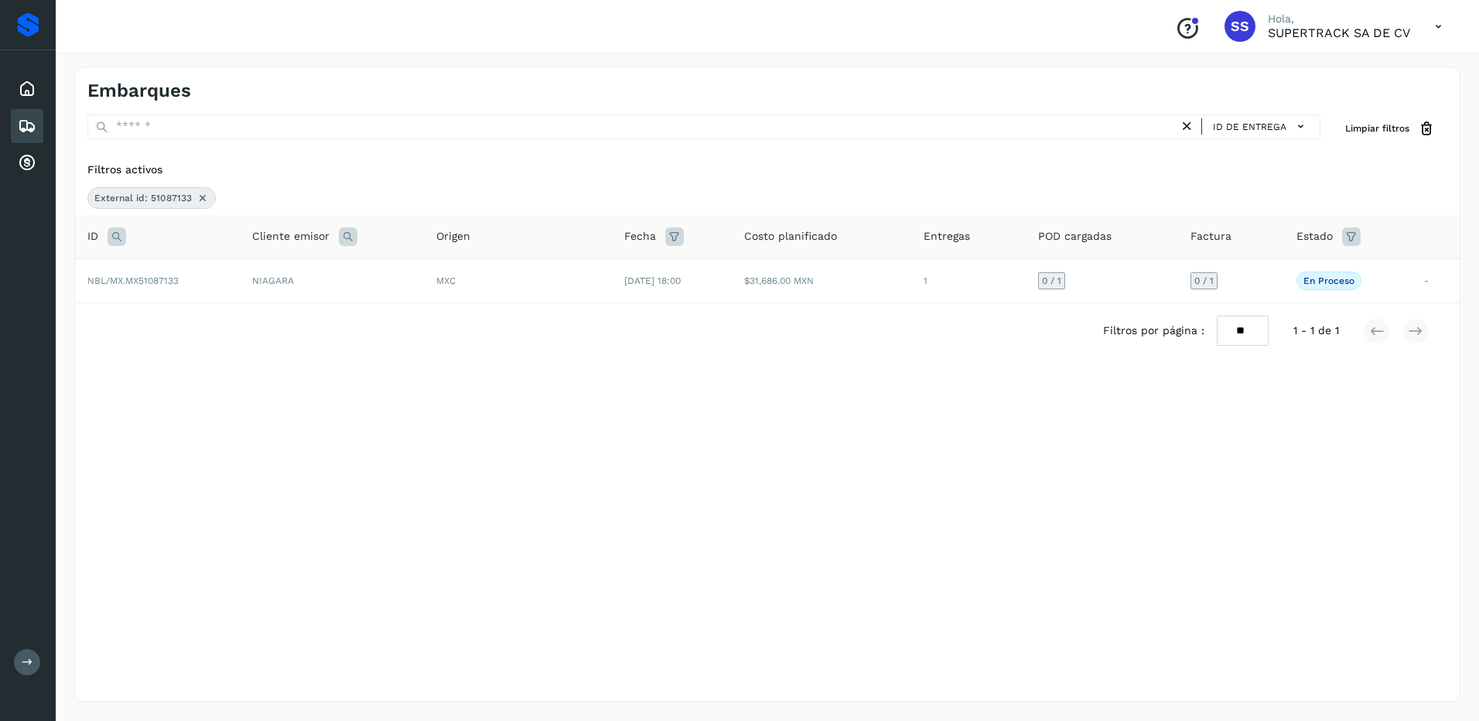
click at [321, 280] on td "NIAGARA" at bounding box center [332, 280] width 184 height 44
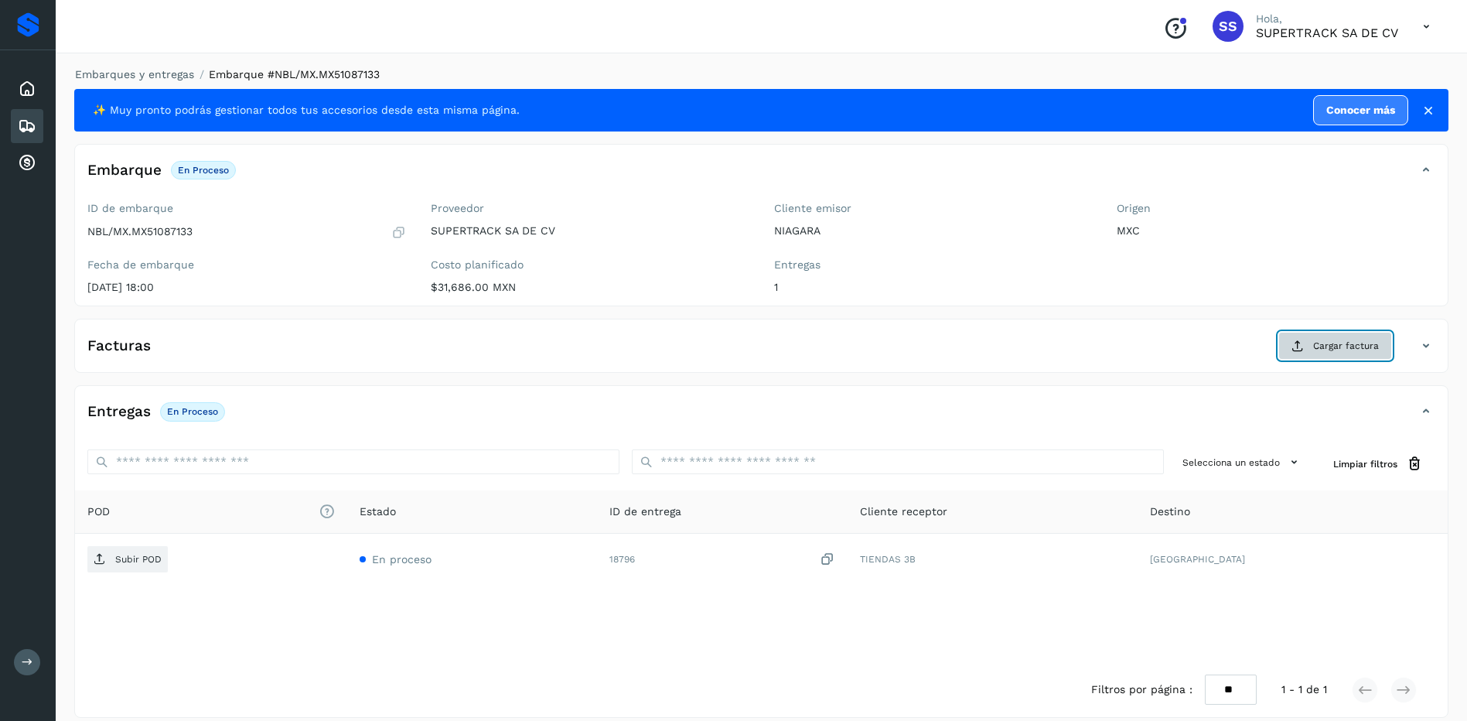
click at [1348, 350] on span "Cargar factura" at bounding box center [1346, 346] width 66 height 14
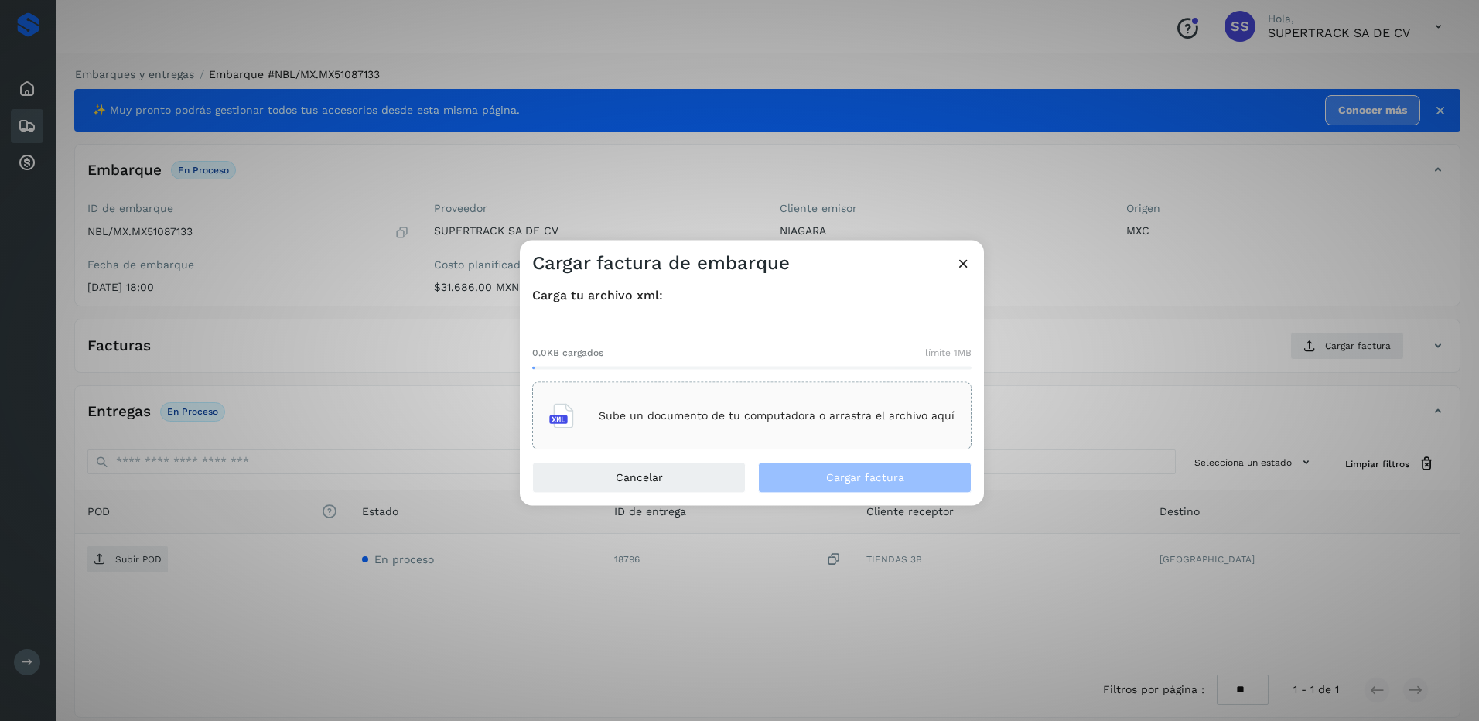
click at [807, 405] on div "Sube un documento de tu computadora o arrastra el archivo aquí" at bounding box center [751, 416] width 405 height 42
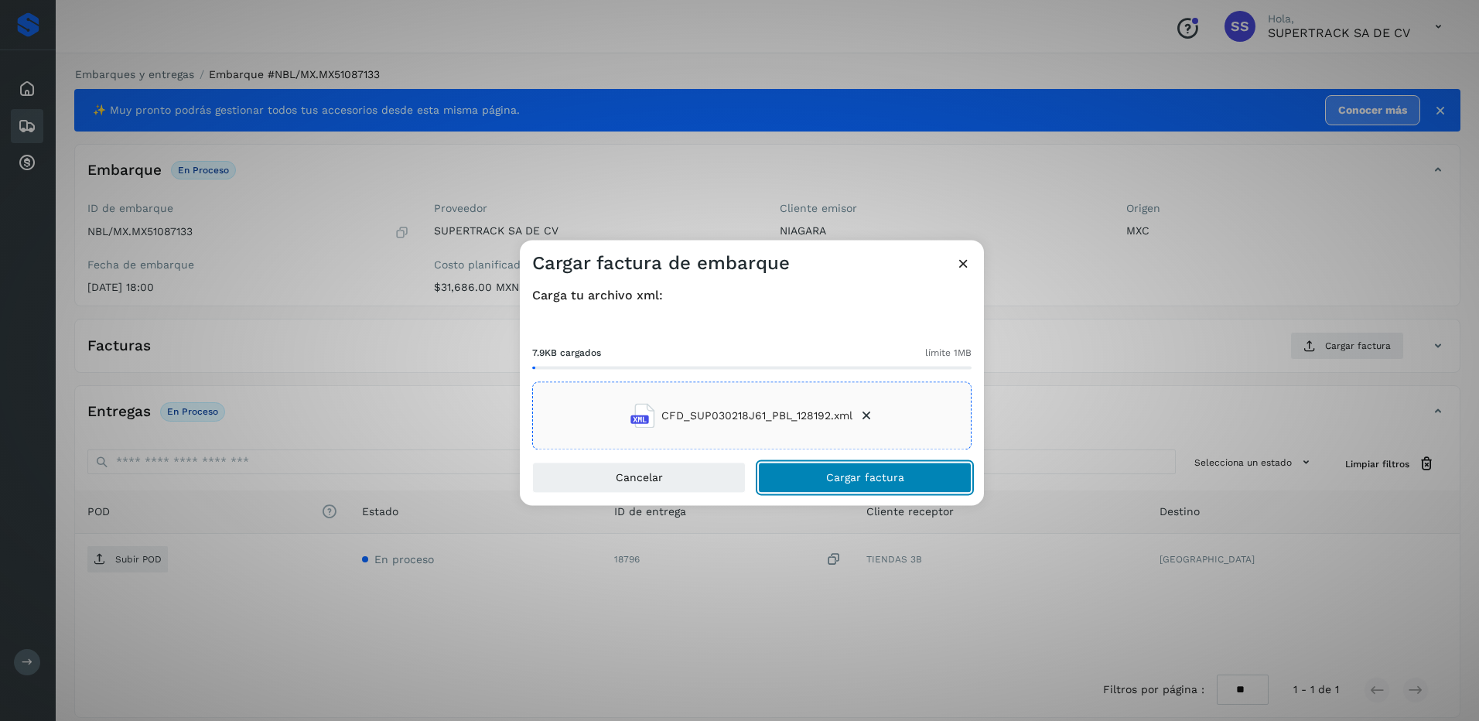
click at [876, 478] on span "Cargar factura" at bounding box center [865, 477] width 78 height 11
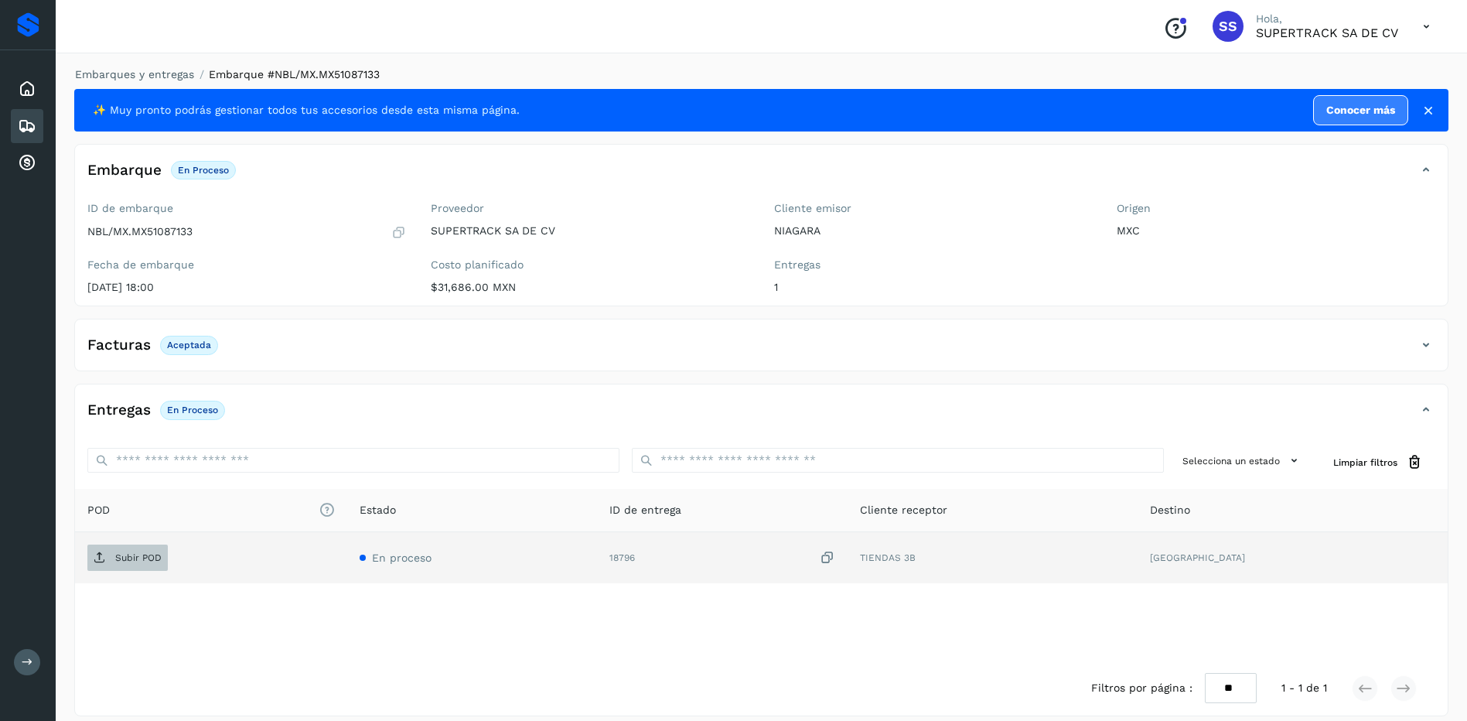
click at [129, 557] on p "Subir POD" at bounding box center [138, 557] width 46 height 11
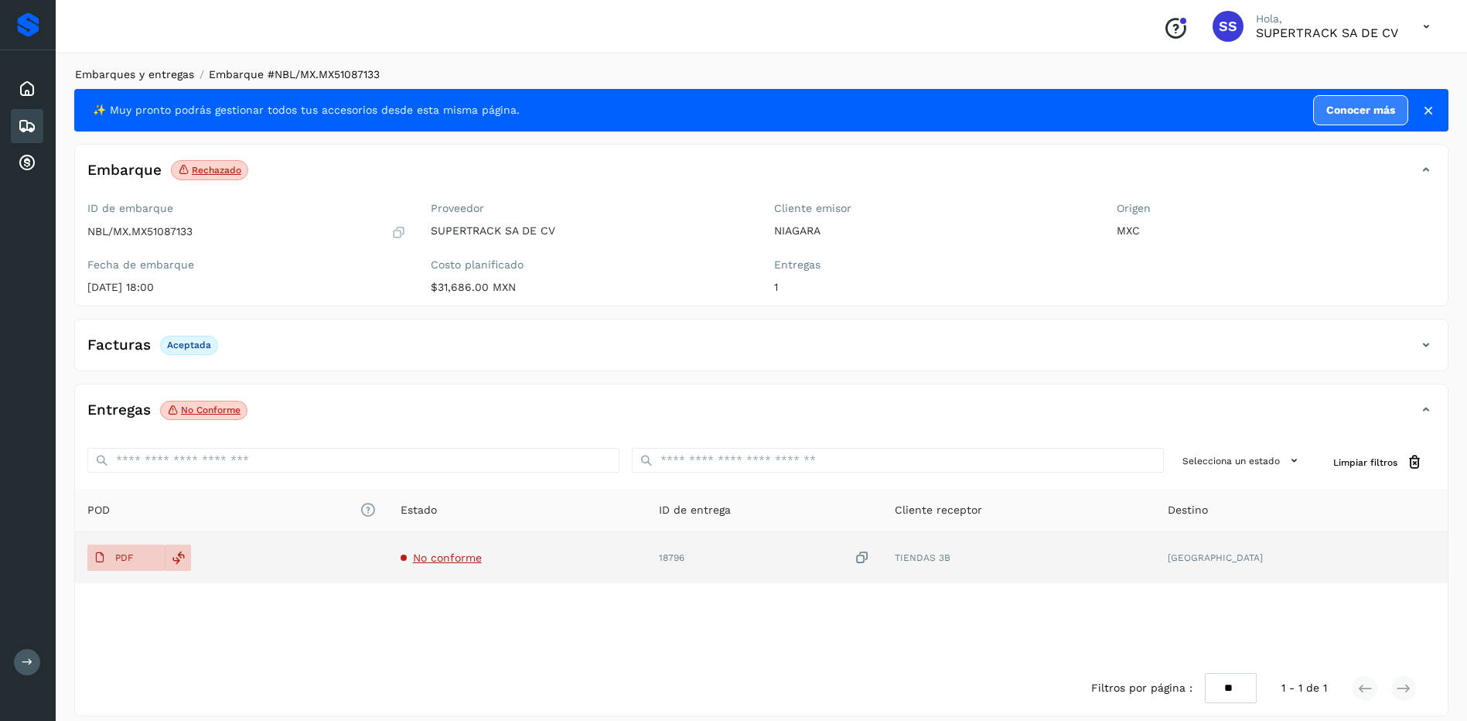
click at [163, 74] on link "Embarques y entregas" at bounding box center [134, 74] width 119 height 12
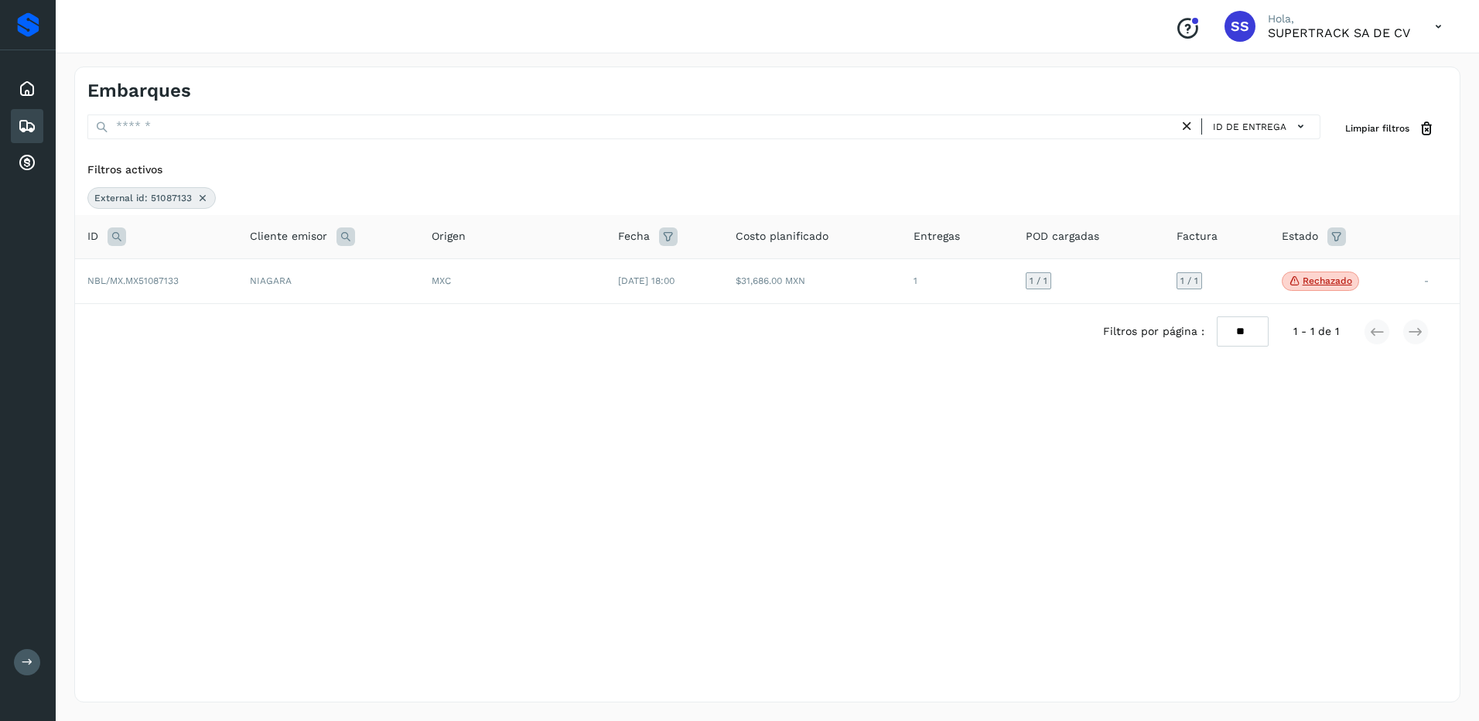
click at [199, 196] on icon at bounding box center [202, 198] width 12 height 12
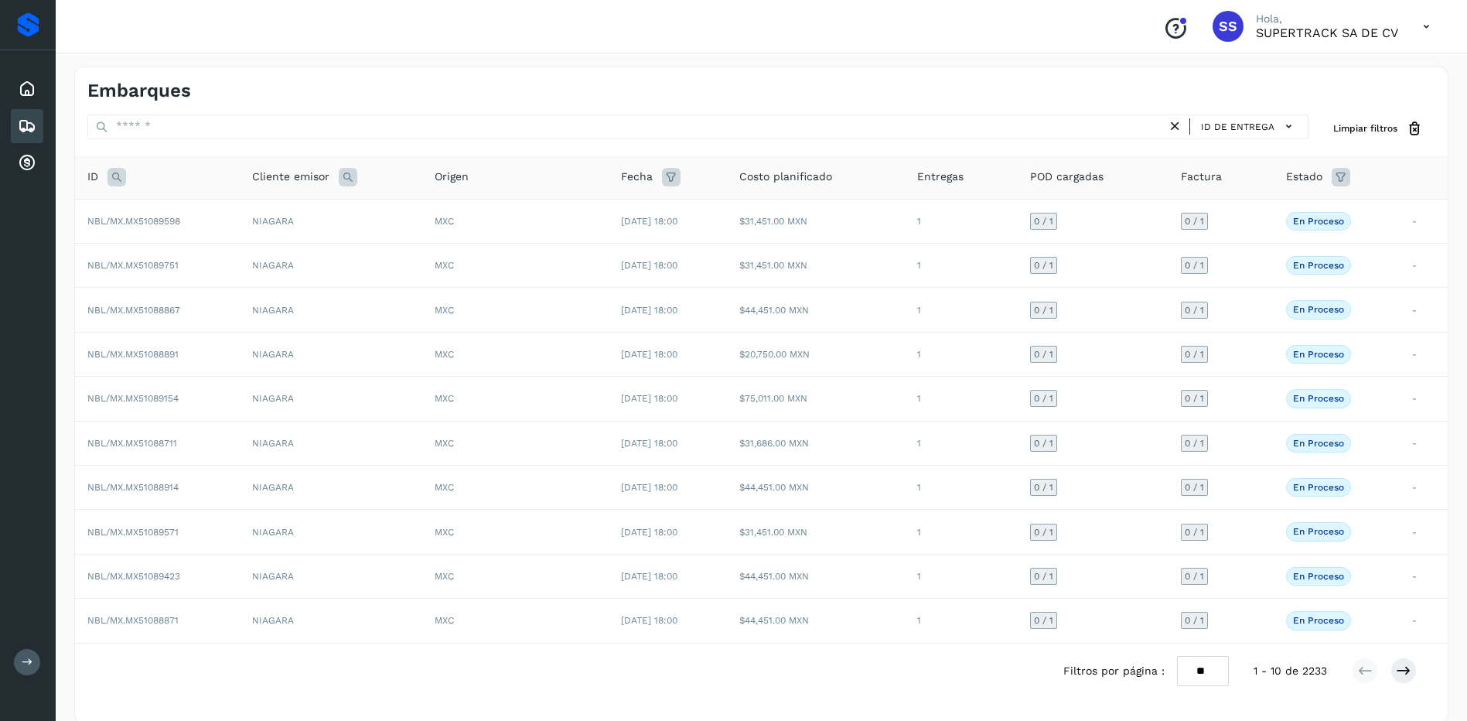
click at [114, 175] on icon at bounding box center [116, 177] width 19 height 19
drag, startPoint x: 185, startPoint y: 203, endPoint x: 189, endPoint y: 212, distance: 9.3
click at [186, 206] on input "text" at bounding box center [219, 215] width 190 height 25
type input "********"
click at [240, 247] on button "Buscar" at bounding box center [259, 254] width 110 height 28
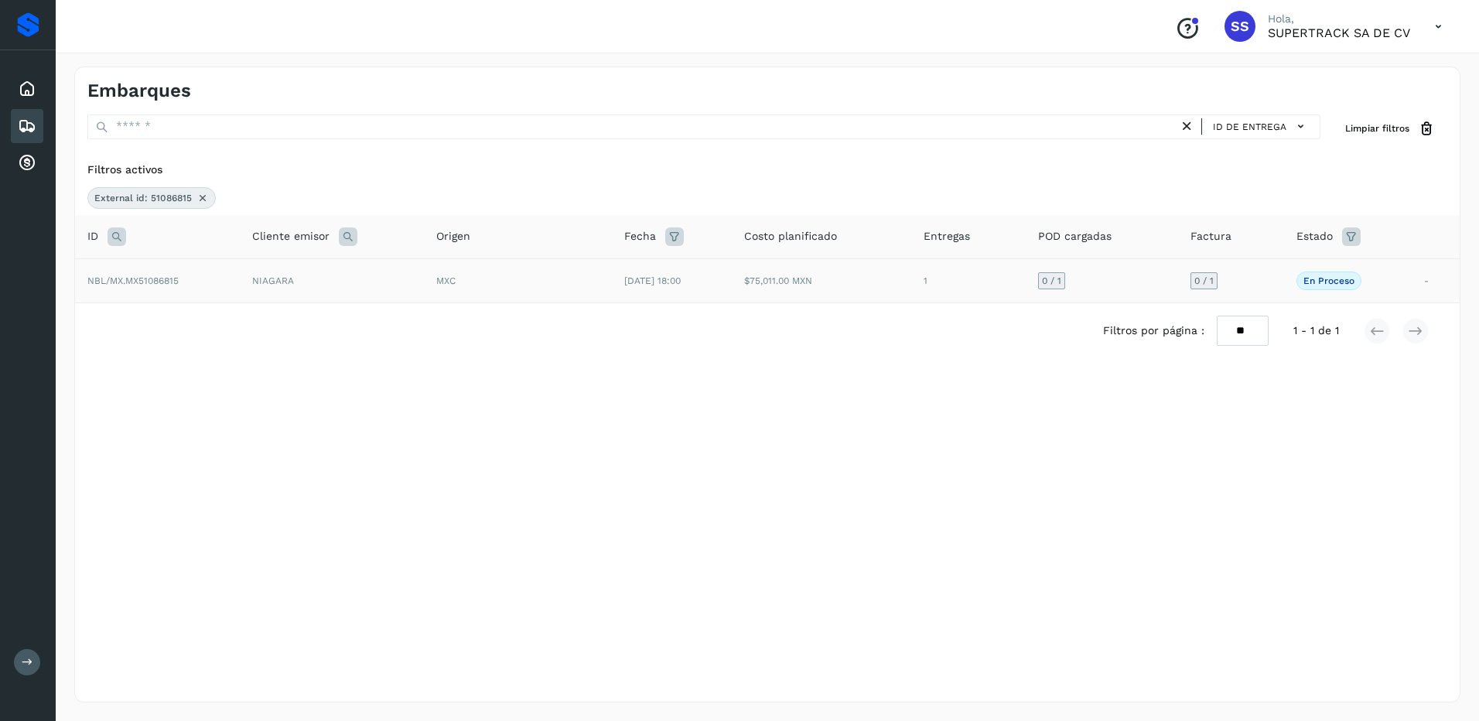
click at [264, 282] on td "NIAGARA" at bounding box center [332, 280] width 184 height 44
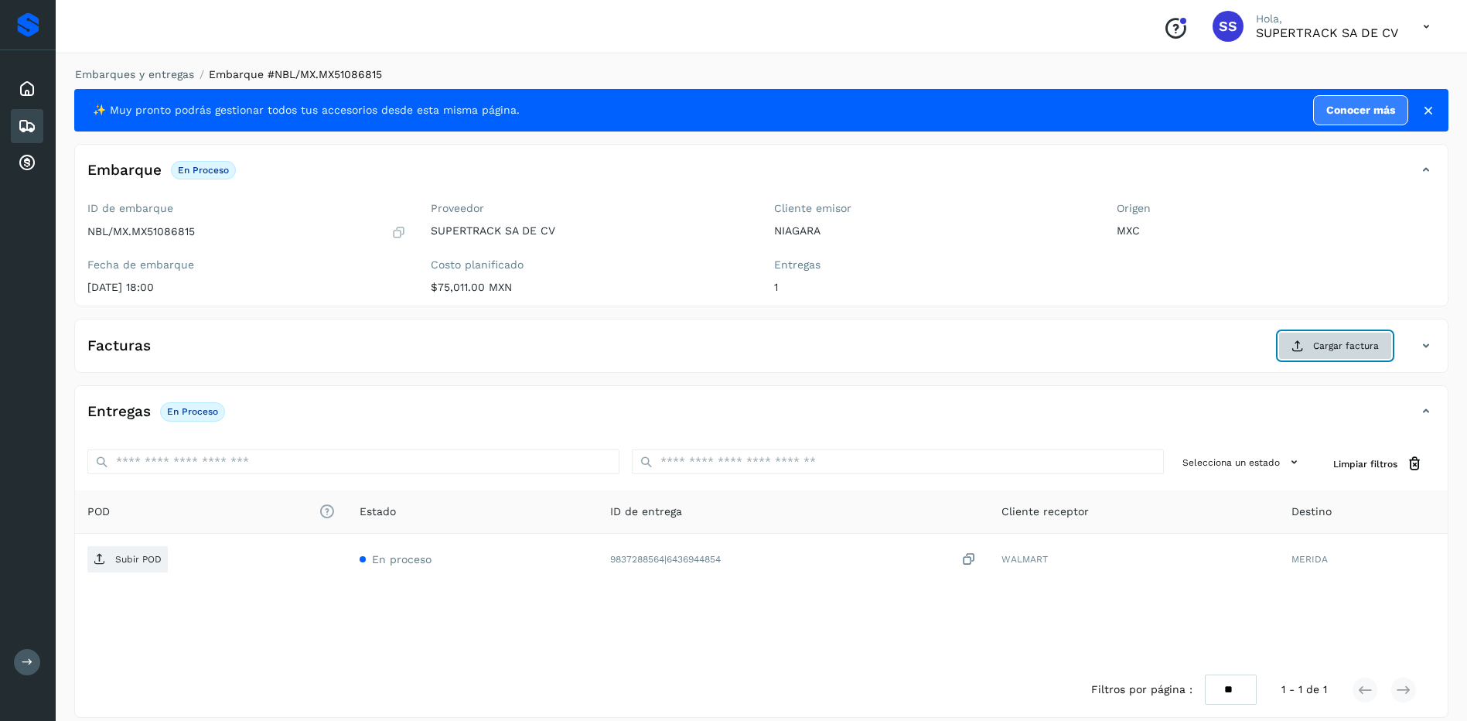
click at [1310, 347] on button "Cargar factura" at bounding box center [1335, 346] width 114 height 28
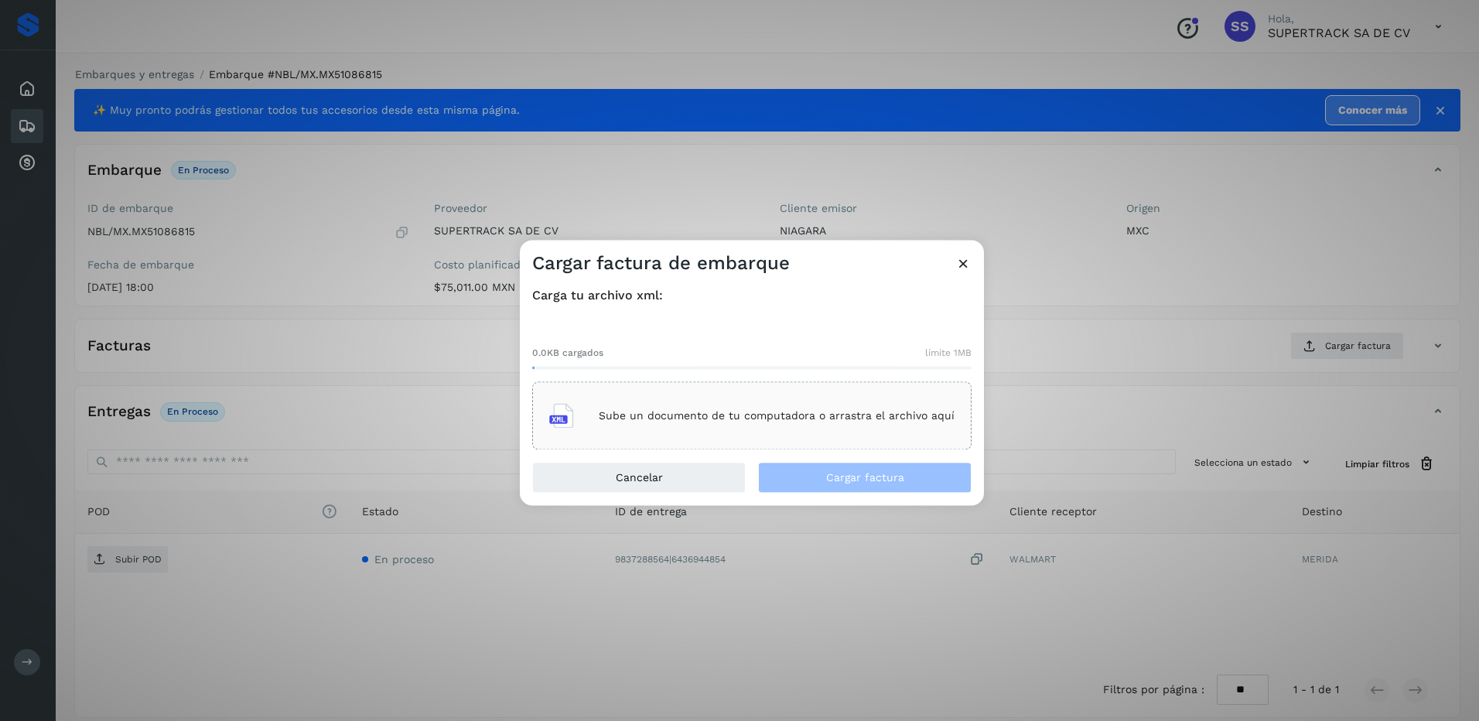
click at [960, 261] on icon at bounding box center [963, 263] width 16 height 16
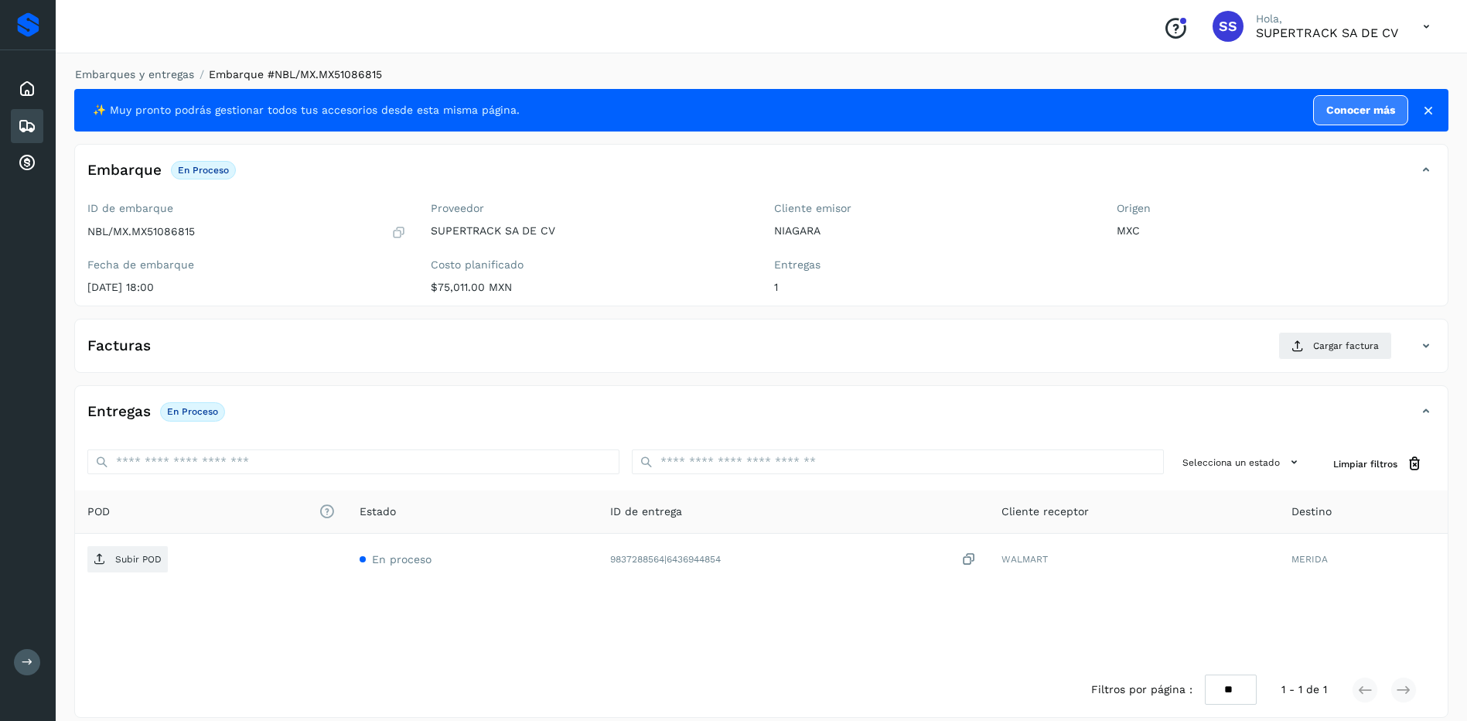
click at [152, 81] on li "Embarques y entregas" at bounding box center [129, 75] width 129 height 16
click at [152, 78] on link "Embarques y entregas" at bounding box center [134, 74] width 119 height 12
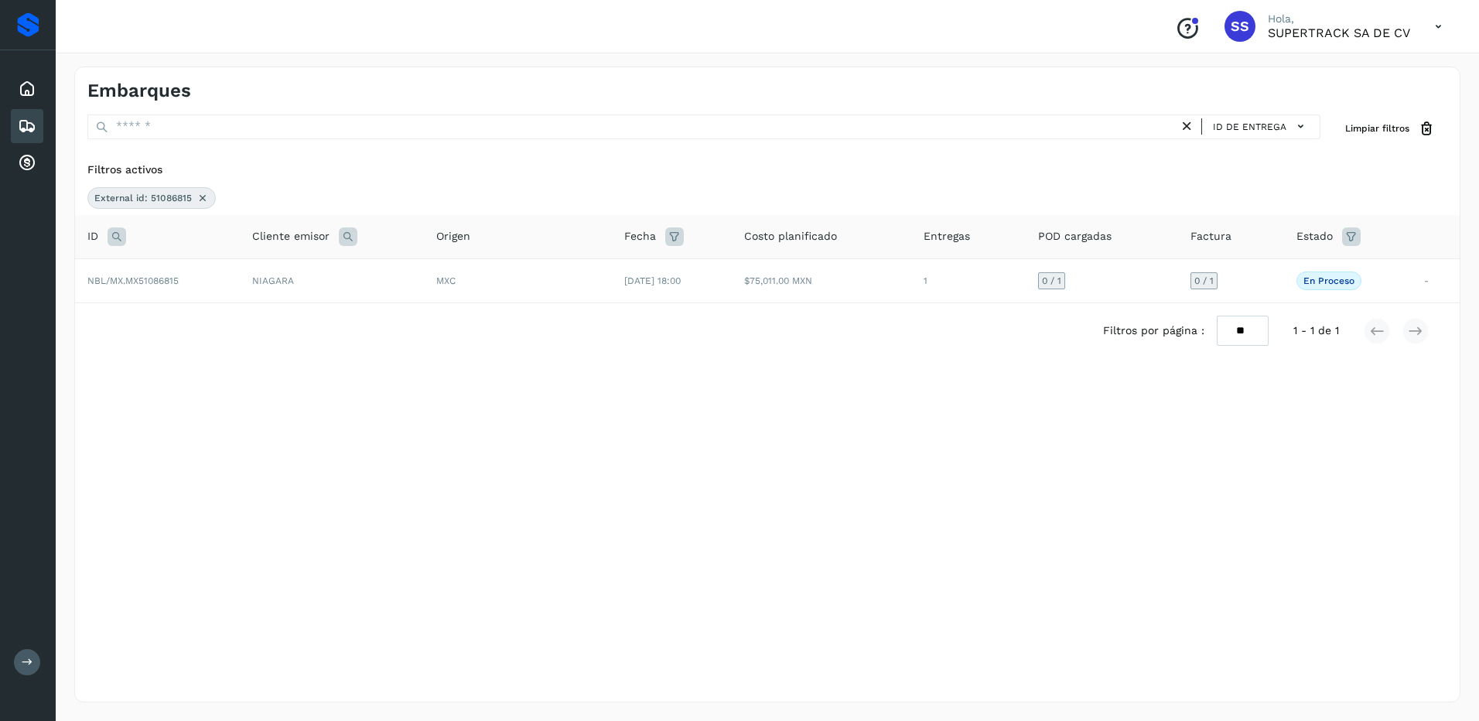
click at [200, 199] on icon at bounding box center [202, 198] width 12 height 12
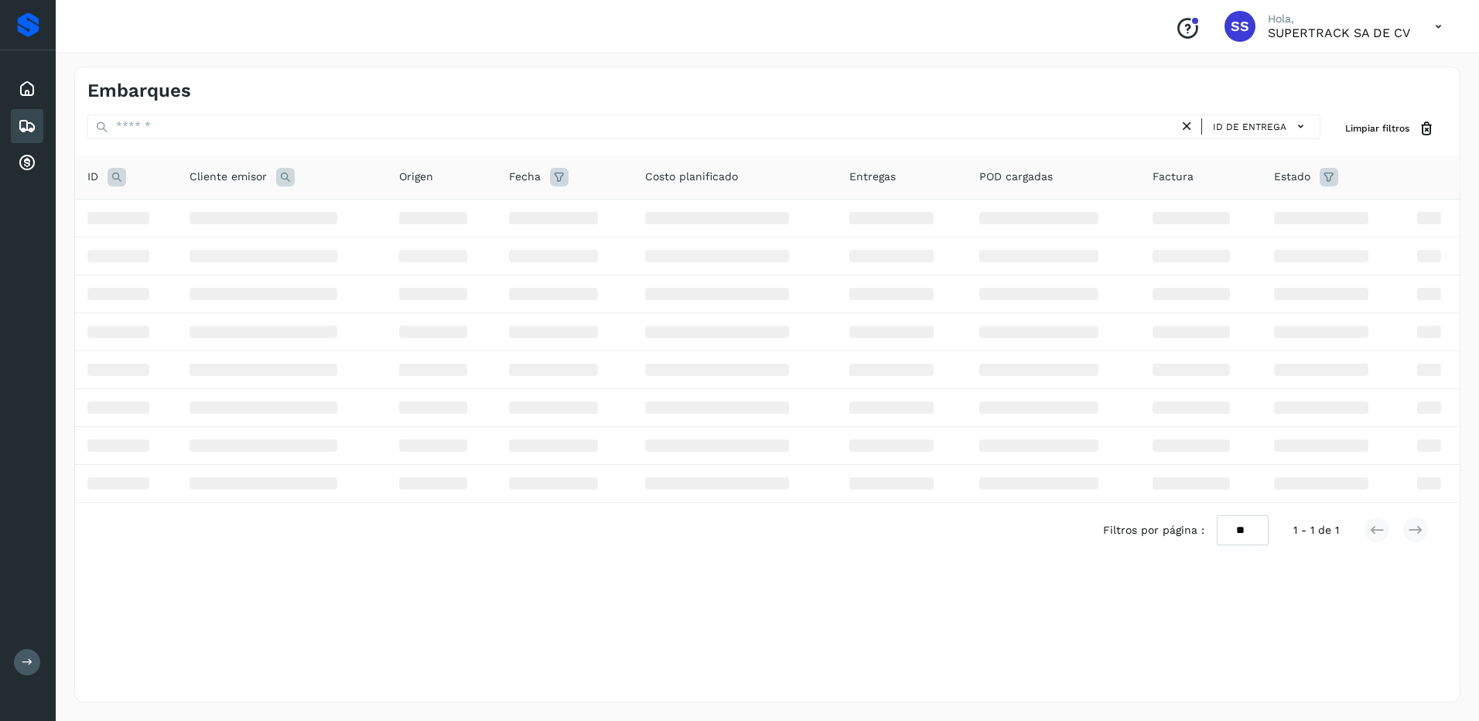
click at [120, 179] on icon at bounding box center [116, 177] width 19 height 19
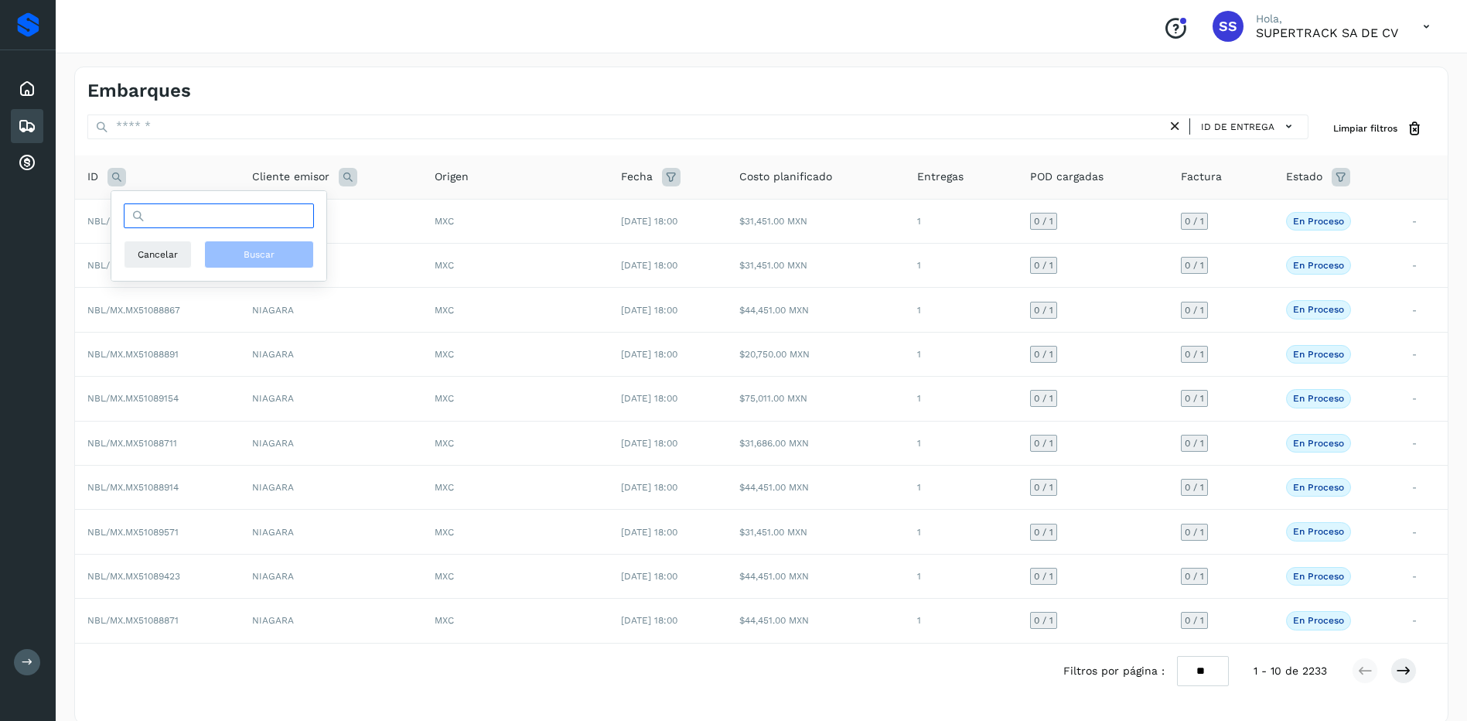
click at [165, 221] on input "text" at bounding box center [219, 215] width 190 height 25
type input "********"
click at [254, 254] on span "Buscar" at bounding box center [259, 254] width 31 height 14
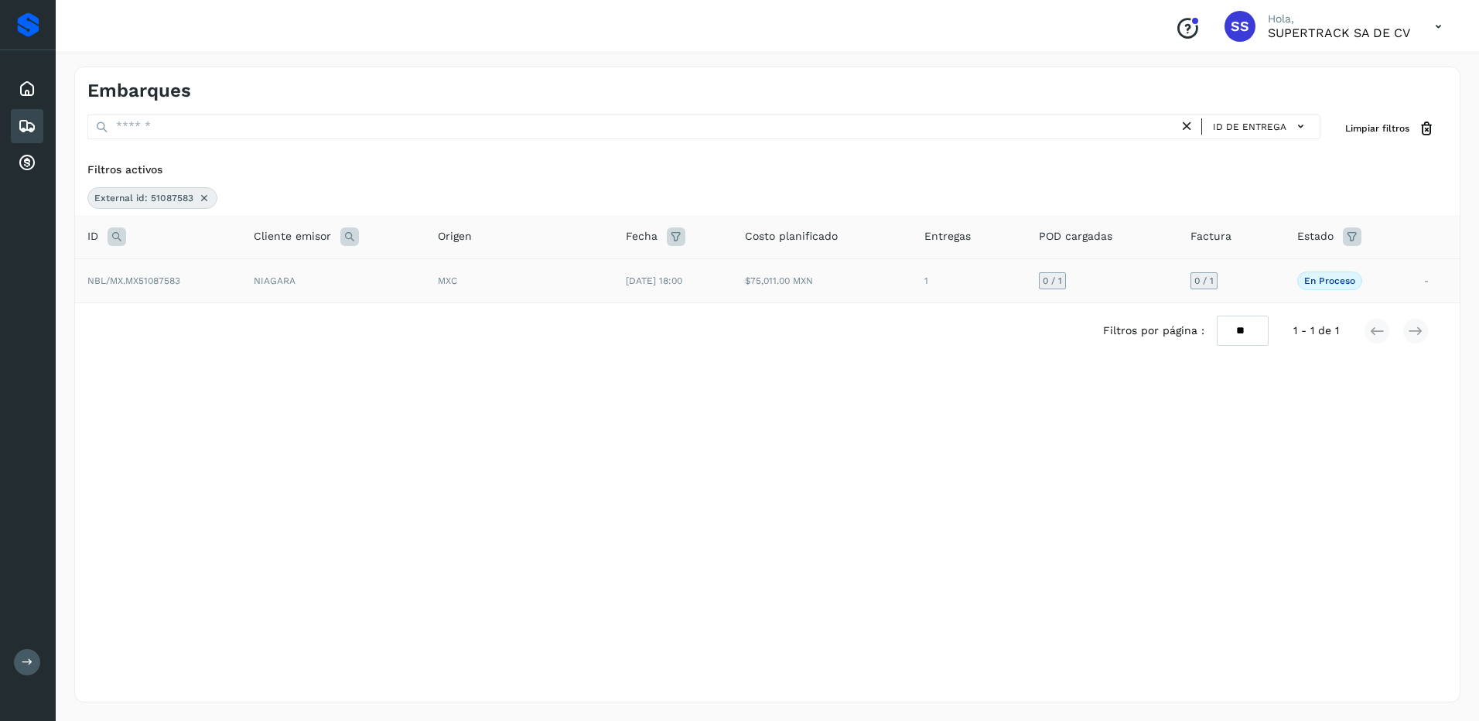
click at [429, 292] on td "MXC" at bounding box center [519, 280] width 188 height 44
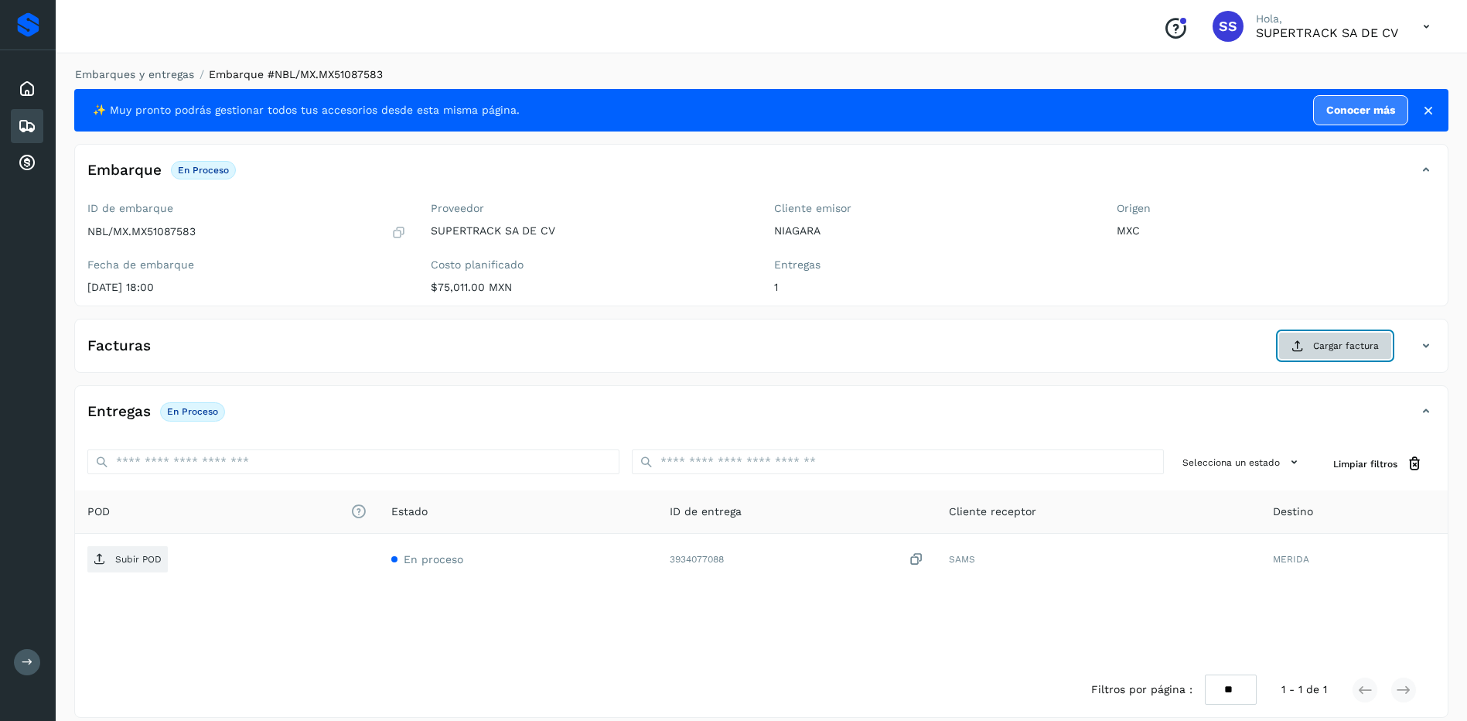
click at [1314, 345] on span "Cargar factura" at bounding box center [1346, 346] width 66 height 14
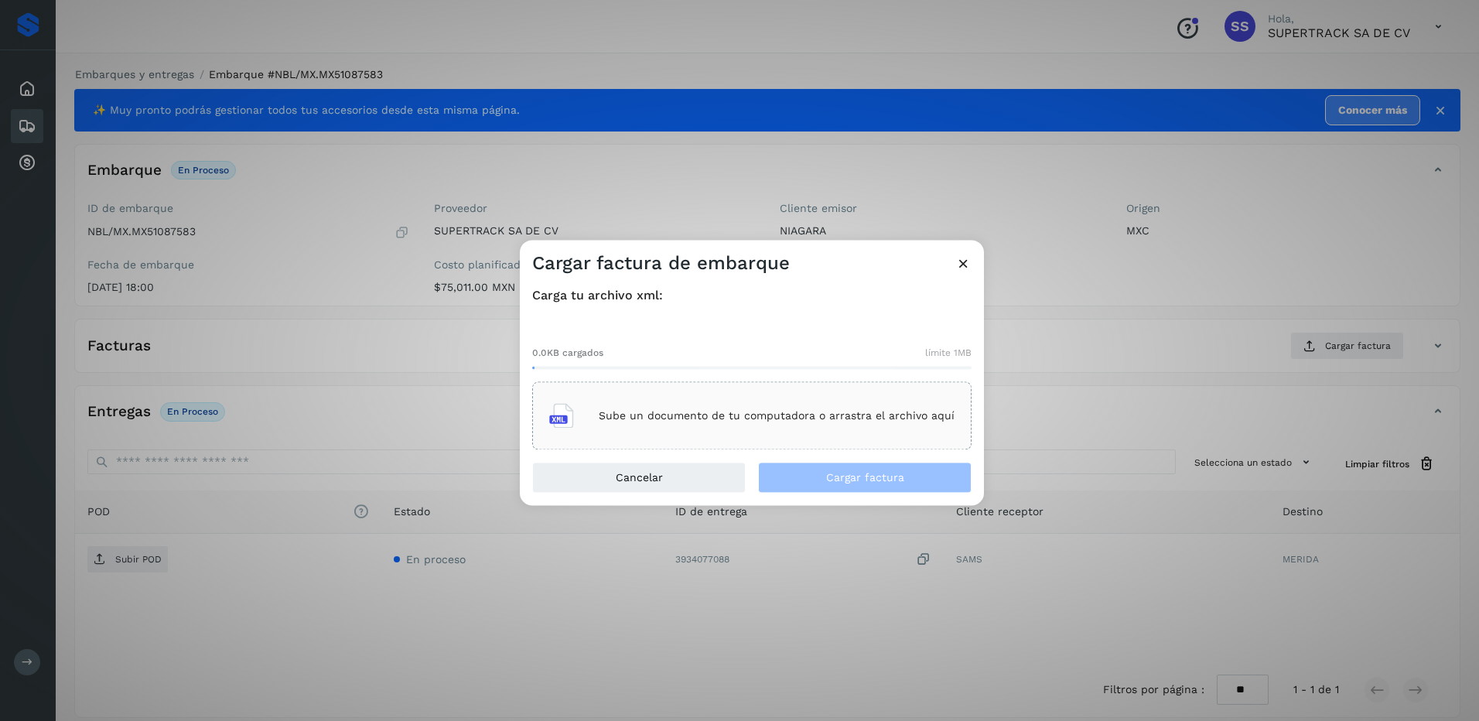
click at [735, 395] on div "Sube un documento de tu computadora o arrastra el archivo aquí" at bounding box center [751, 416] width 439 height 68
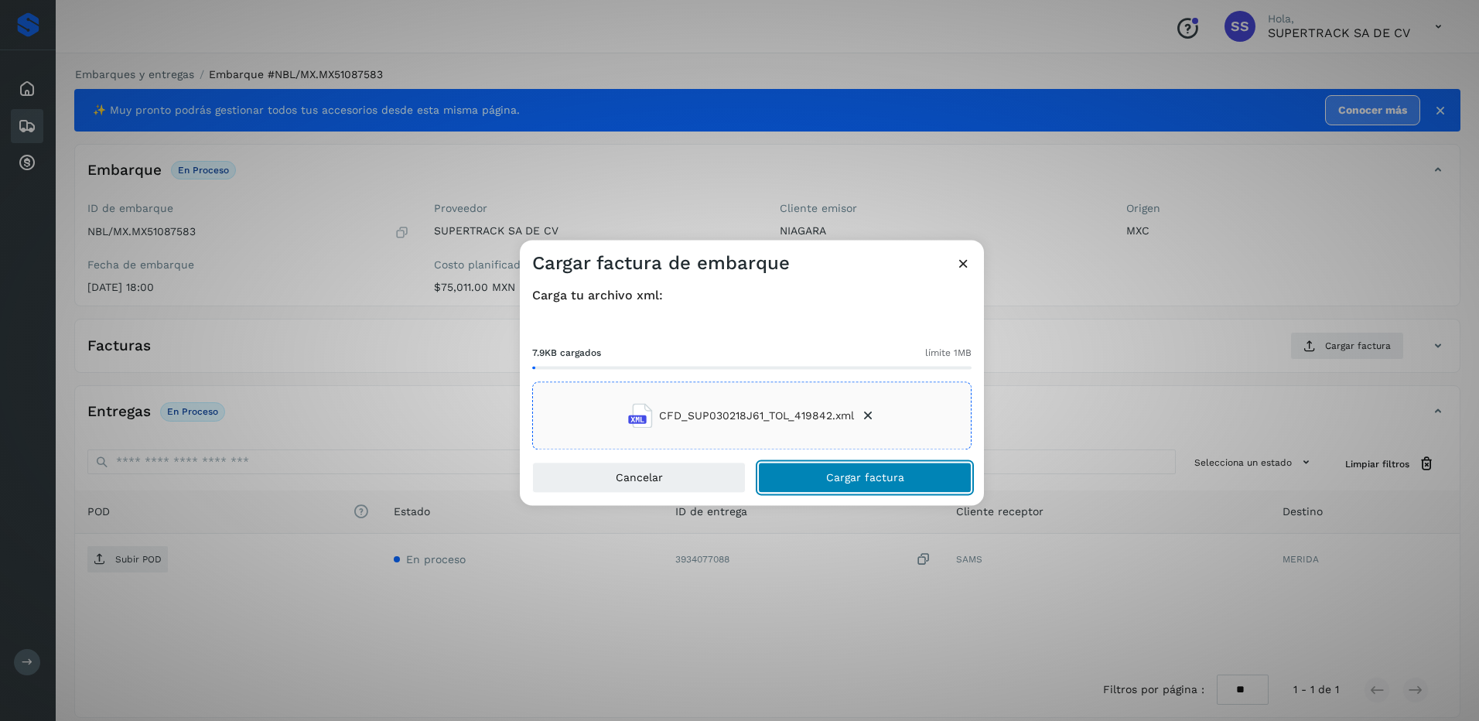
drag, startPoint x: 825, startPoint y: 469, endPoint x: 851, endPoint y: 490, distance: 33.6
click at [827, 470] on button "Cargar factura" at bounding box center [864, 477] width 213 height 31
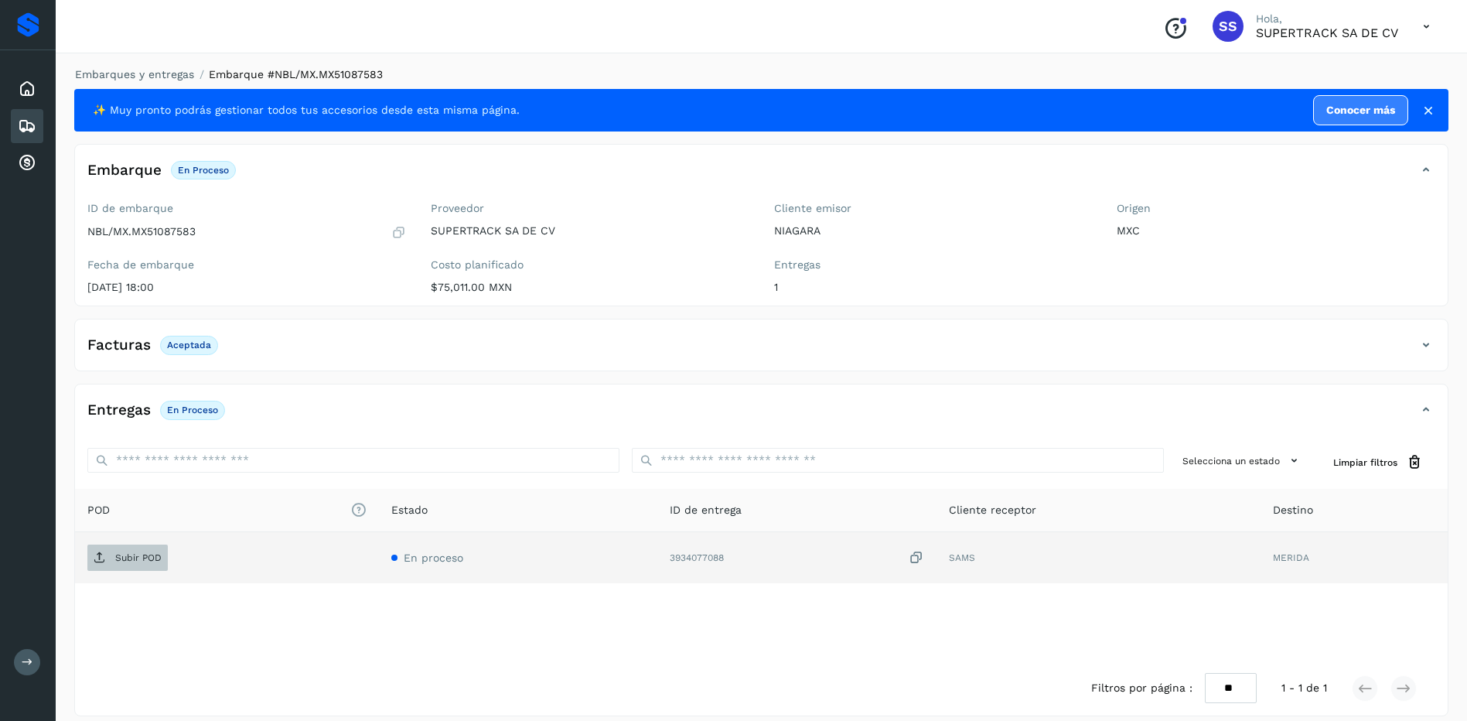
click at [140, 552] on p "Subir POD" at bounding box center [138, 557] width 46 height 11
click at [142, 77] on link "Embarques y entregas" at bounding box center [134, 74] width 119 height 12
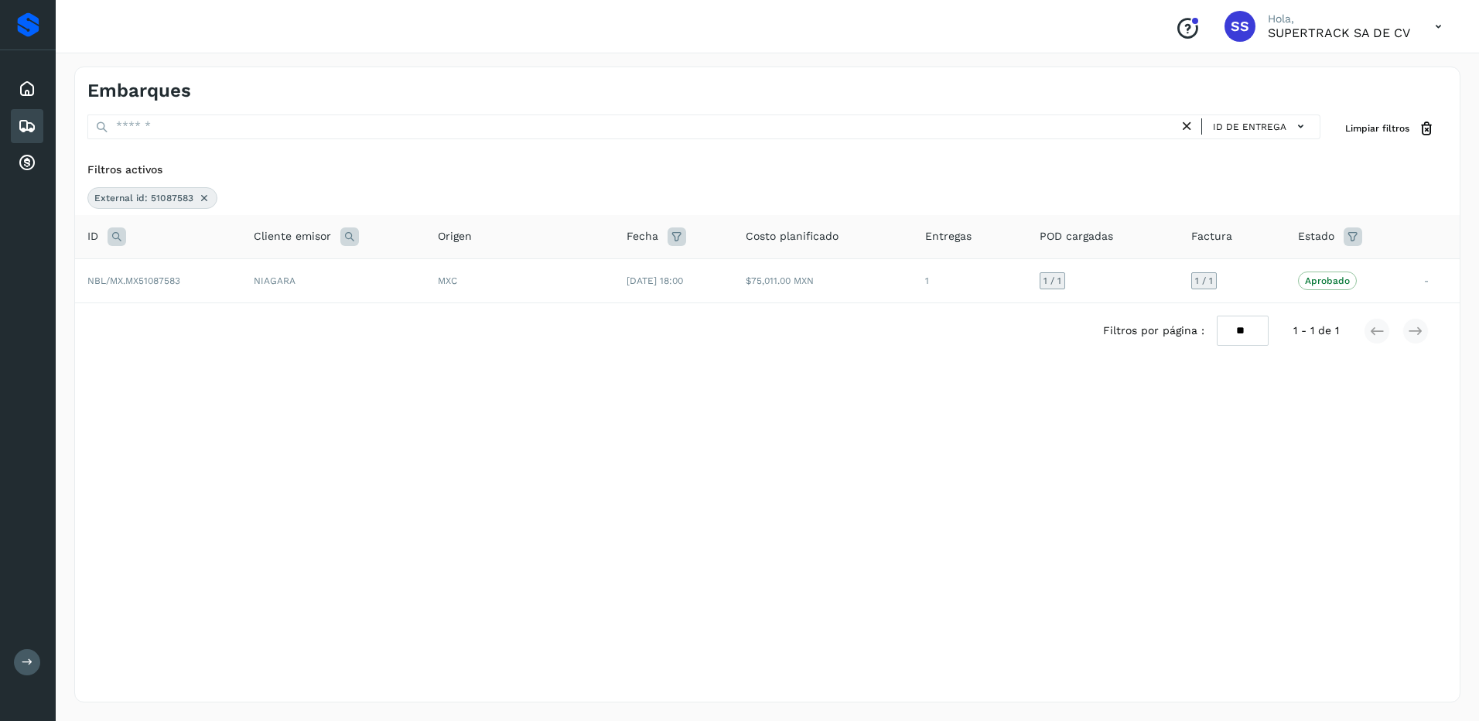
click at [208, 195] on icon at bounding box center [204, 198] width 12 height 12
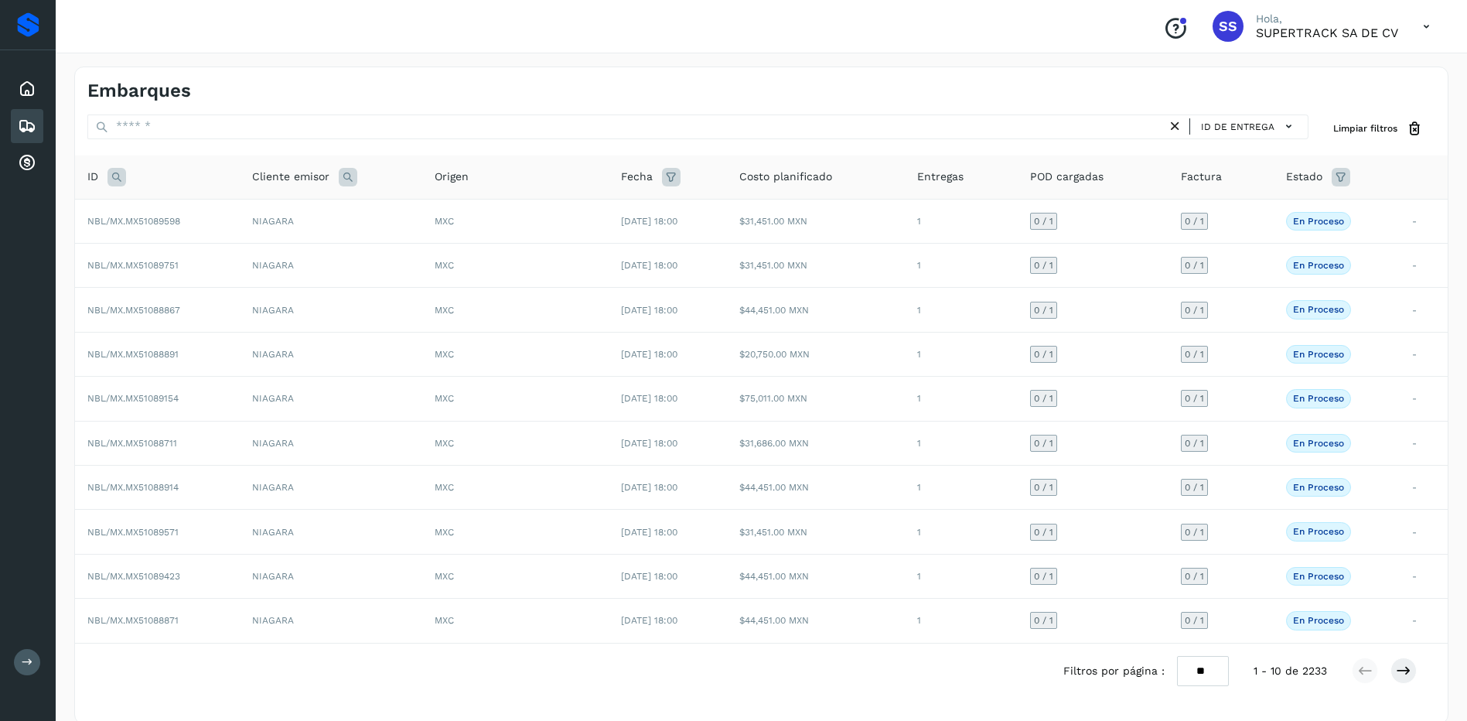
click at [114, 181] on icon at bounding box center [116, 177] width 19 height 19
click at [177, 228] on div "Cancelar Buscar" at bounding box center [219, 235] width 190 height 65
click at [183, 219] on input "text" at bounding box center [219, 215] width 190 height 25
type input "********"
click at [272, 261] on span "Buscar" at bounding box center [259, 254] width 31 height 14
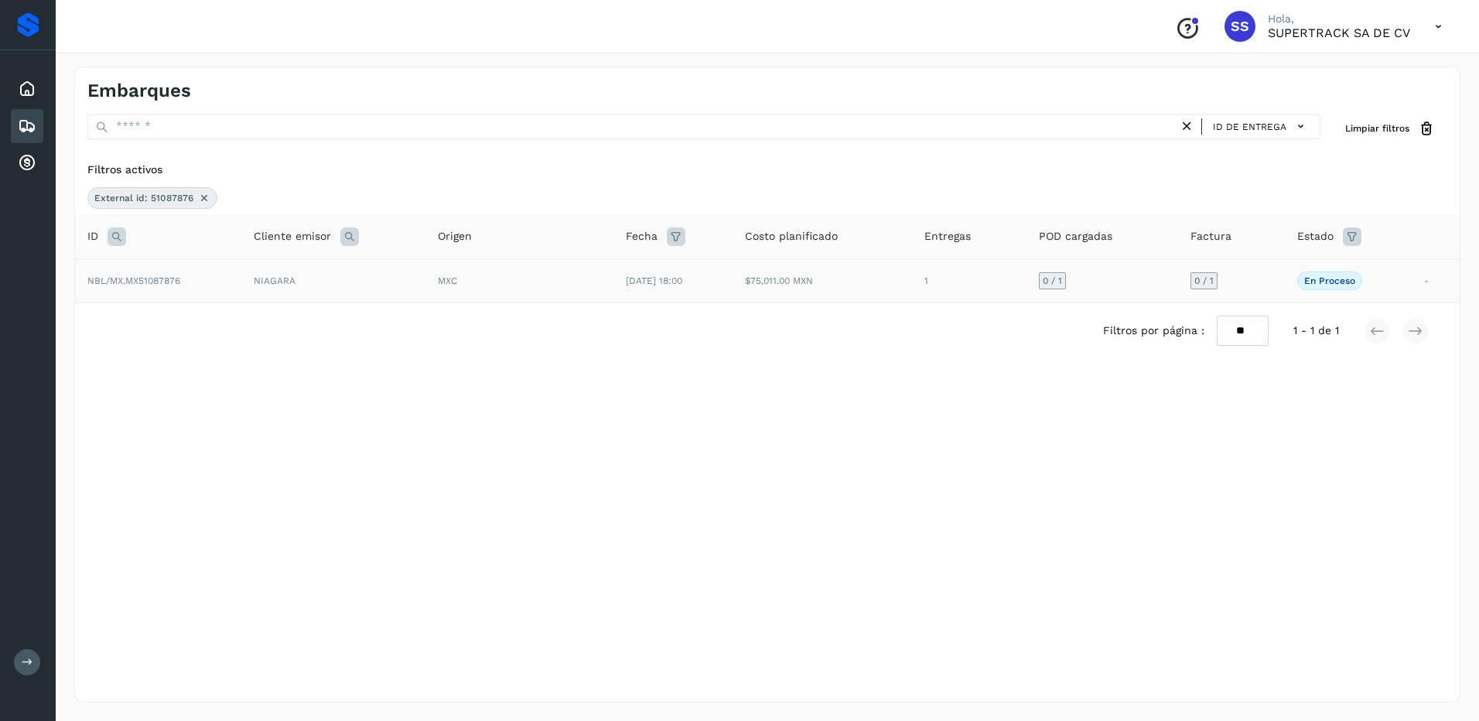
click at [507, 299] on td "MXC" at bounding box center [519, 280] width 188 height 44
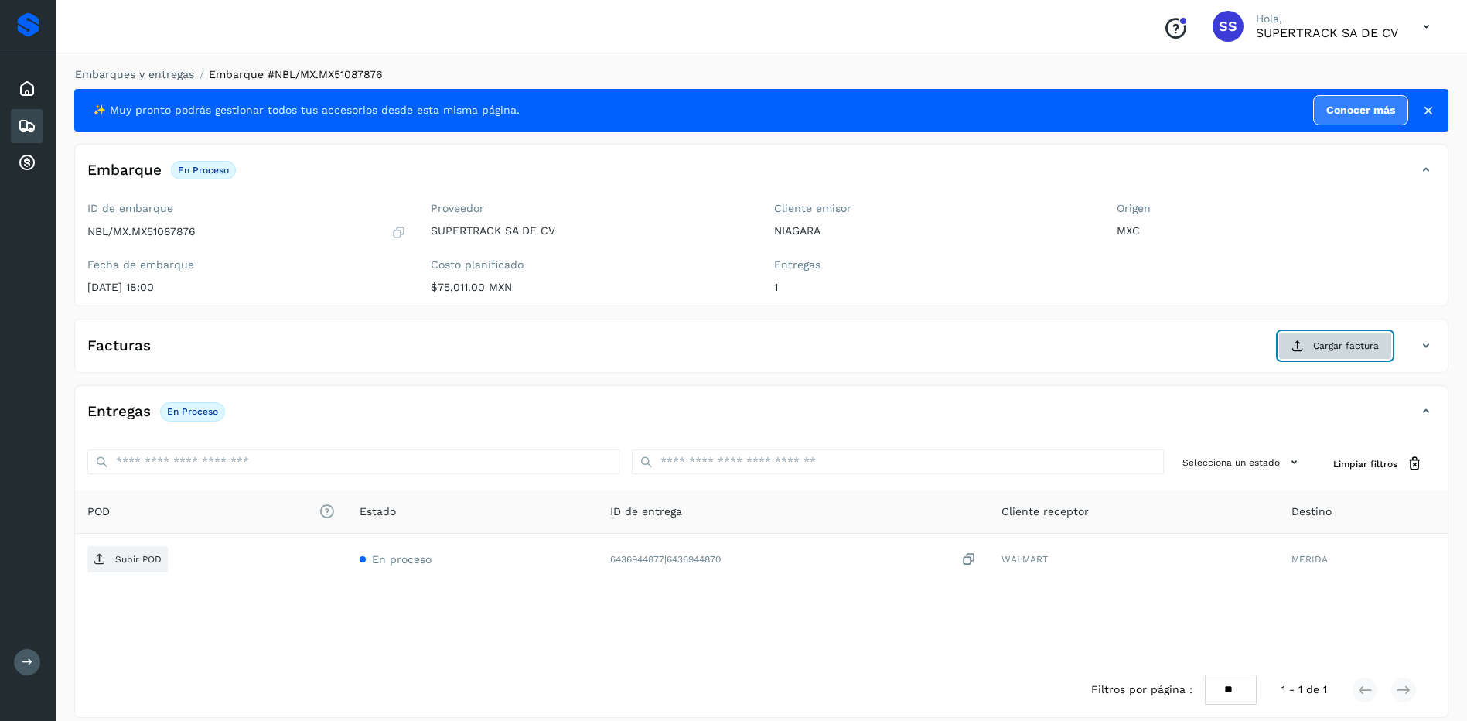
click at [1337, 343] on span "Cargar factura" at bounding box center [1346, 346] width 66 height 14
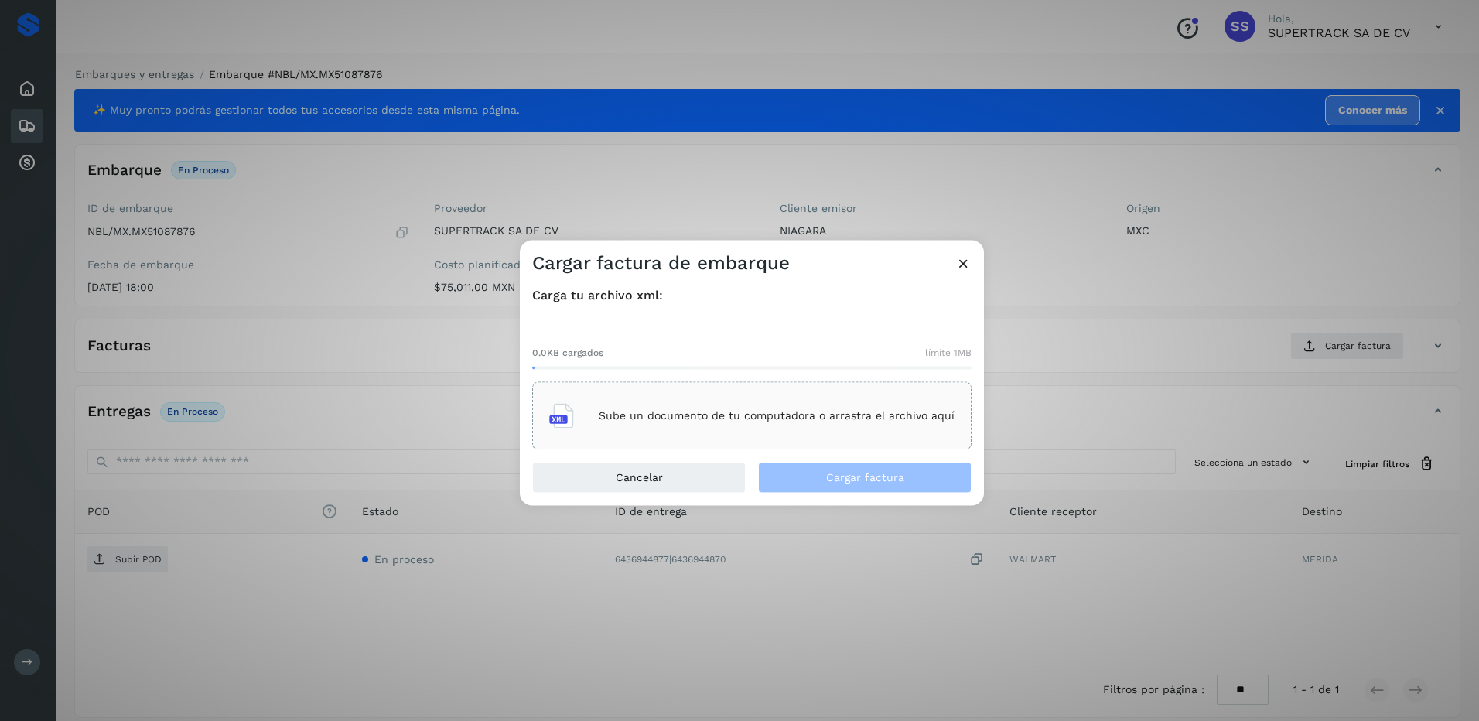
click at [824, 401] on div "Sube un documento de tu computadora o arrastra el archivo aquí" at bounding box center [751, 416] width 405 height 42
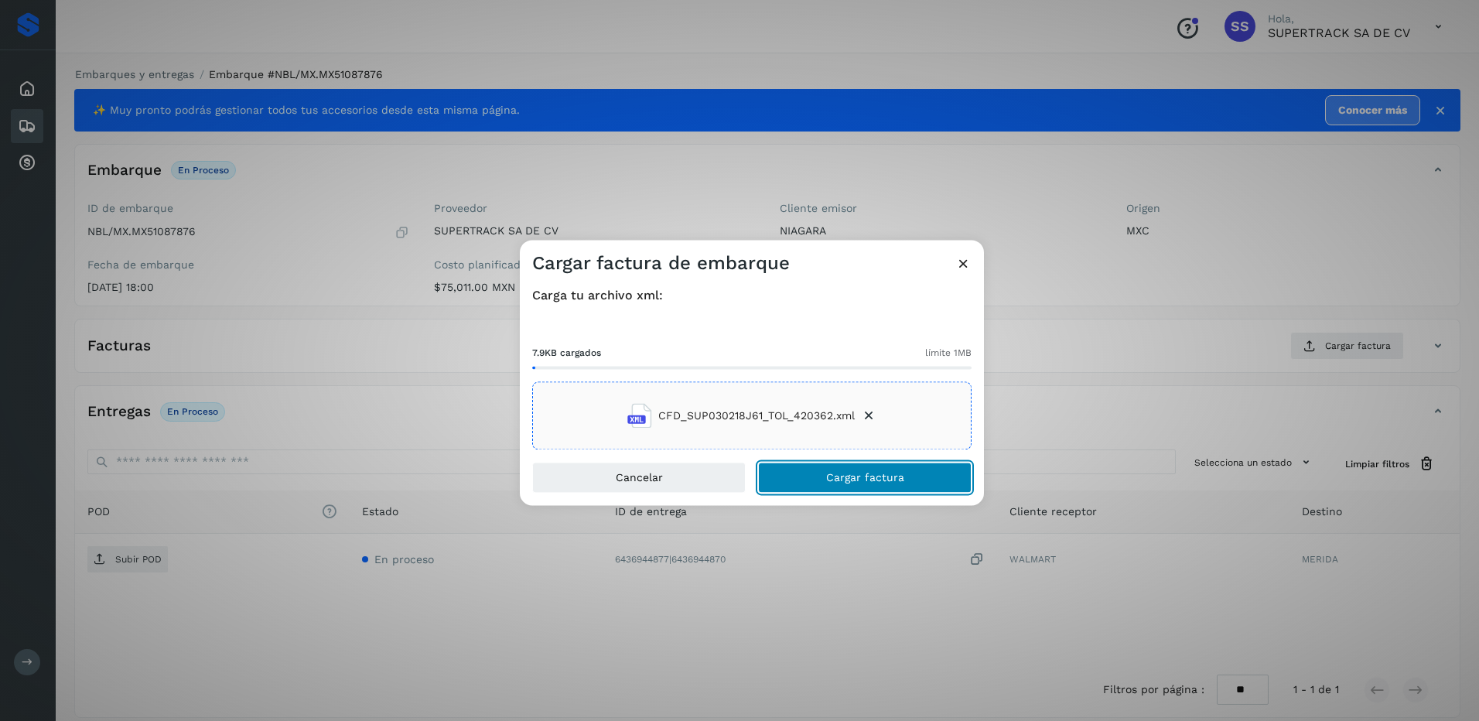
click at [858, 473] on span "Cargar factura" at bounding box center [865, 477] width 78 height 11
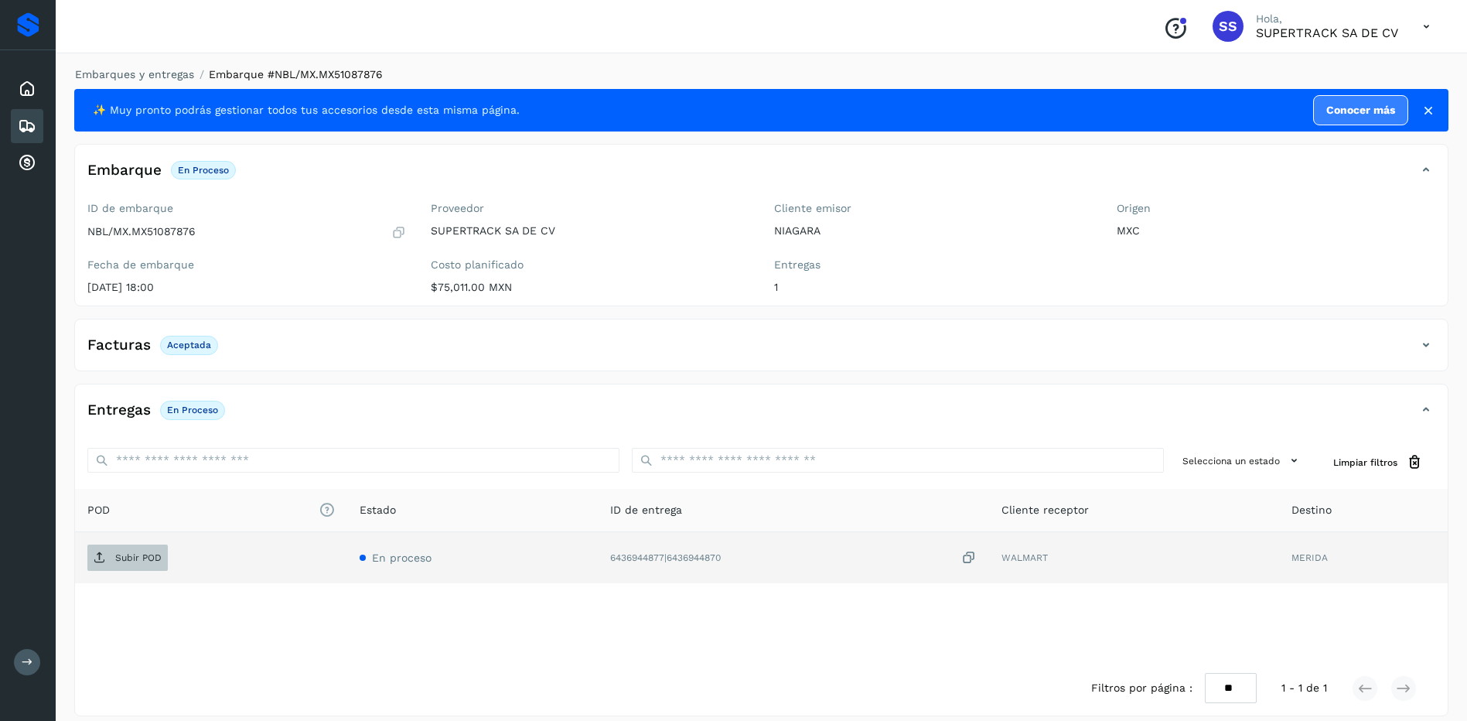
click at [142, 545] on span "Subir POD" at bounding box center [127, 557] width 80 height 25
click at [144, 78] on link "Embarques y entregas" at bounding box center [134, 74] width 119 height 12
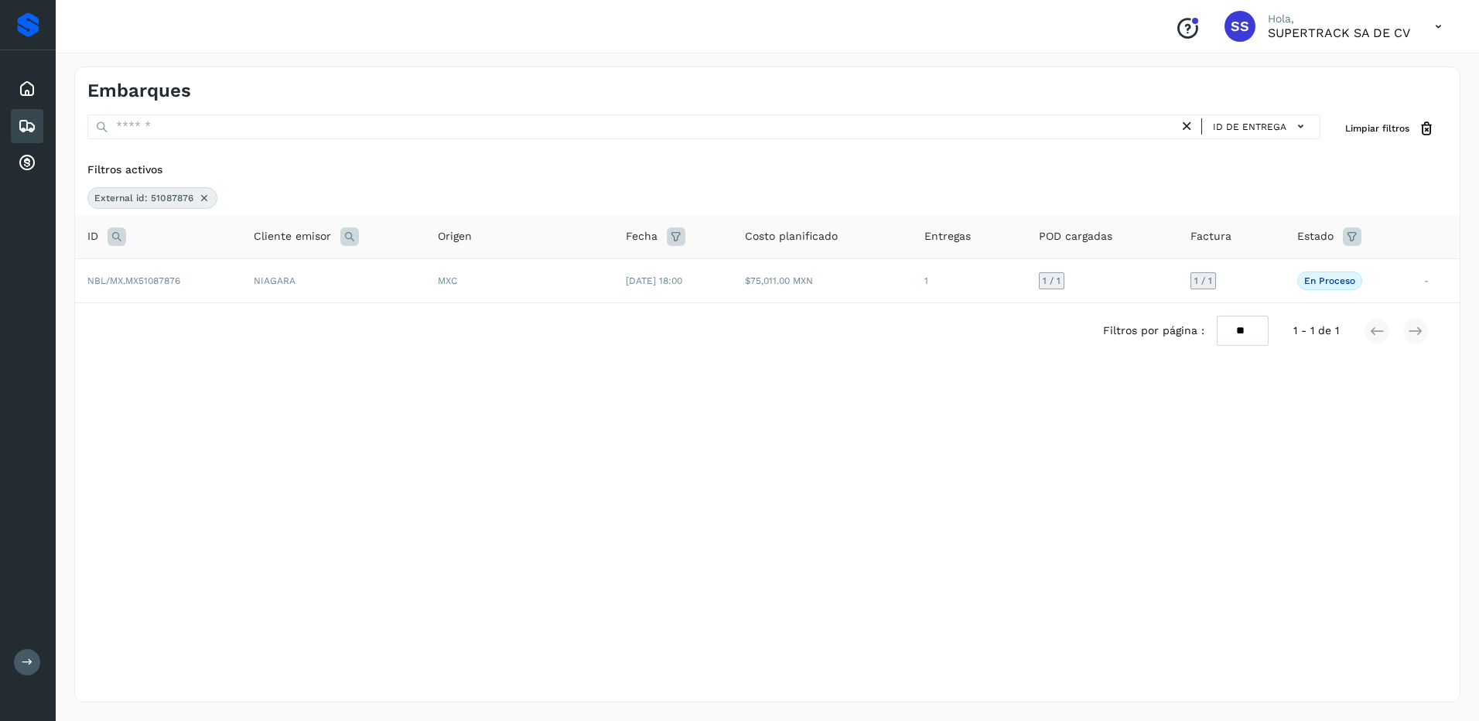
click at [194, 201] on div "External id: 51087876" at bounding box center [152, 198] width 130 height 22
click at [198, 195] on icon at bounding box center [204, 198] width 12 height 12
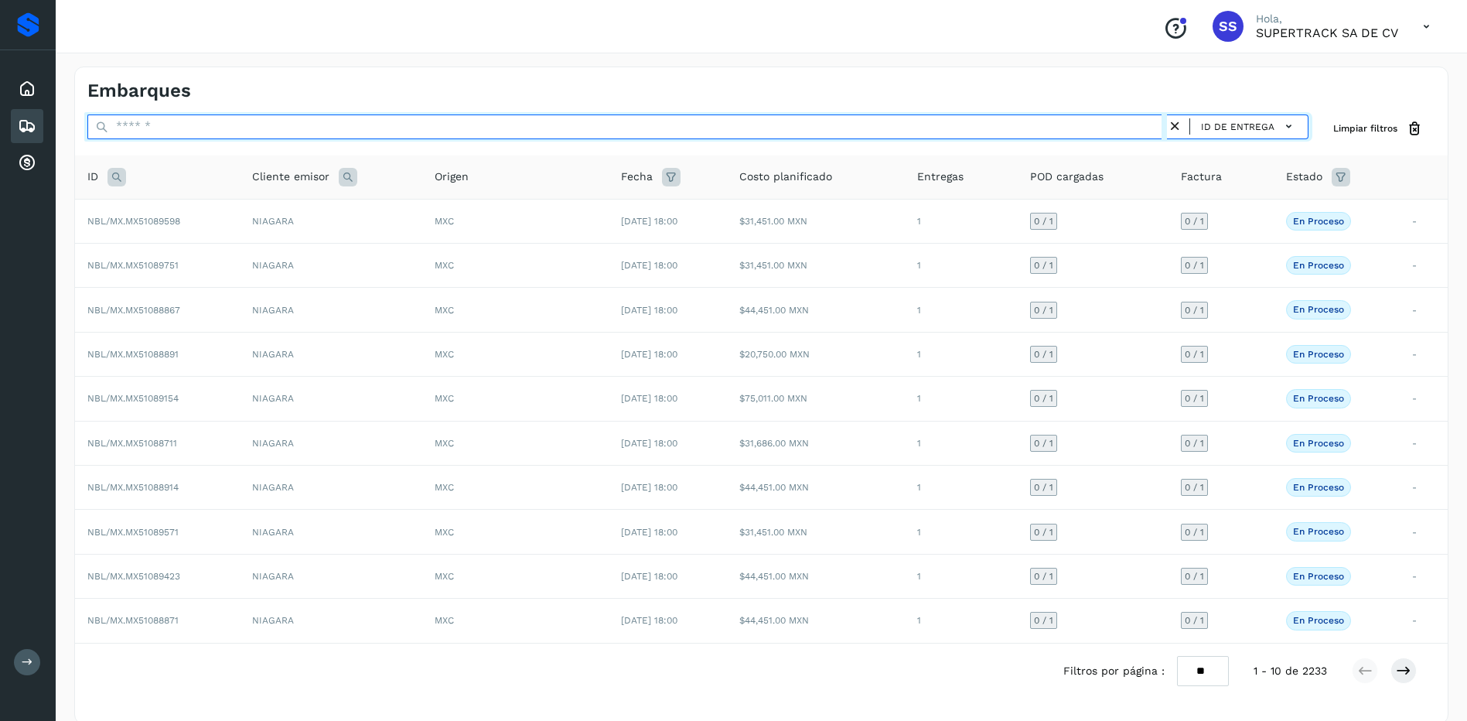
click at [230, 114] on input "text" at bounding box center [627, 126] width 1080 height 25
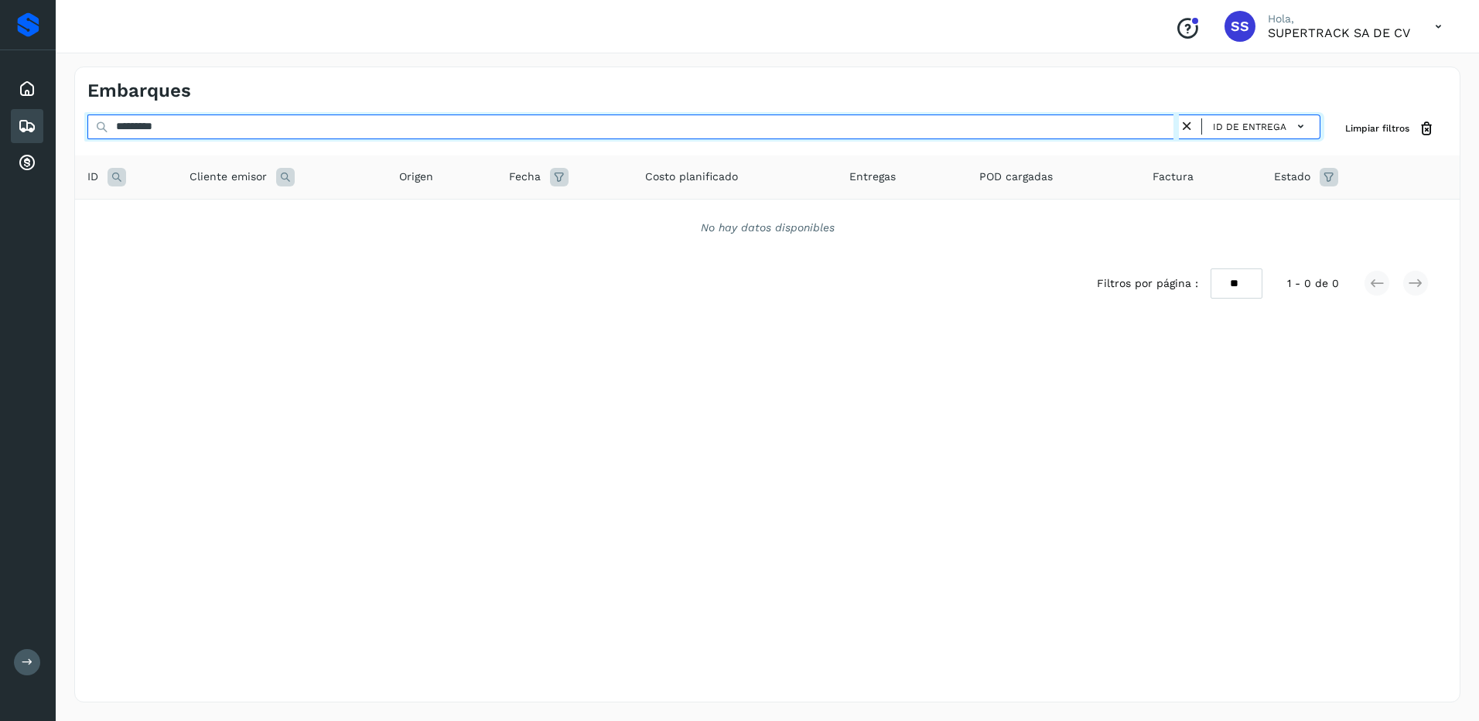
type input "**********"
drag, startPoint x: 196, startPoint y: 126, endPoint x: -3, endPoint y: 117, distance: 199.0
click at [0, 117] on html "**********" at bounding box center [739, 360] width 1479 height 721
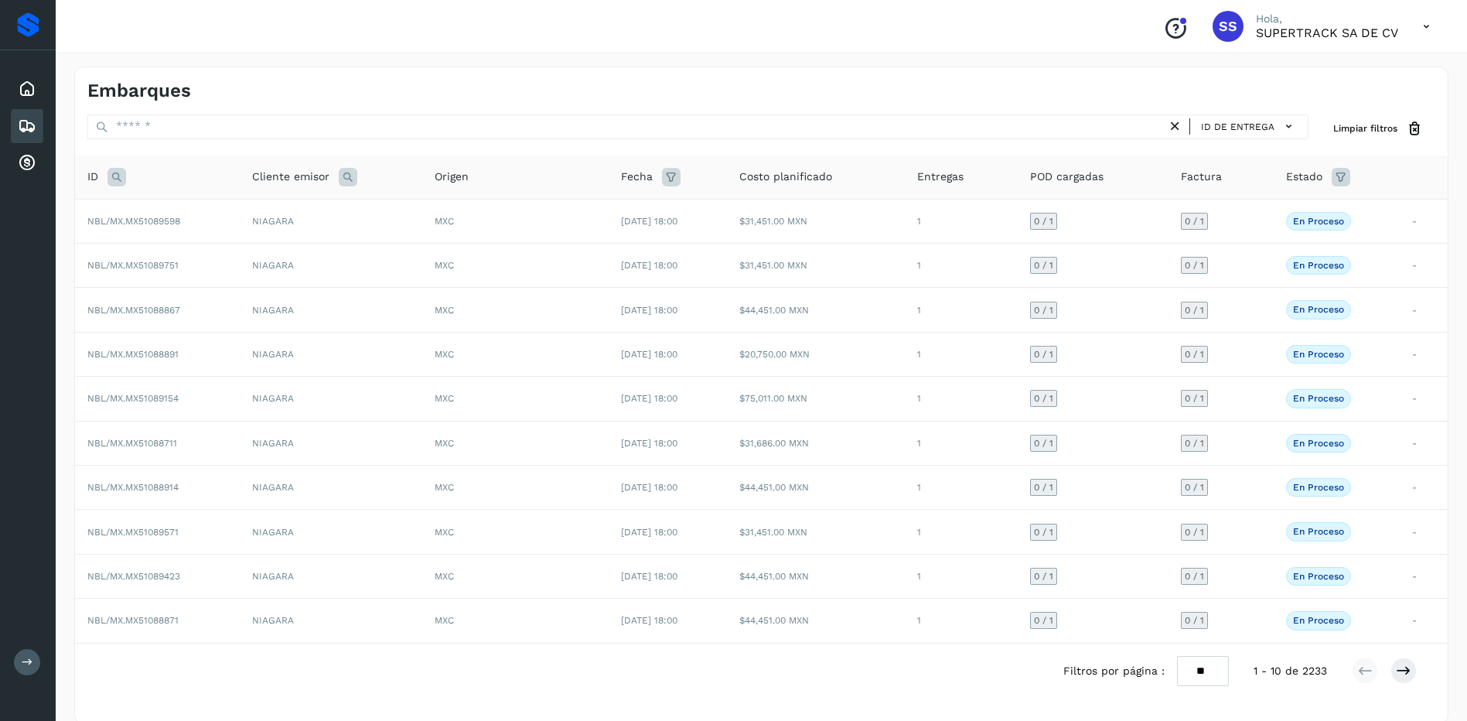
click at [117, 177] on icon at bounding box center [116, 177] width 19 height 19
click at [193, 222] on input "text" at bounding box center [219, 215] width 190 height 25
type input "********"
click at [266, 253] on span "Buscar" at bounding box center [259, 254] width 31 height 14
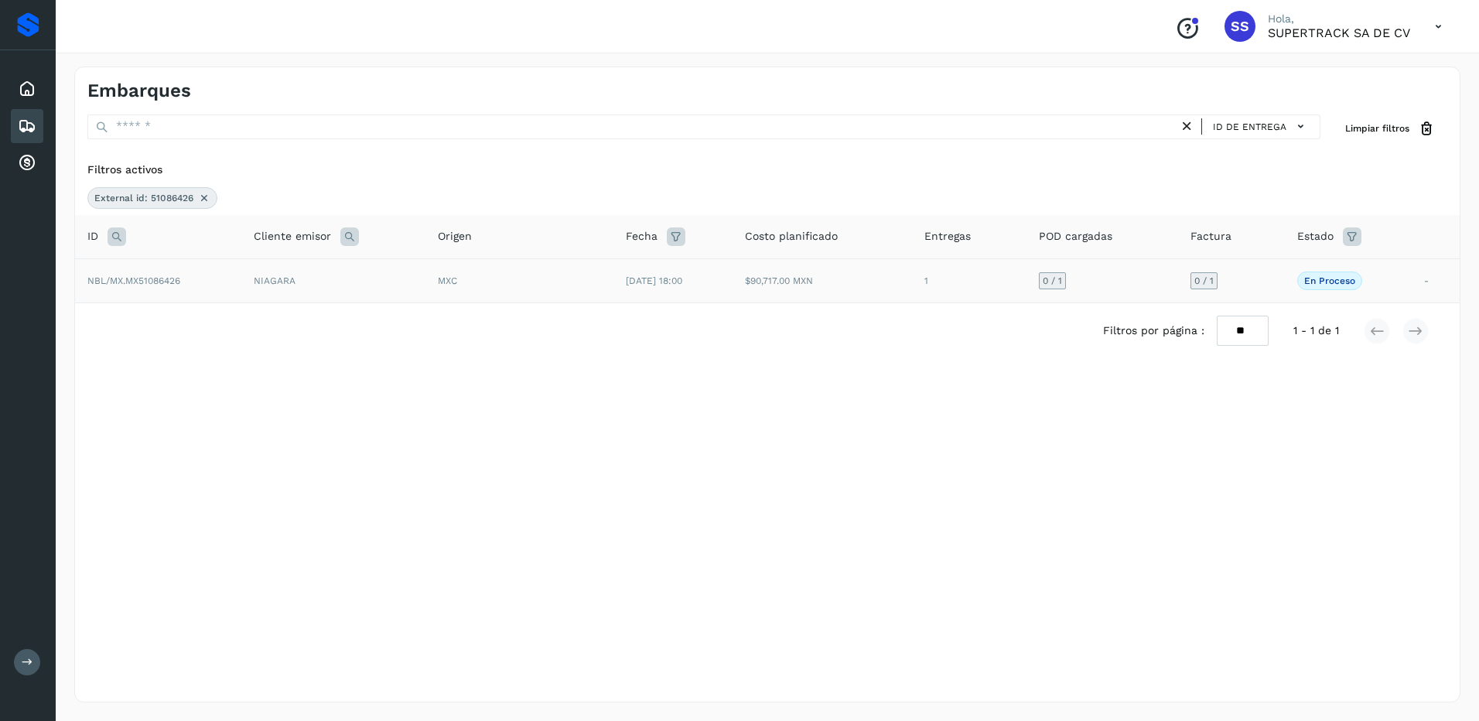
click at [438, 288] on td "MXC" at bounding box center [519, 280] width 188 height 44
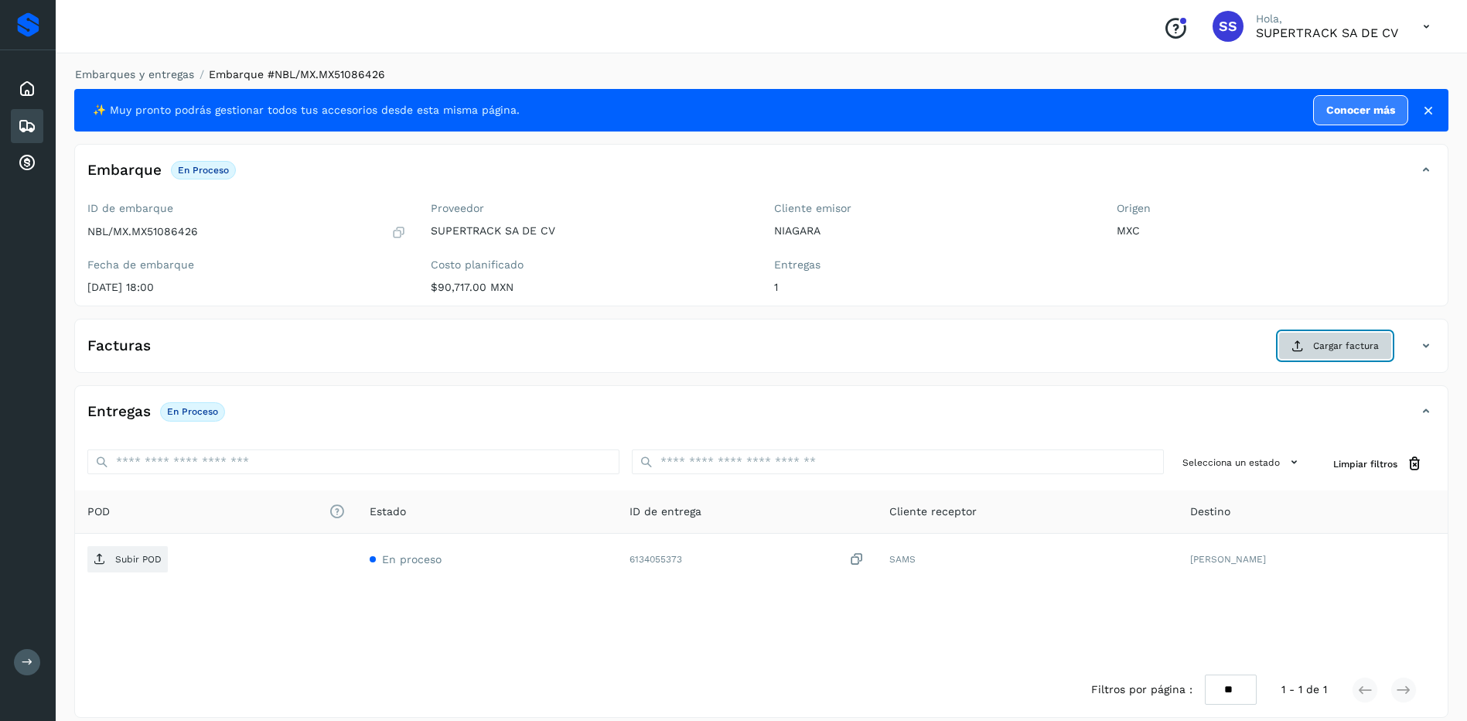
click at [1322, 353] on button "Cargar factura" at bounding box center [1335, 346] width 114 height 28
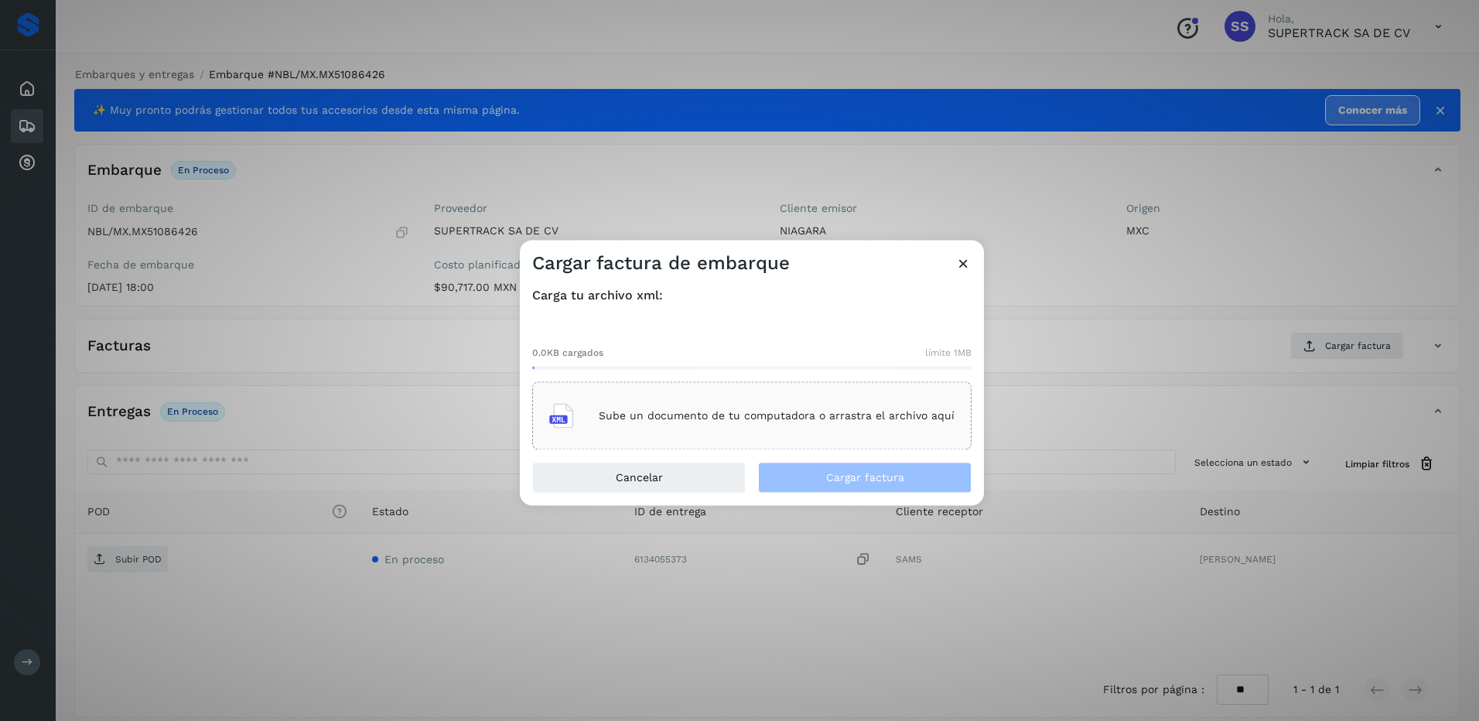
click at [789, 431] on div "Sube un documento de tu computadora o arrastra el archivo aquí" at bounding box center [751, 416] width 405 height 42
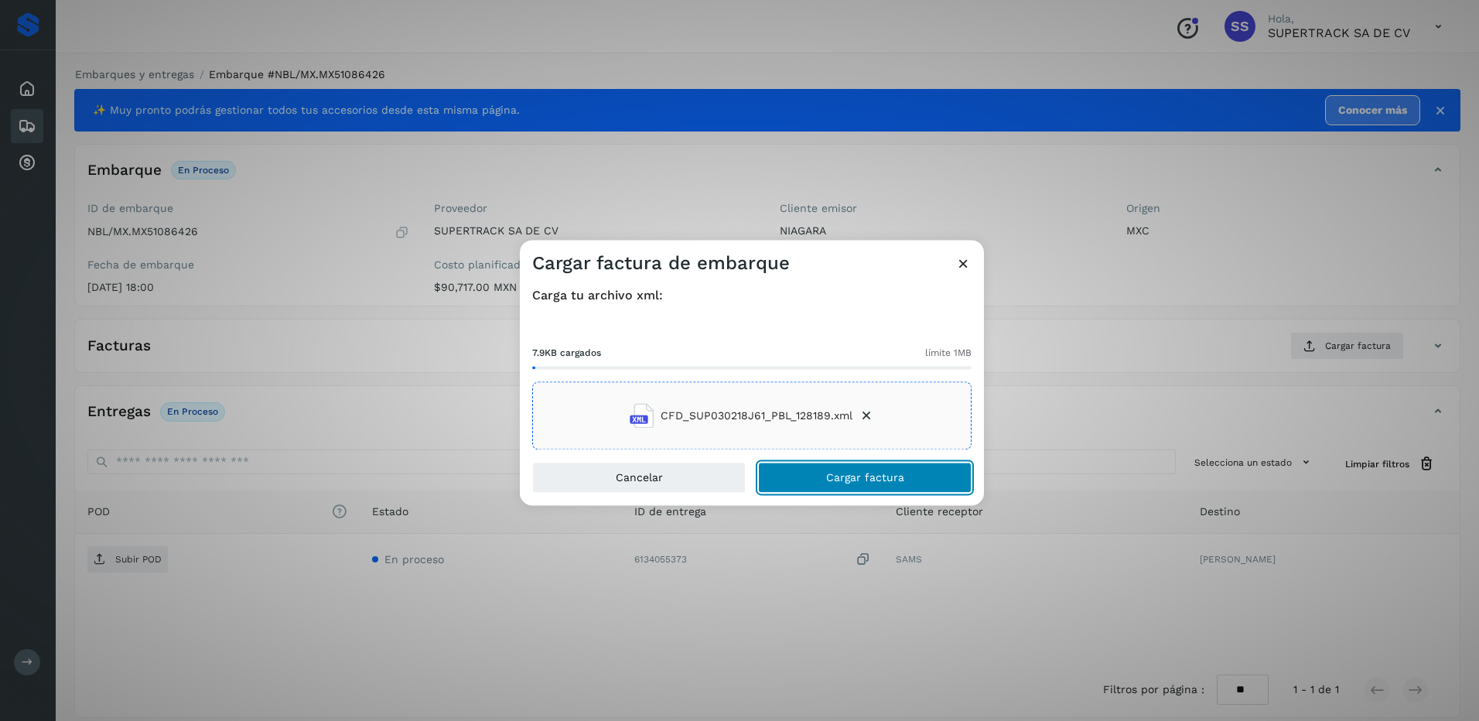
click at [857, 473] on span "Cargar factura" at bounding box center [865, 477] width 78 height 11
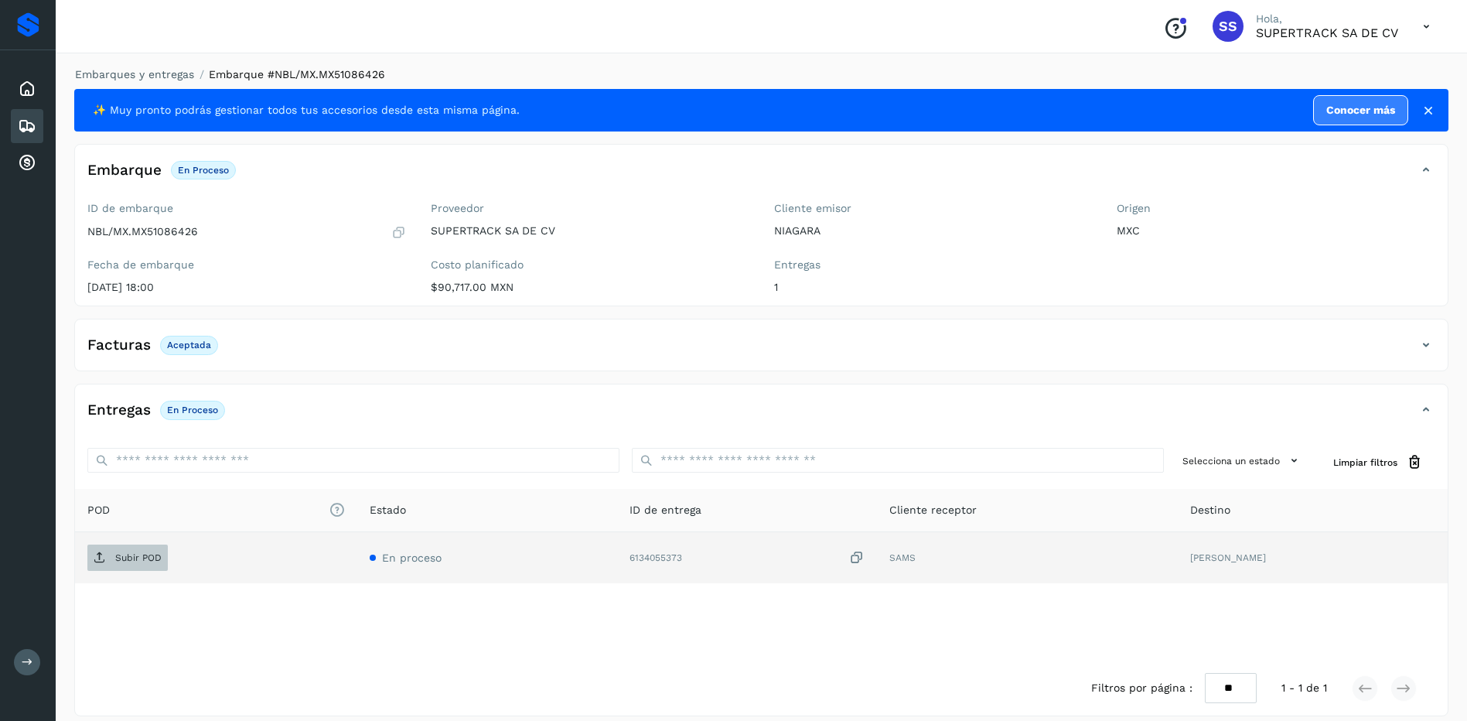
click at [140, 555] on p "Subir POD" at bounding box center [138, 557] width 46 height 11
click at [167, 89] on div "✨ Muy pronto podrás gestionar todos tus accesorios desde esta misma página. Con…" at bounding box center [761, 110] width 1374 height 43
click at [169, 74] on link "Embarques y entregas" at bounding box center [134, 74] width 119 height 12
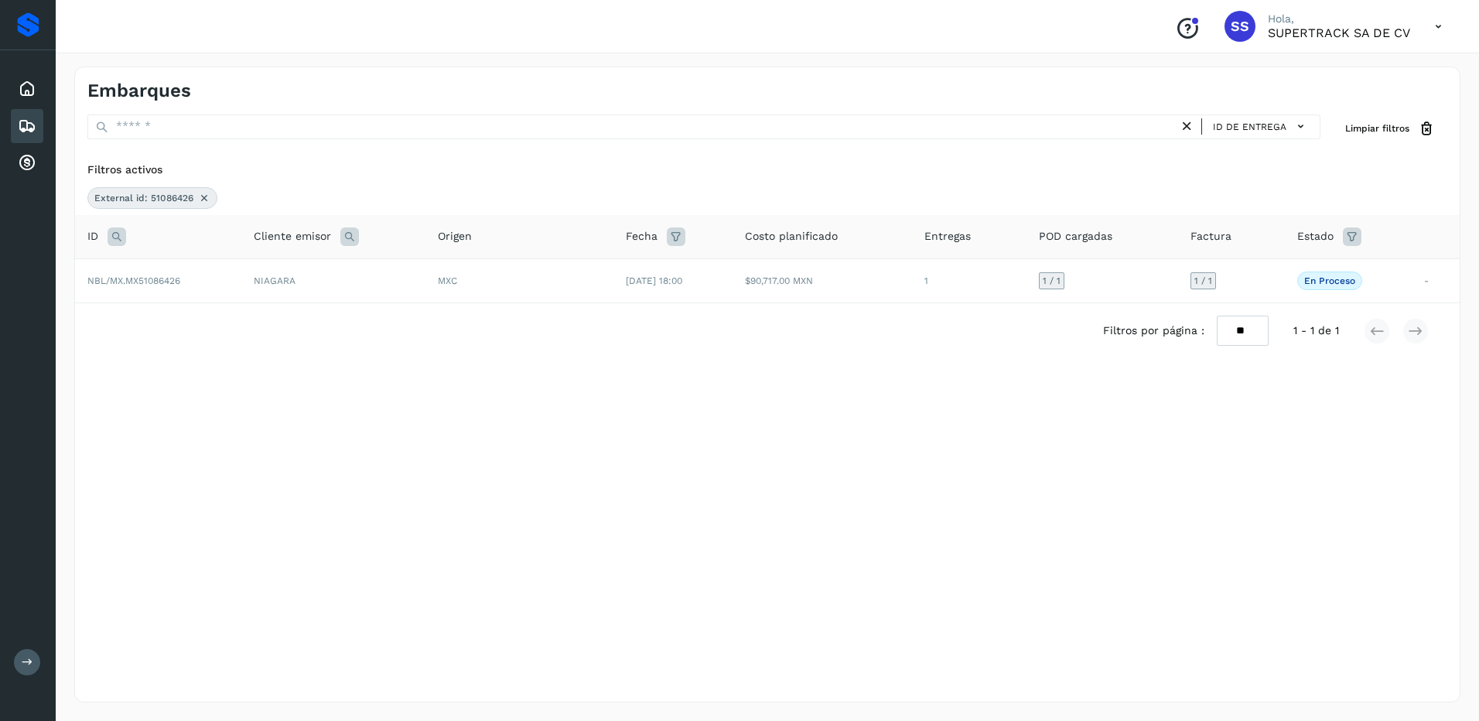
click at [205, 200] on icon at bounding box center [204, 198] width 12 height 12
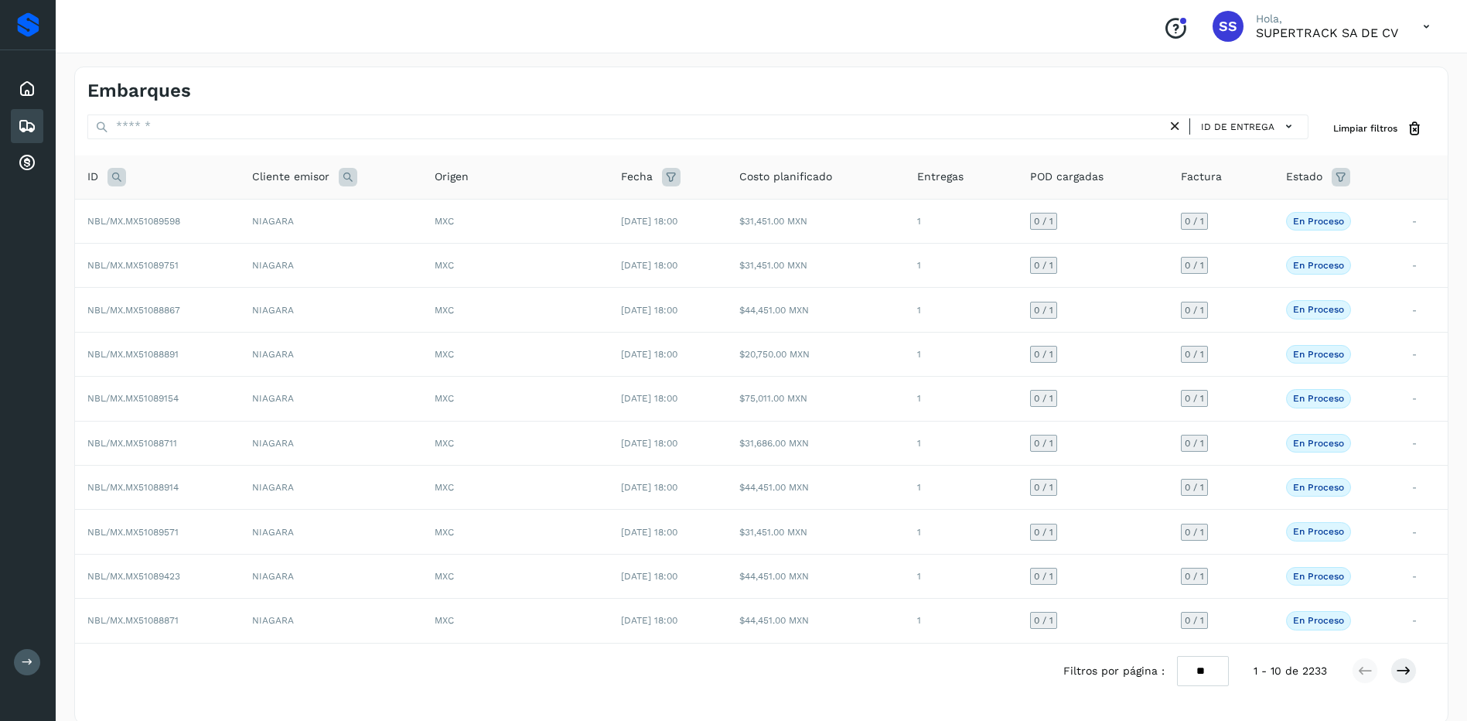
click at [107, 177] on icon at bounding box center [116, 177] width 19 height 19
click at [161, 222] on input "text" at bounding box center [219, 215] width 190 height 25
type input "********"
click at [283, 240] on button "Buscar" at bounding box center [259, 254] width 110 height 28
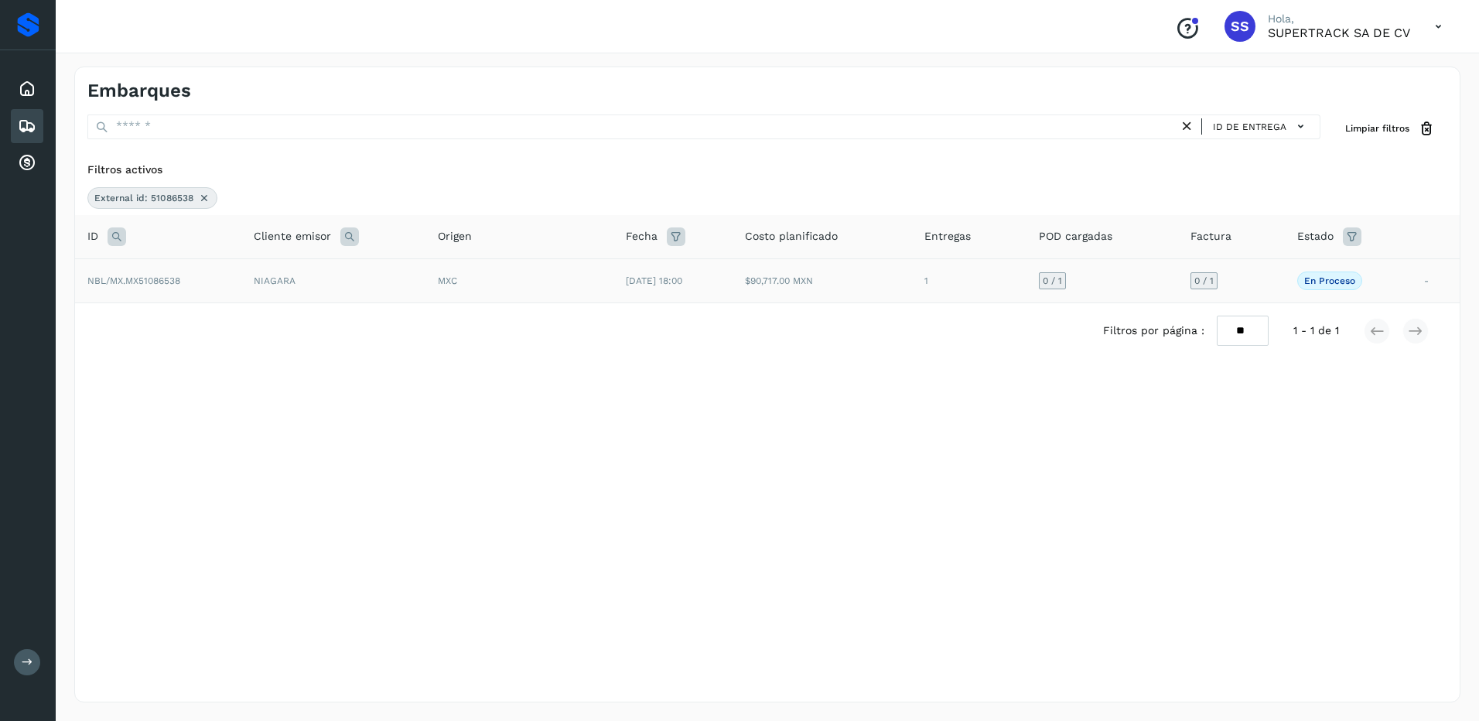
click at [595, 292] on td "MXC" at bounding box center [519, 280] width 188 height 44
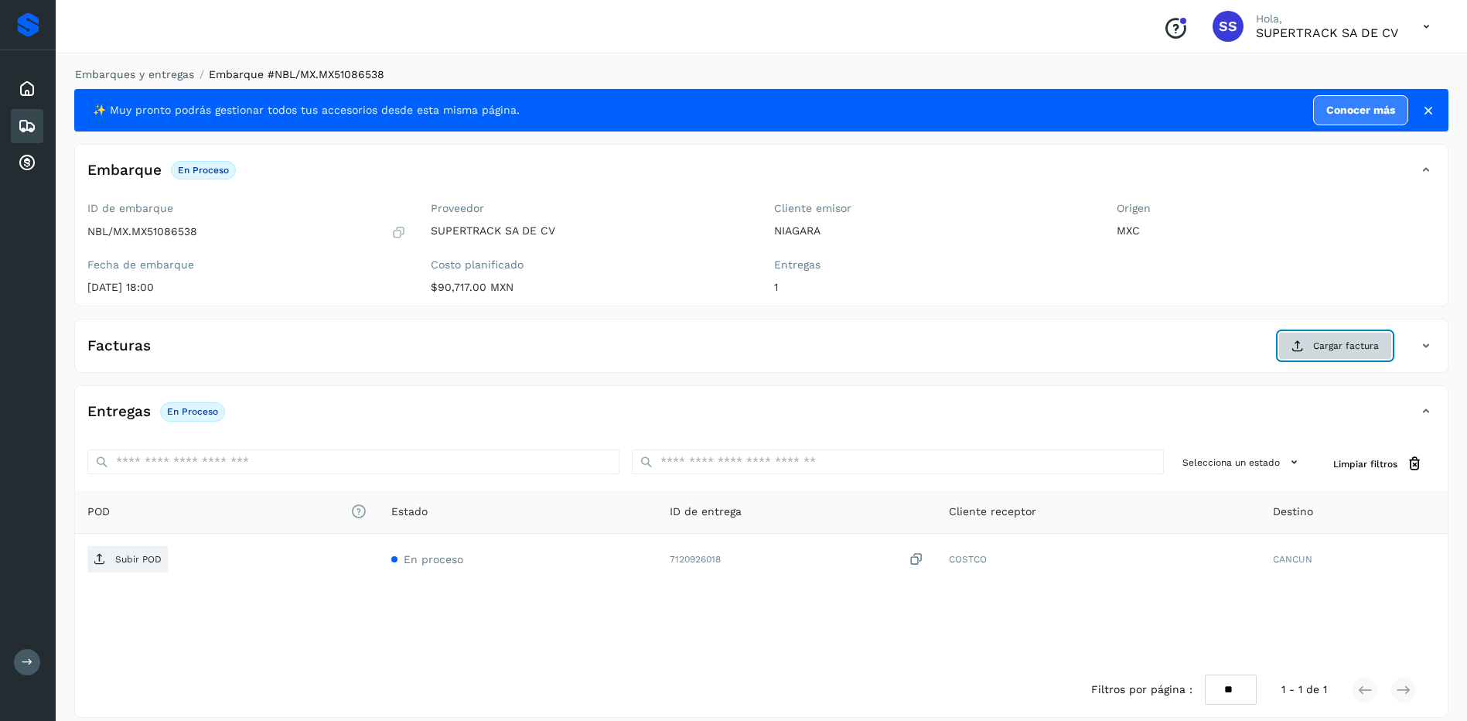
click at [1356, 343] on span "Cargar factura" at bounding box center [1346, 346] width 66 height 14
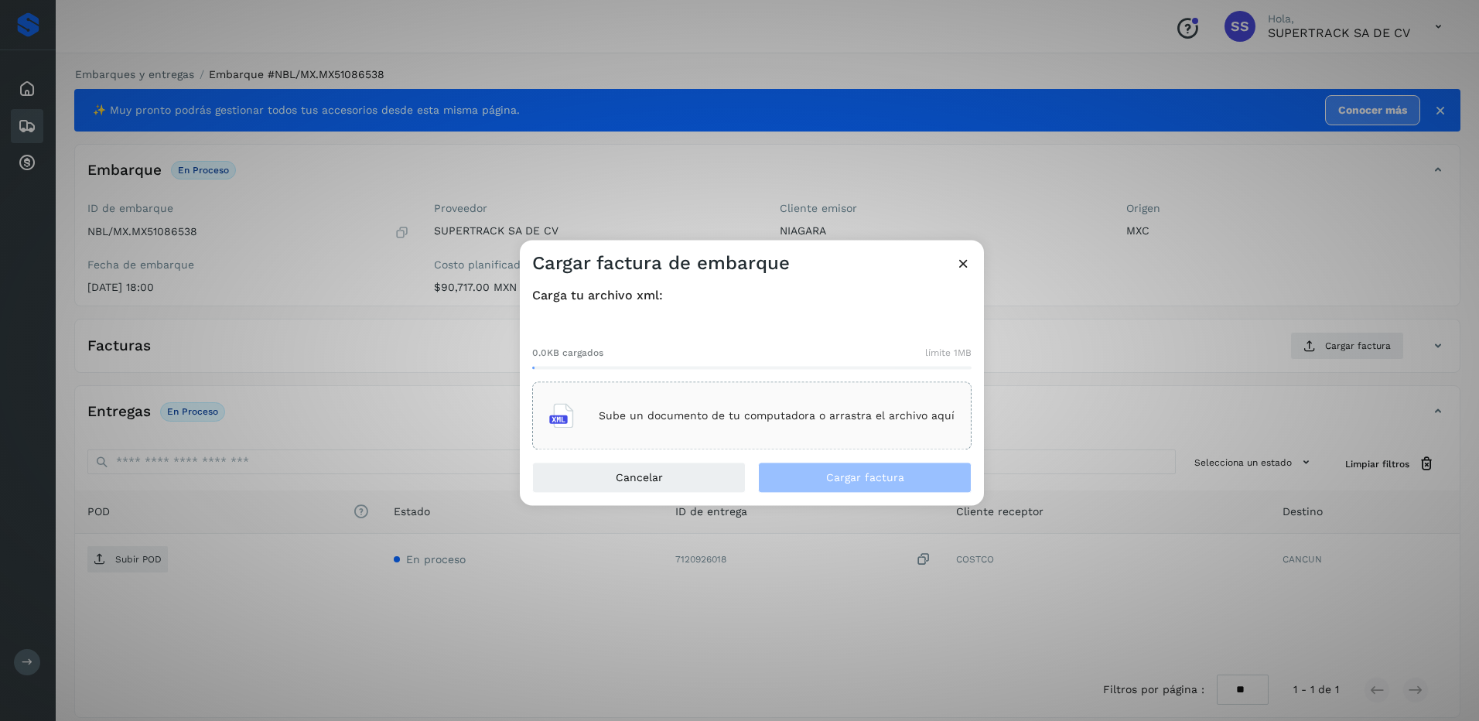
click at [859, 423] on div "Sube un documento de tu computadora o arrastra el archivo aquí" at bounding box center [751, 416] width 405 height 42
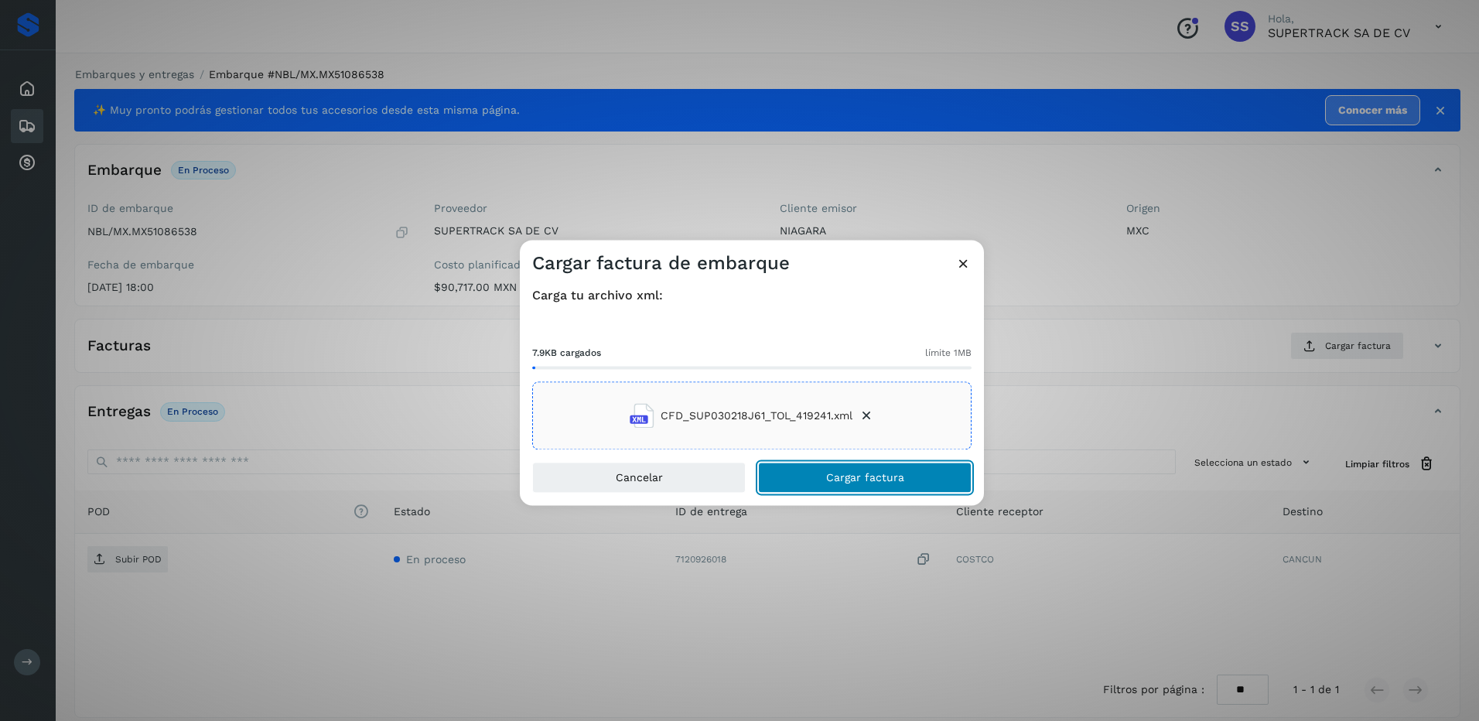
click at [867, 484] on button "Cargar factura" at bounding box center [864, 477] width 213 height 31
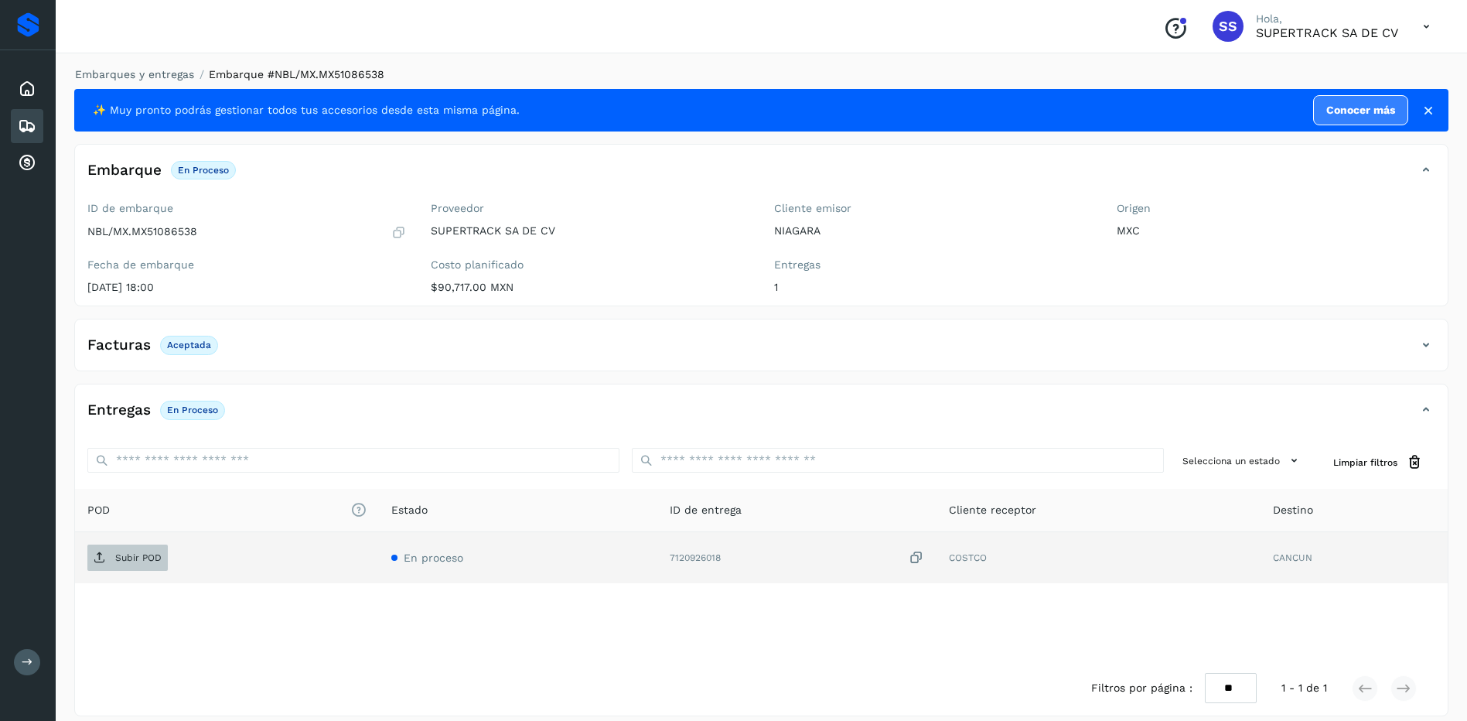
click at [114, 549] on span "Subir POD" at bounding box center [127, 557] width 80 height 25
click at [148, 71] on link "Embarques y entregas" at bounding box center [134, 74] width 119 height 12
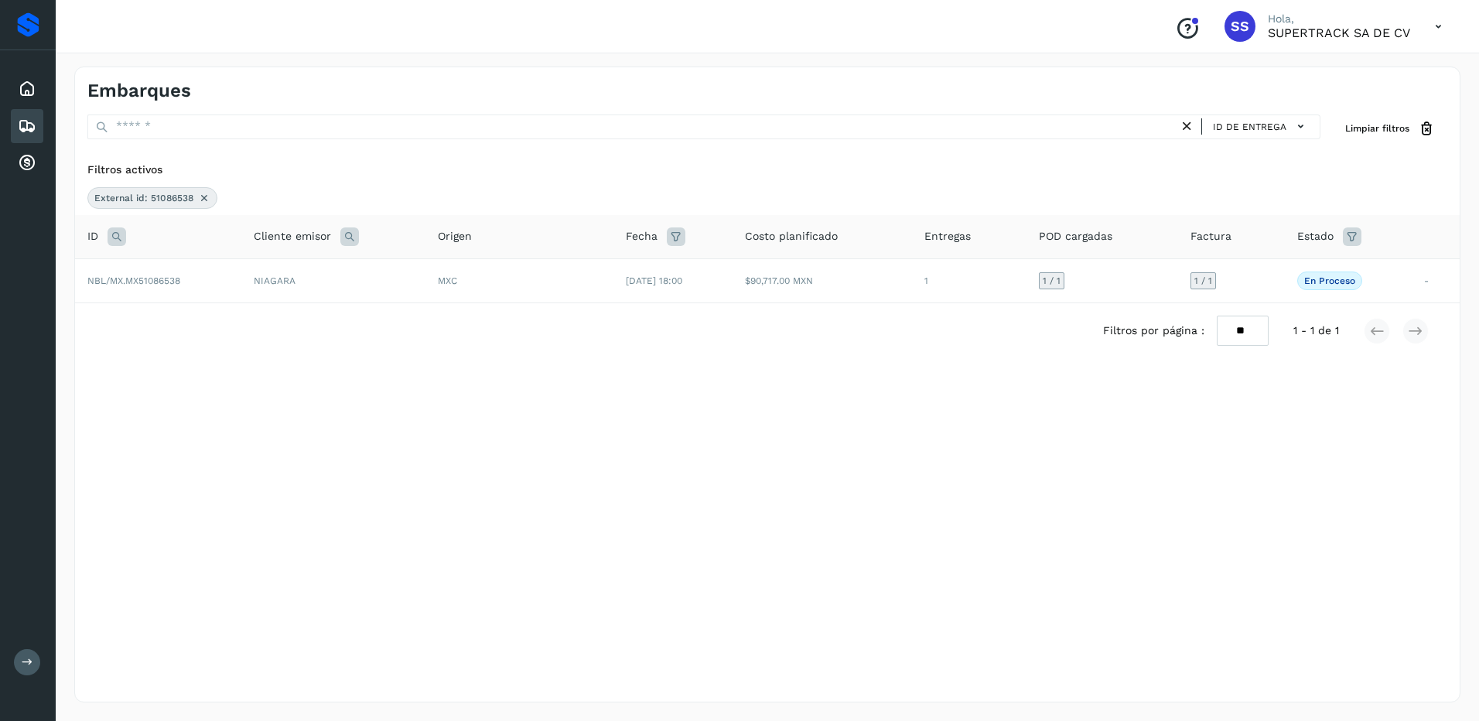
click at [205, 189] on div "External id: 51086538" at bounding box center [152, 198] width 130 height 22
click at [204, 194] on icon at bounding box center [204, 198] width 12 height 12
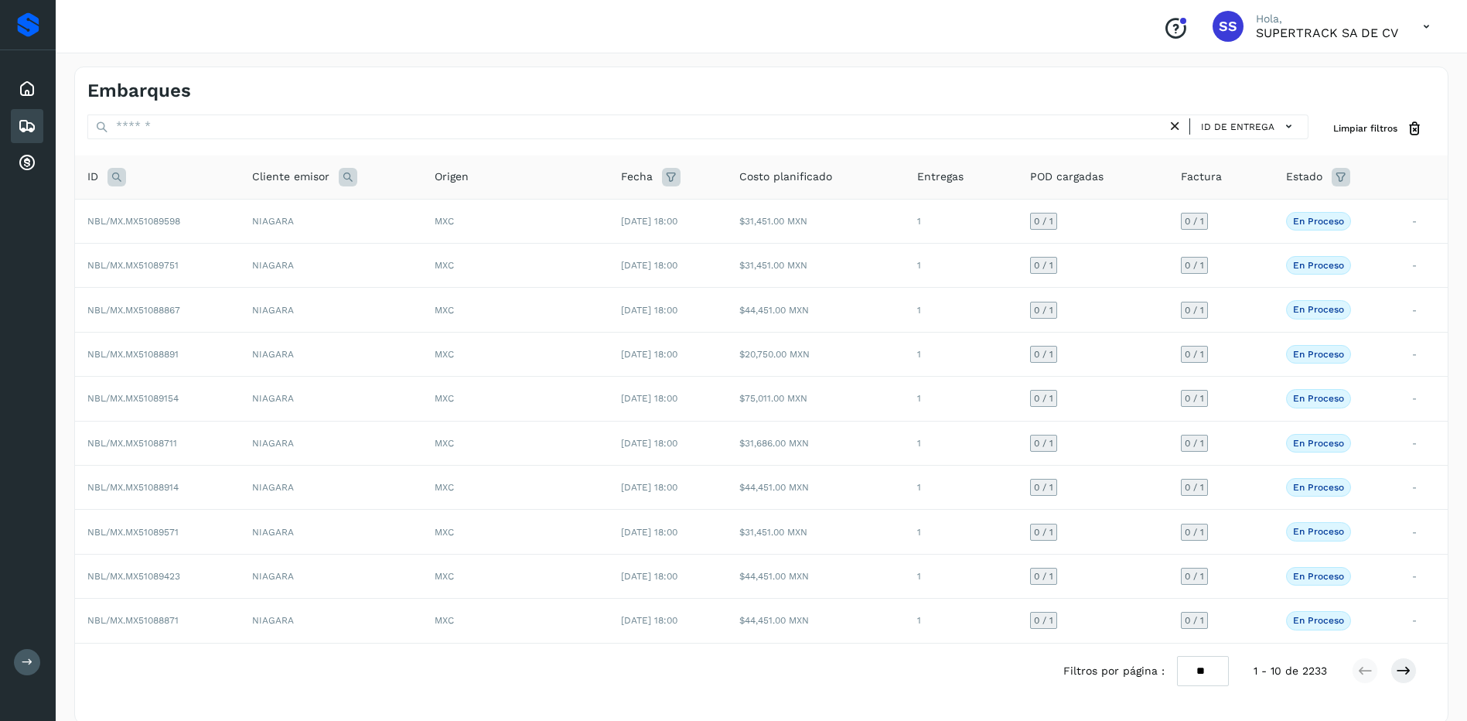
click at [126, 185] on div at bounding box center [116, 177] width 19 height 19
click at [124, 183] on icon at bounding box center [116, 177] width 19 height 19
click at [171, 224] on input "text" at bounding box center [219, 215] width 190 height 25
type input "********"
click at [279, 261] on button "Buscar" at bounding box center [259, 254] width 110 height 28
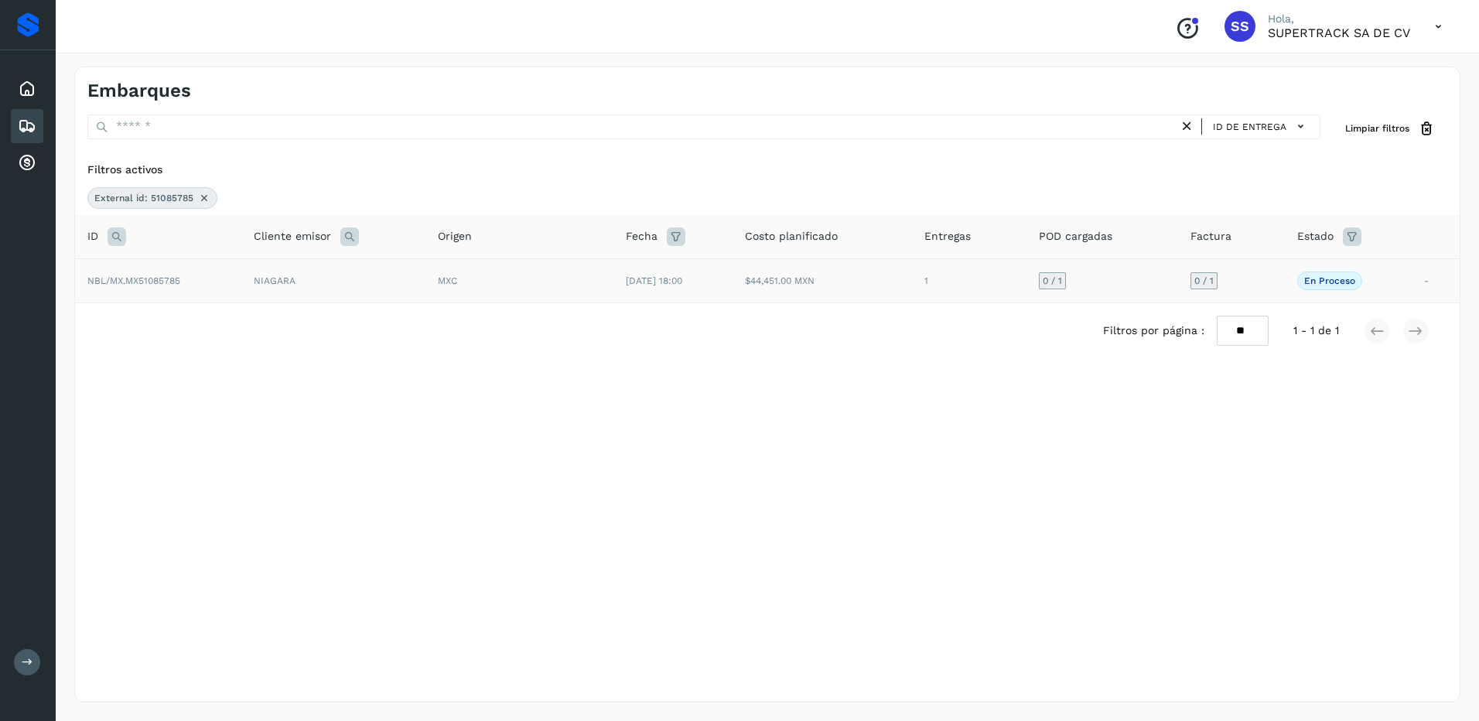
click at [396, 294] on td "NIAGARA" at bounding box center [333, 280] width 184 height 44
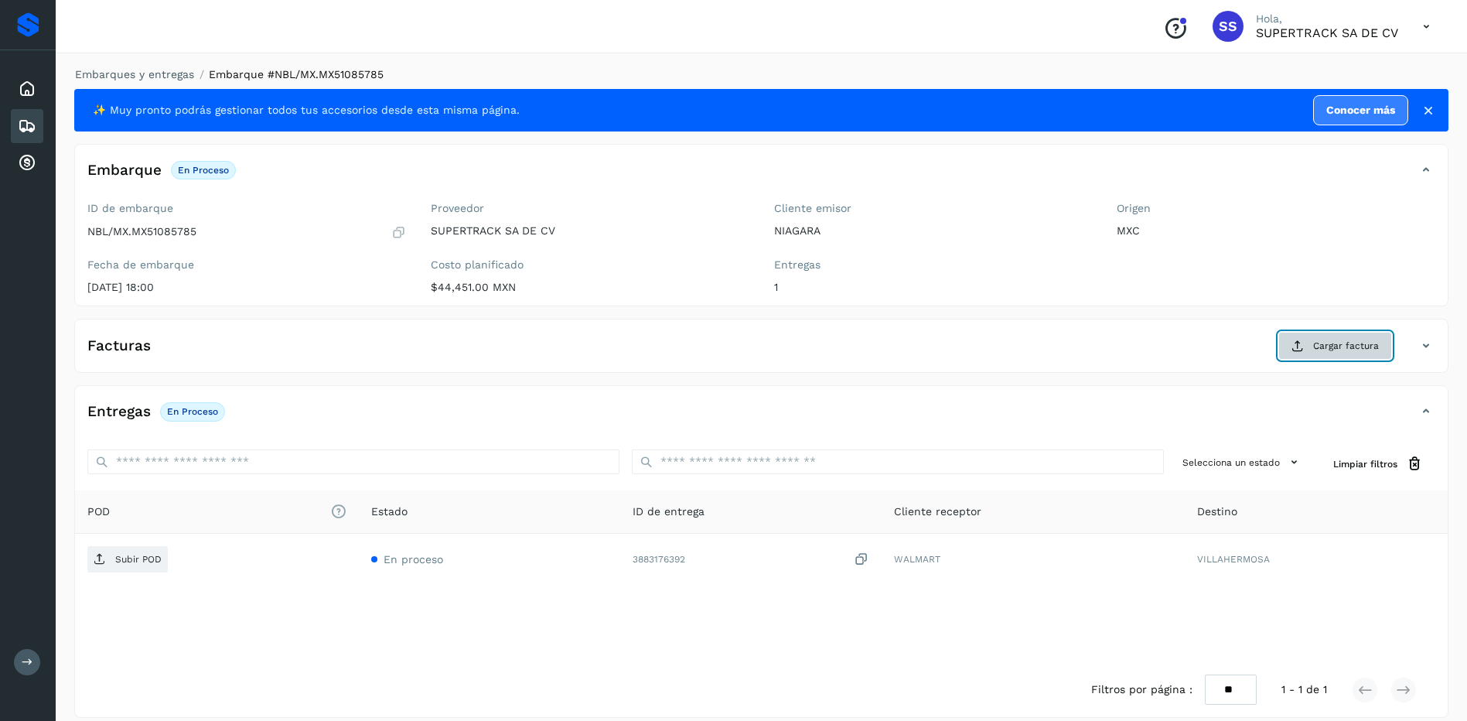
click at [1285, 342] on button "Cargar factura" at bounding box center [1335, 346] width 114 height 28
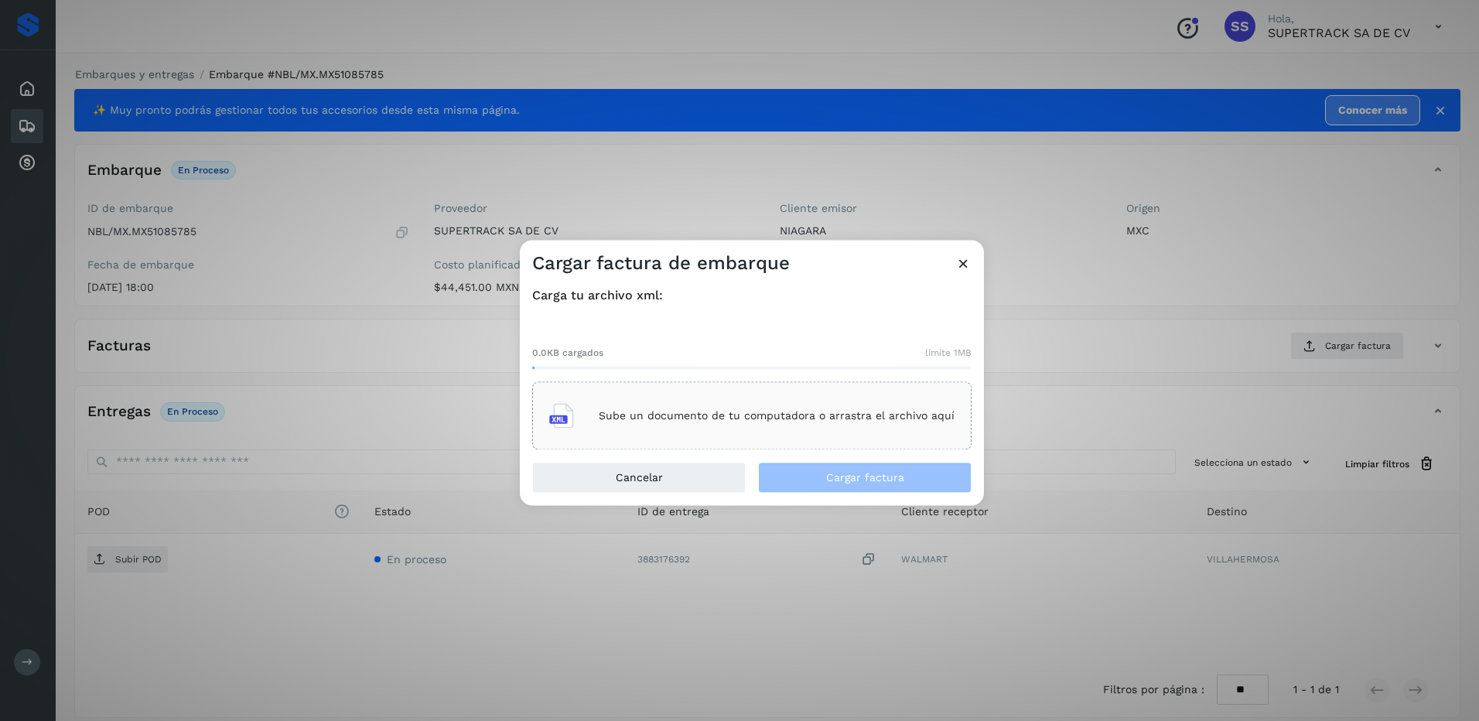
click at [691, 408] on div "Sube un documento de tu computadora o arrastra el archivo aquí" at bounding box center [751, 416] width 405 height 42
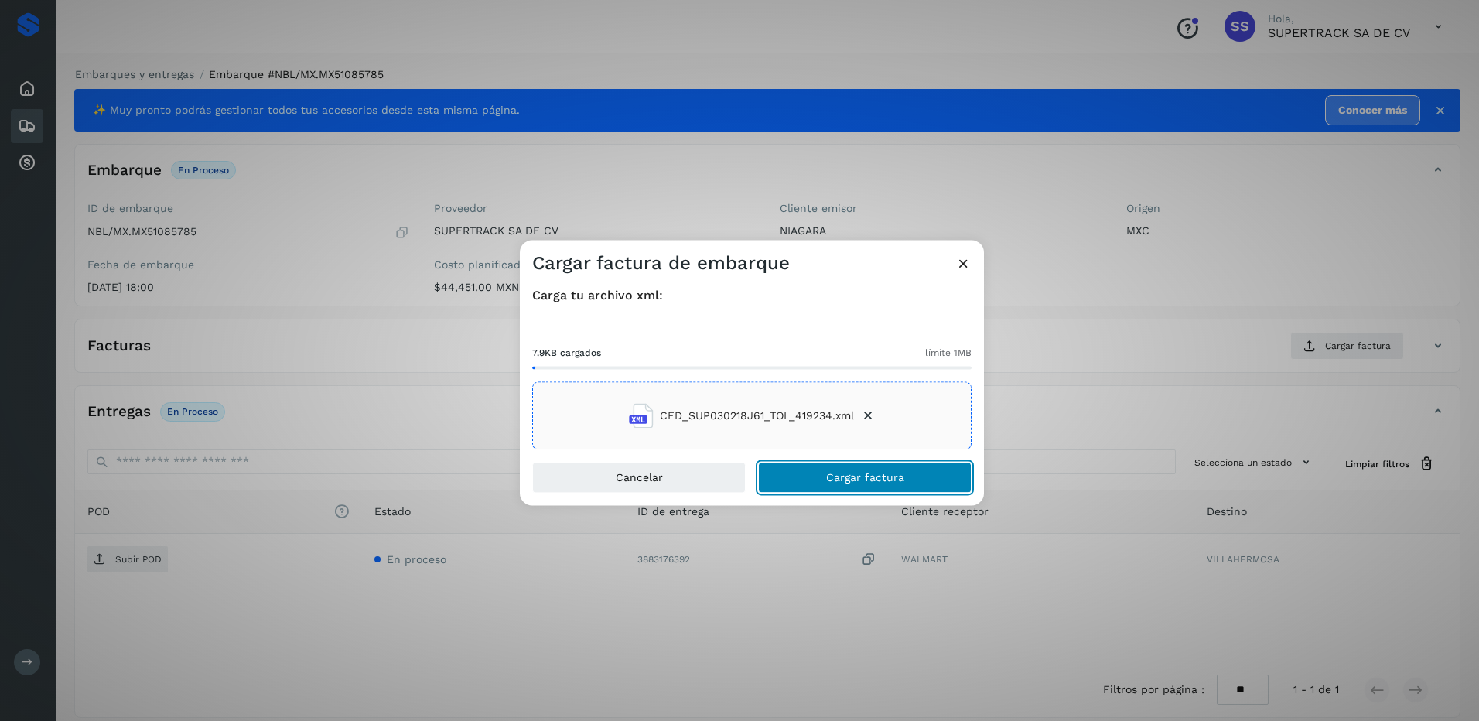
click at [856, 490] on button "Cargar factura" at bounding box center [864, 477] width 213 height 31
